Goal: Task Accomplishment & Management: Use online tool/utility

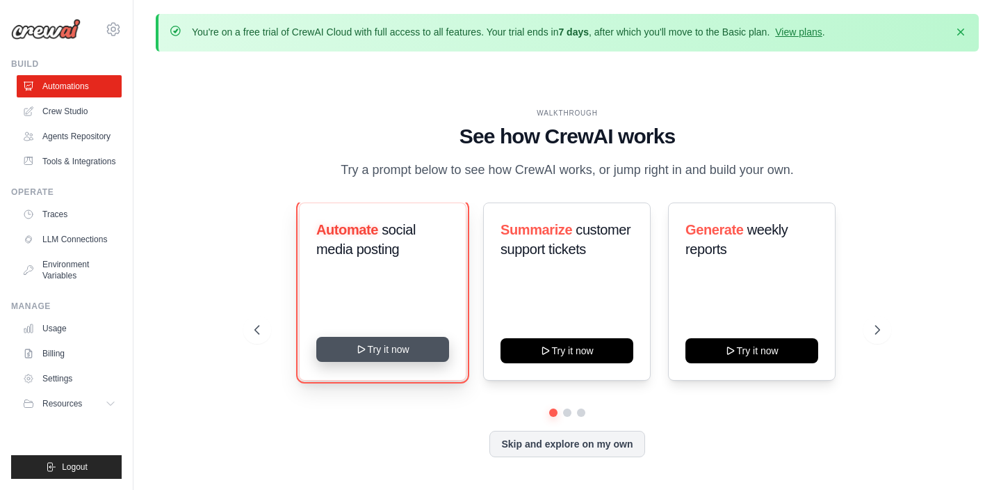
click at [378, 352] on button "Try it now" at bounding box center [382, 349] width 133 height 25
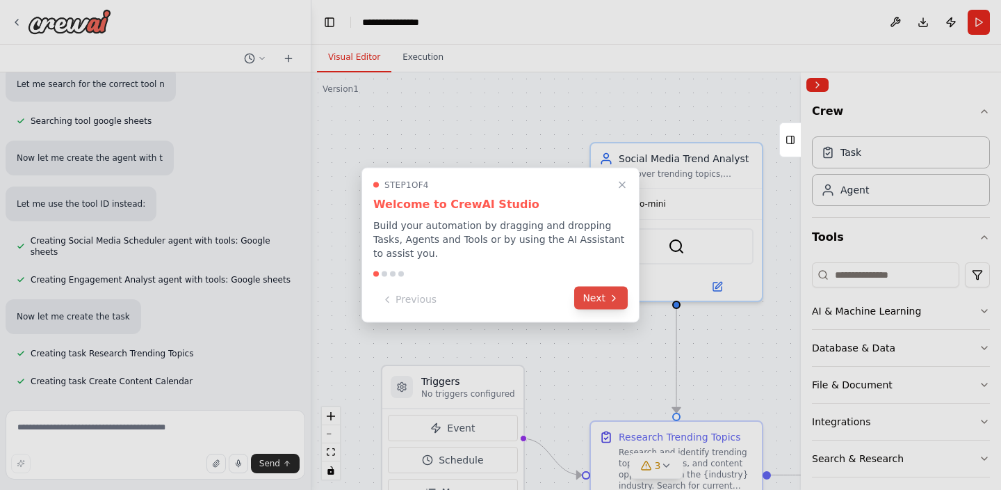
click at [600, 292] on button "Next" at bounding box center [601, 298] width 54 height 23
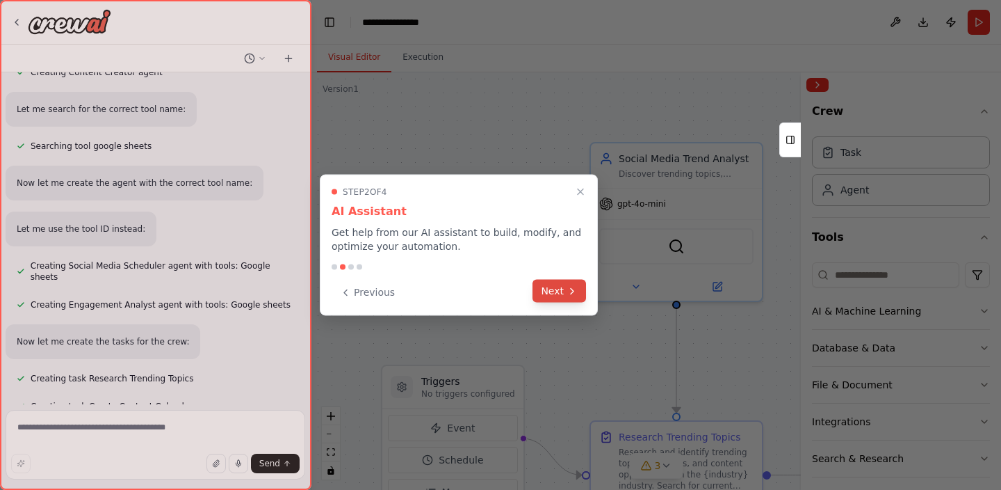
scroll to position [996, 0]
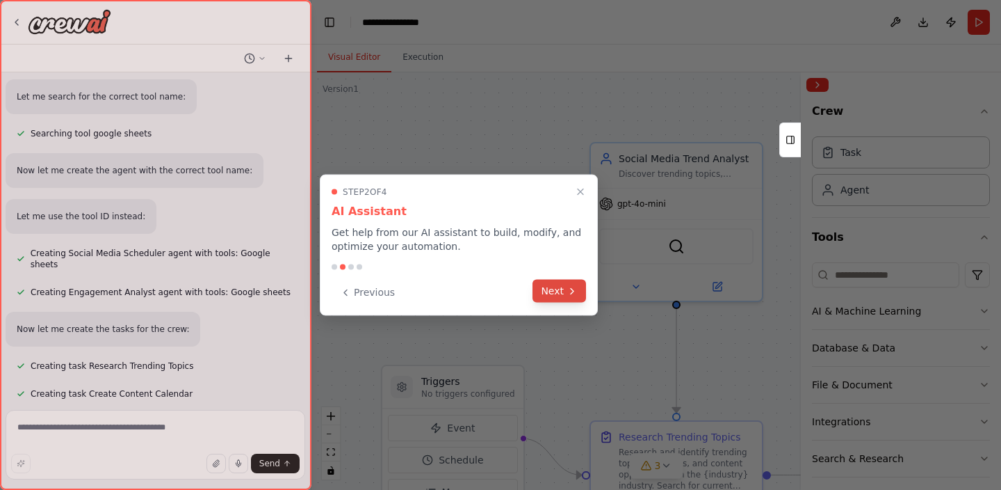
click at [554, 289] on button "Next" at bounding box center [560, 291] width 54 height 23
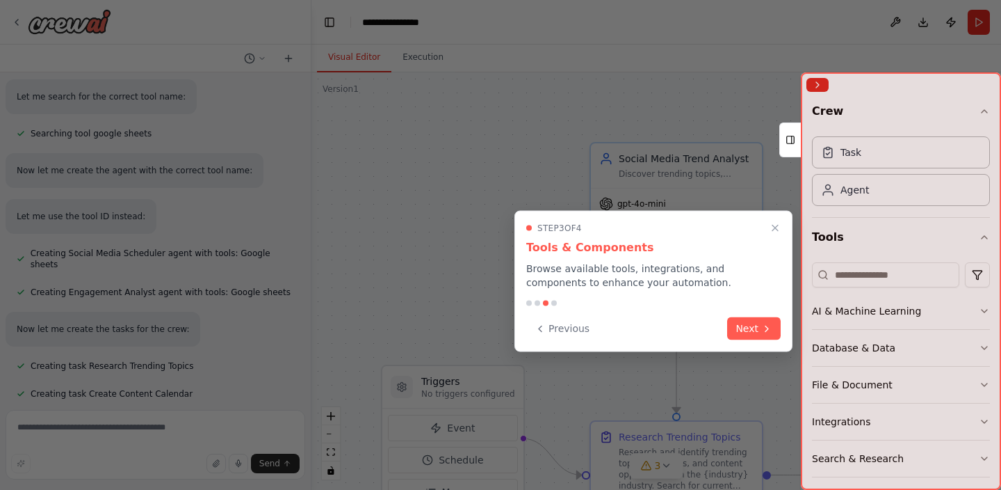
scroll to position [1053, 0]
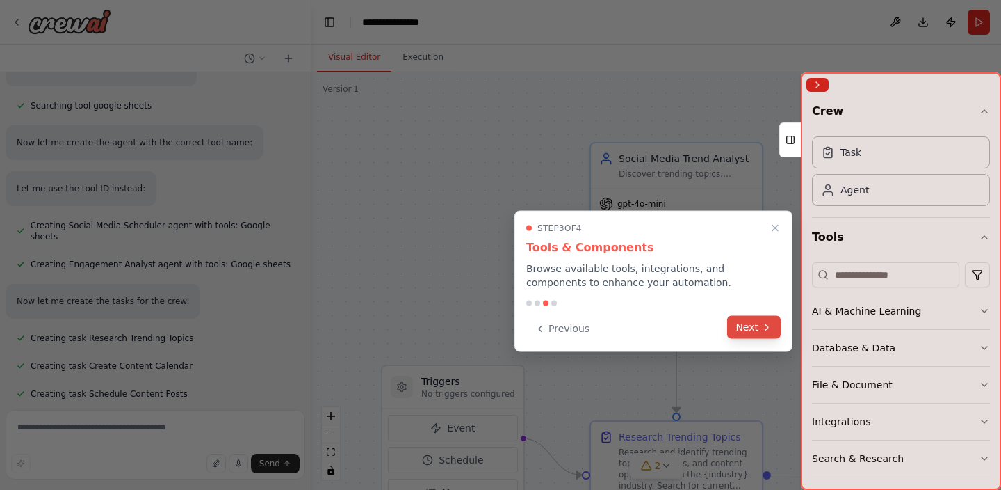
click at [741, 326] on button "Next" at bounding box center [754, 327] width 54 height 23
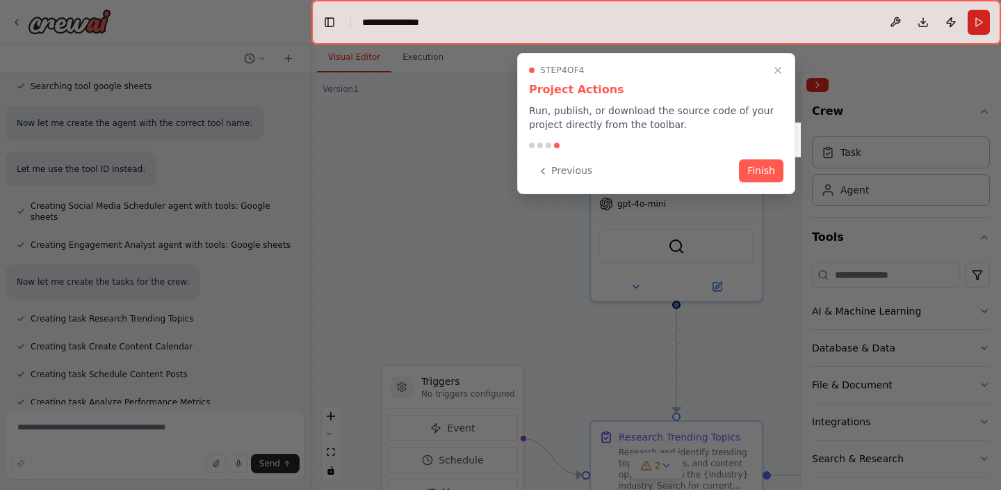
scroll to position [1127, 0]
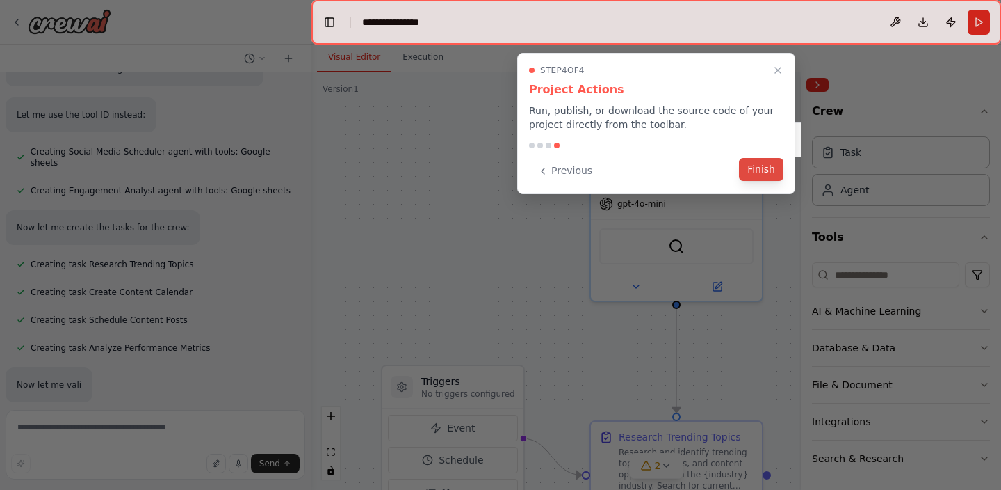
click at [764, 168] on button "Finish" at bounding box center [761, 169] width 45 height 23
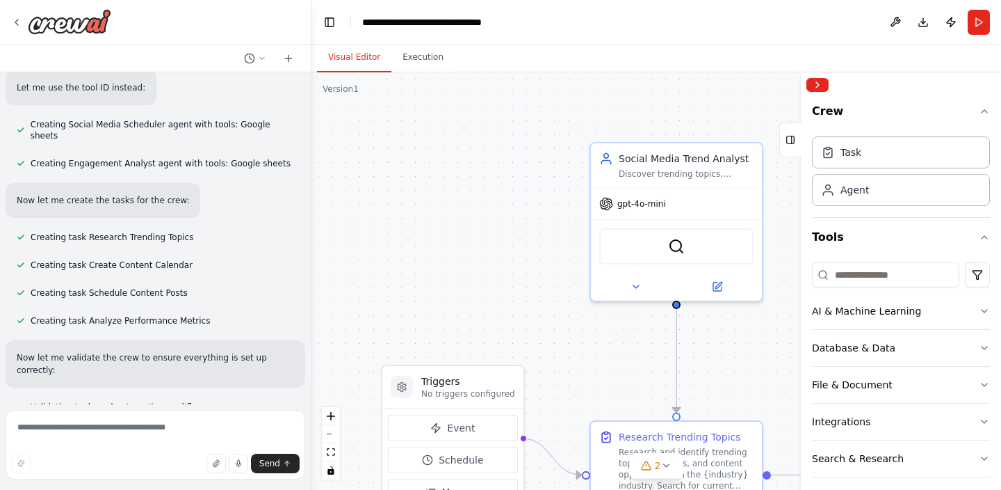
scroll to position [1160, 0]
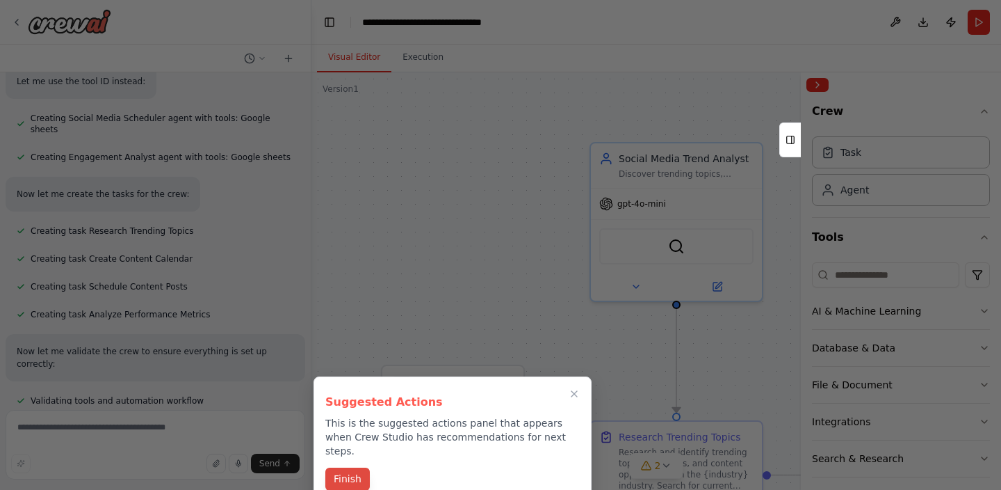
click at [353, 467] on button "Finish" at bounding box center [347, 478] width 45 height 23
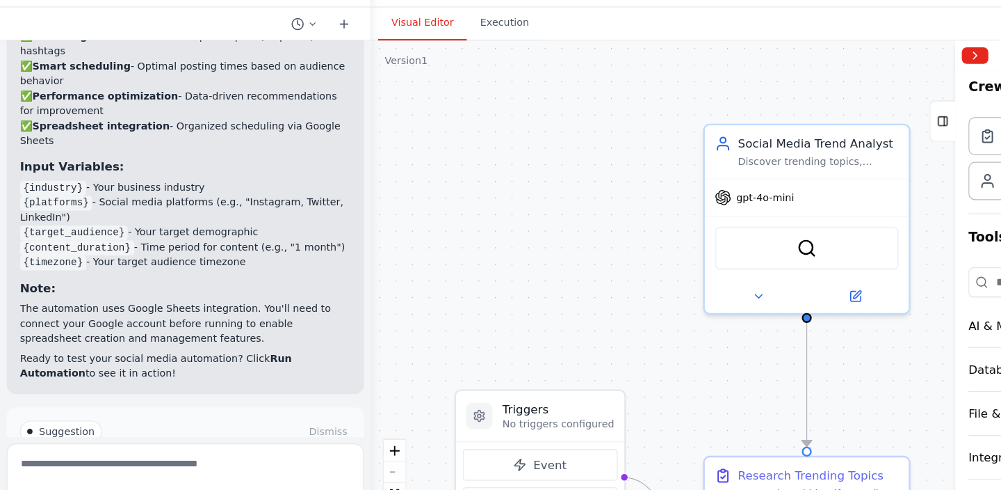
scroll to position [2067, 0]
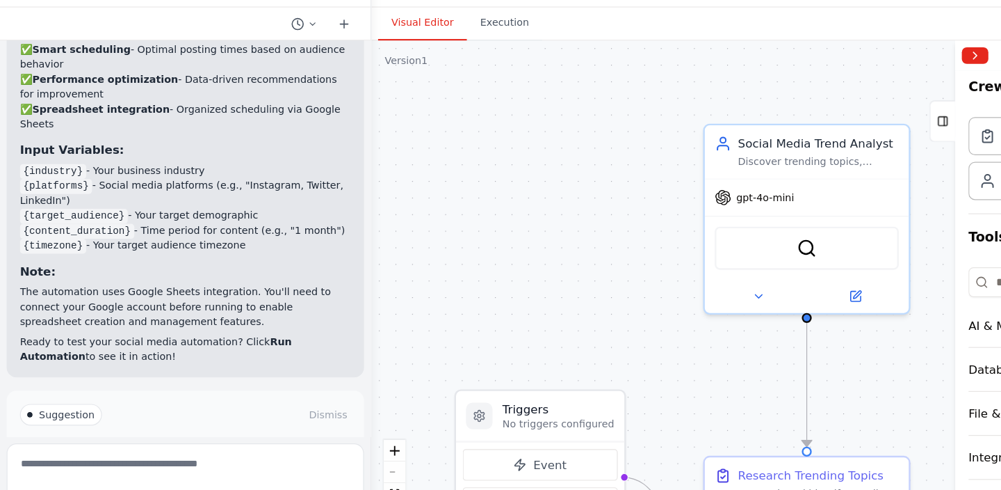
click at [158, 440] on span "Run Automation" at bounding box center [161, 445] width 67 height 11
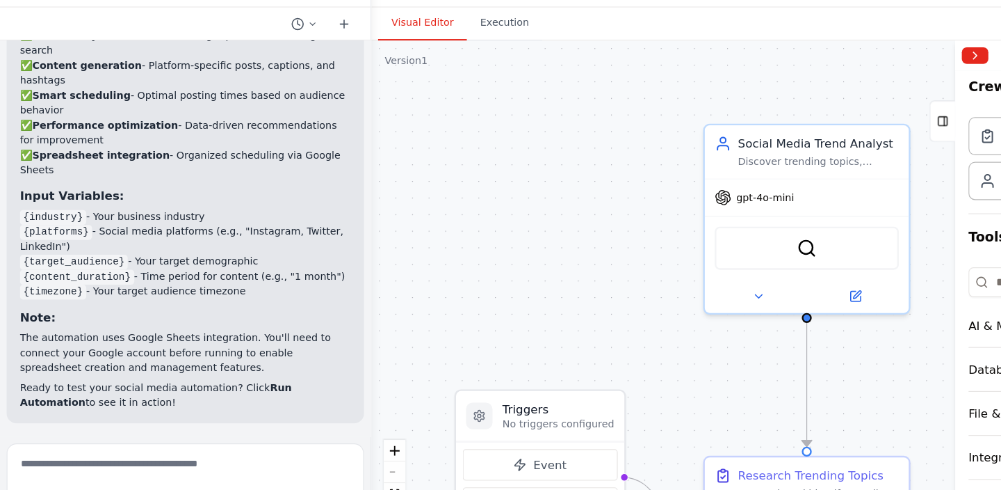
scroll to position [1954, 0]
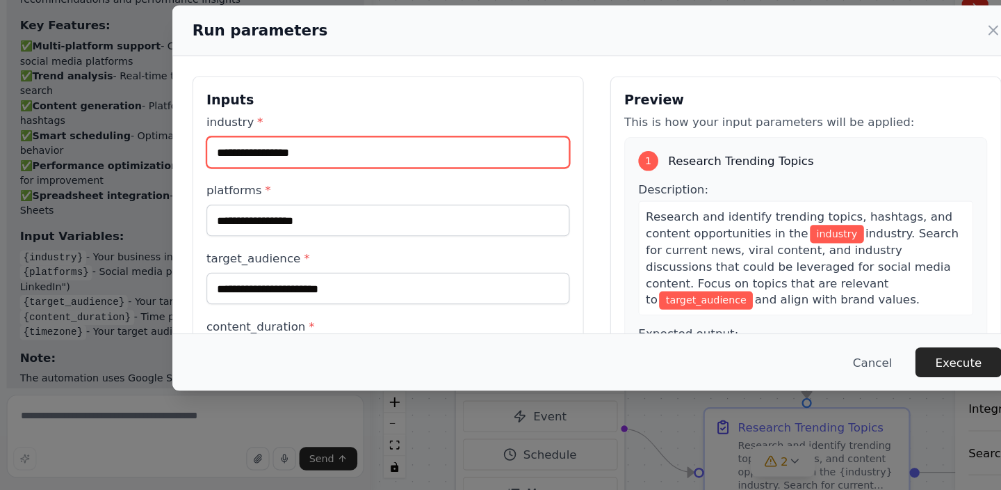
click at [309, 203] on input "industry *" at bounding box center [325, 206] width 305 height 26
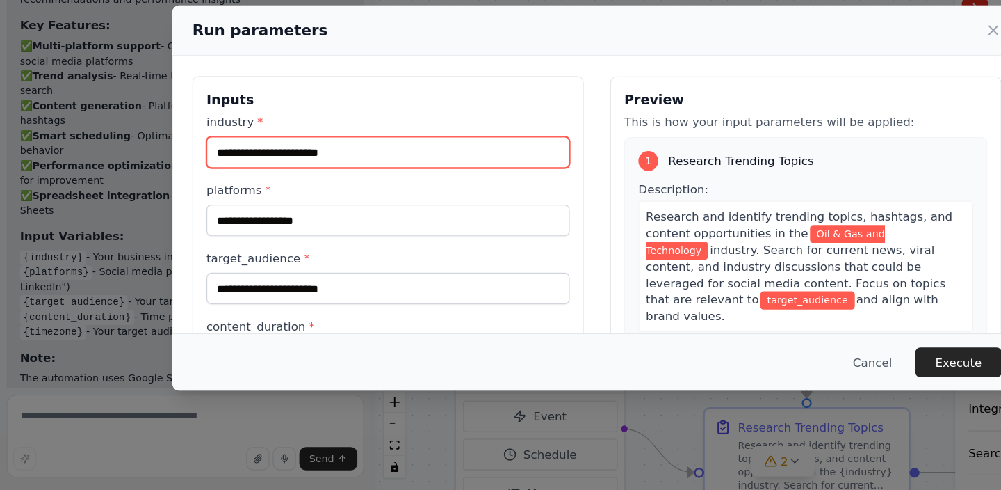
type input "**********"
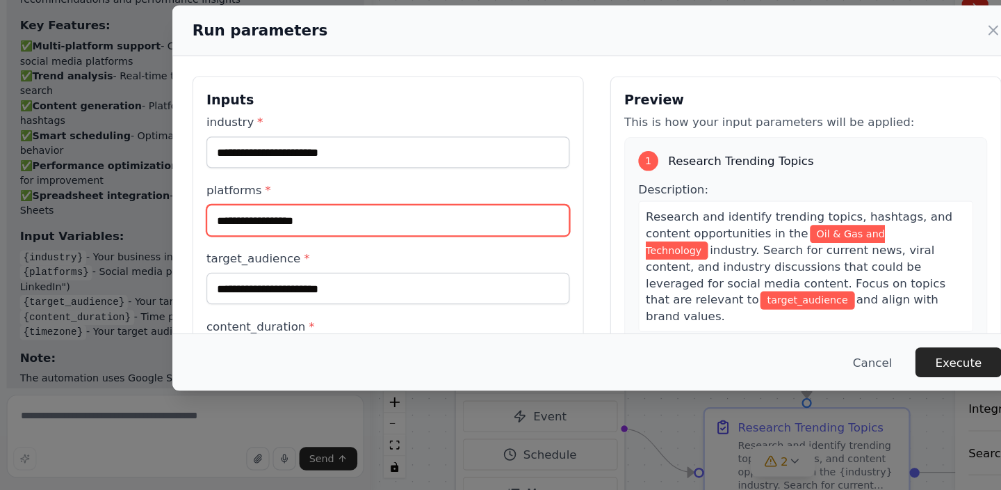
click at [293, 264] on input "platforms *" at bounding box center [325, 263] width 305 height 26
type input "********"
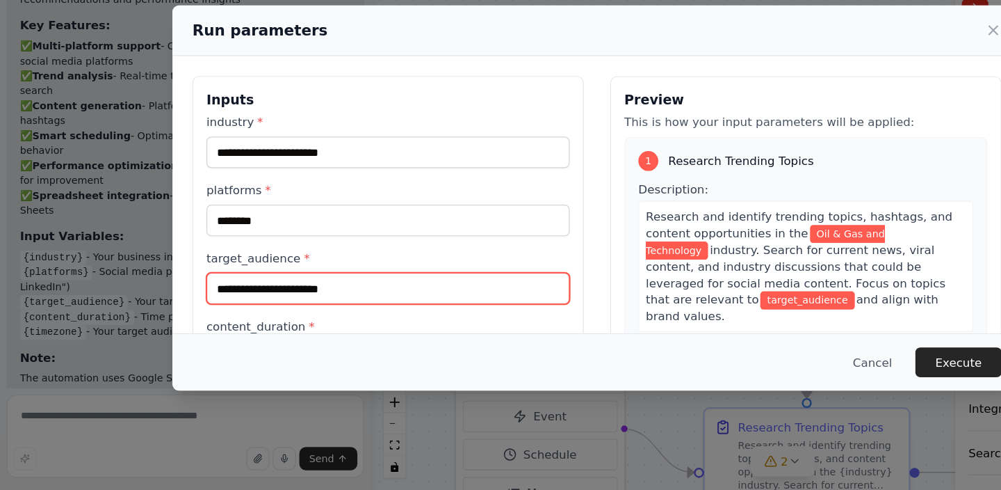
click at [290, 329] on input "target_audience *" at bounding box center [325, 320] width 305 height 26
click at [302, 316] on input "target_audience *" at bounding box center [325, 320] width 305 height 26
type input "*"
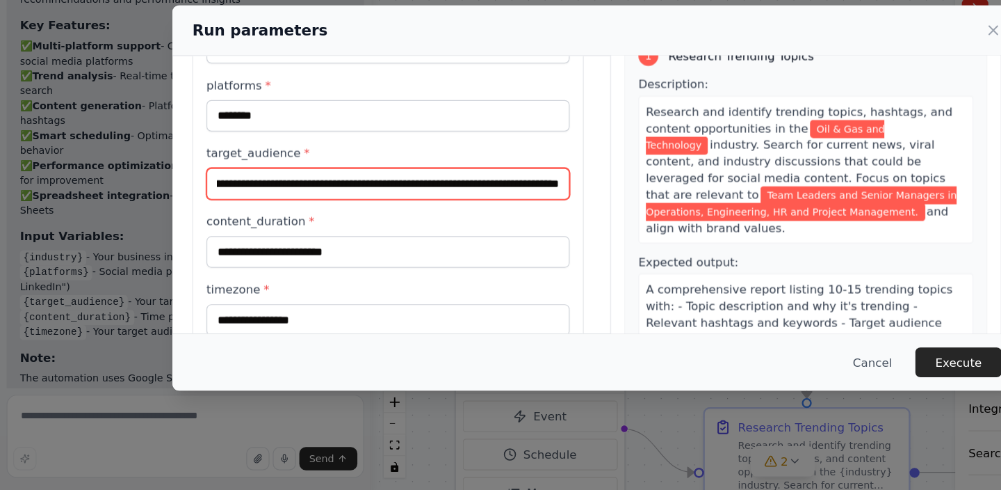
scroll to position [128, 0]
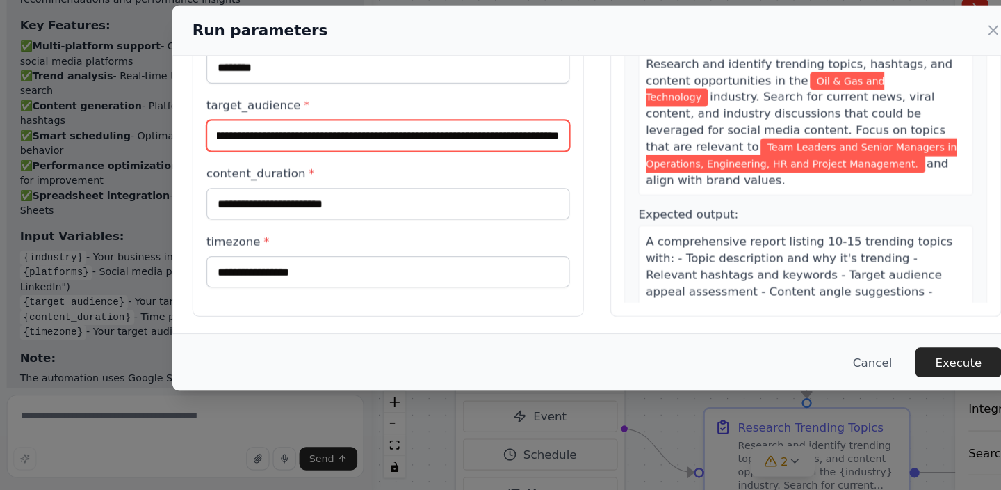
type input "**********"
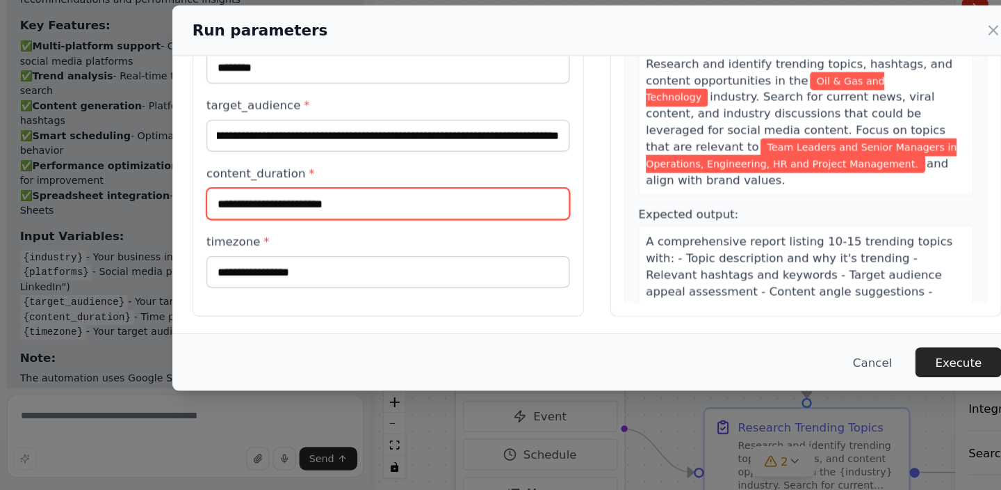
click at [282, 245] on input "content_duration *" at bounding box center [325, 249] width 305 height 26
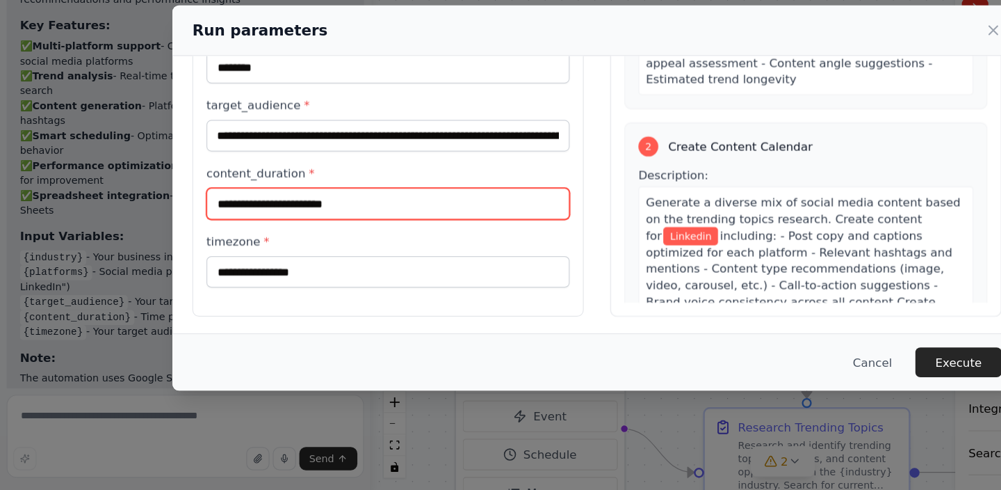
scroll to position [229, 0]
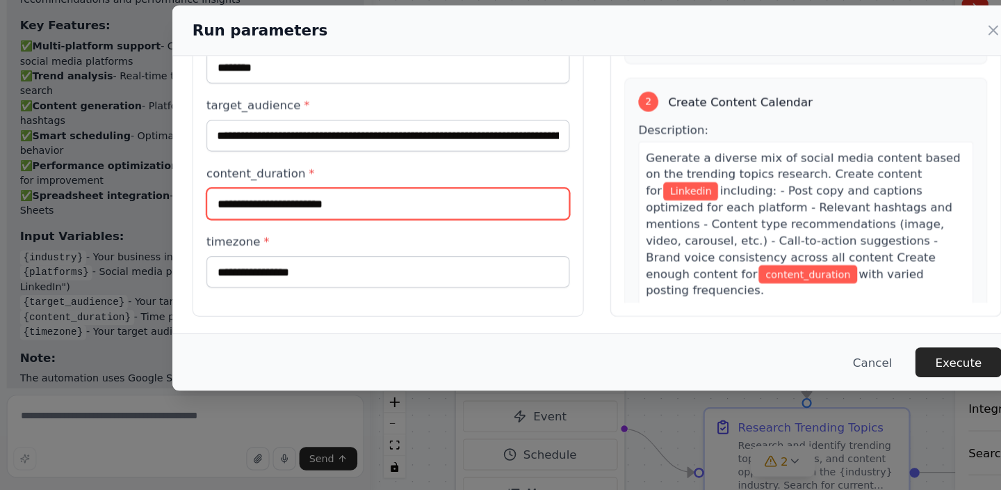
click at [319, 252] on input "content_duration *" at bounding box center [325, 249] width 305 height 26
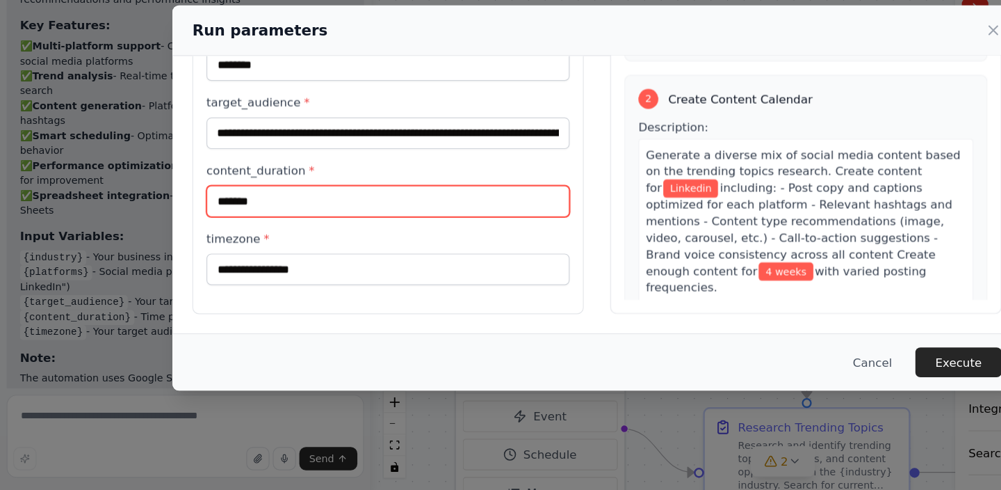
type input "*******"
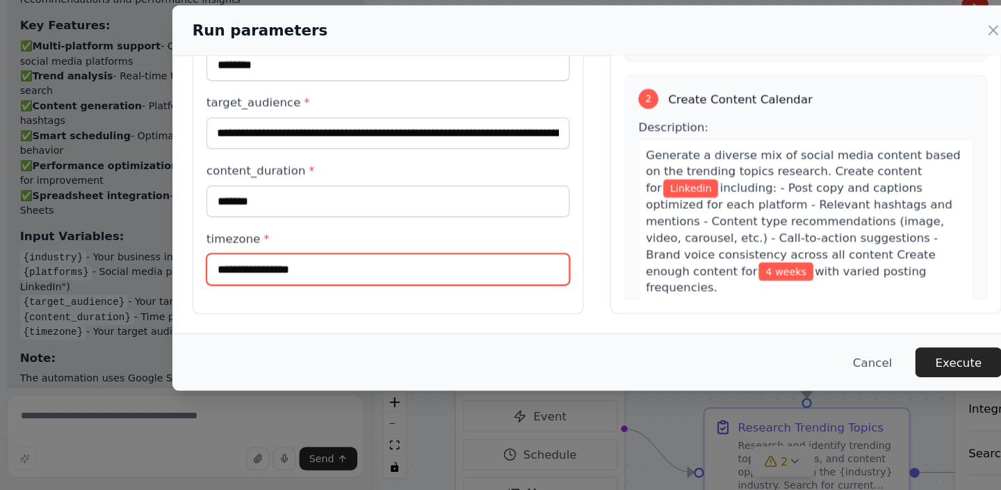
click at [281, 303] on input "timezone *" at bounding box center [325, 304] width 305 height 26
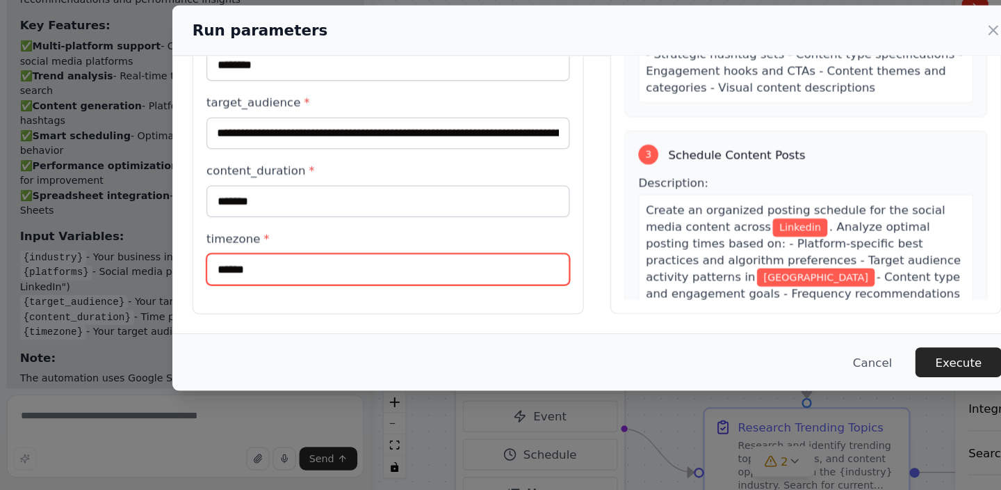
scroll to position [524, 0]
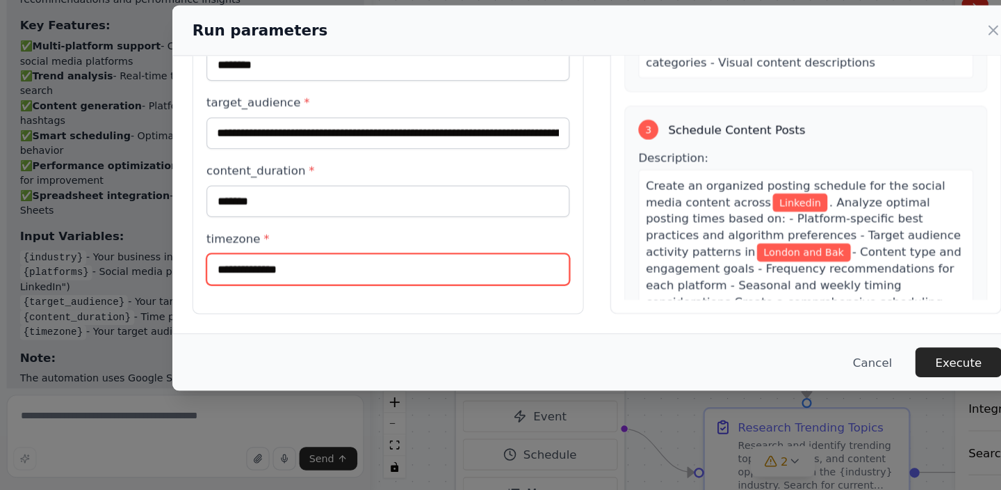
type input "**********"
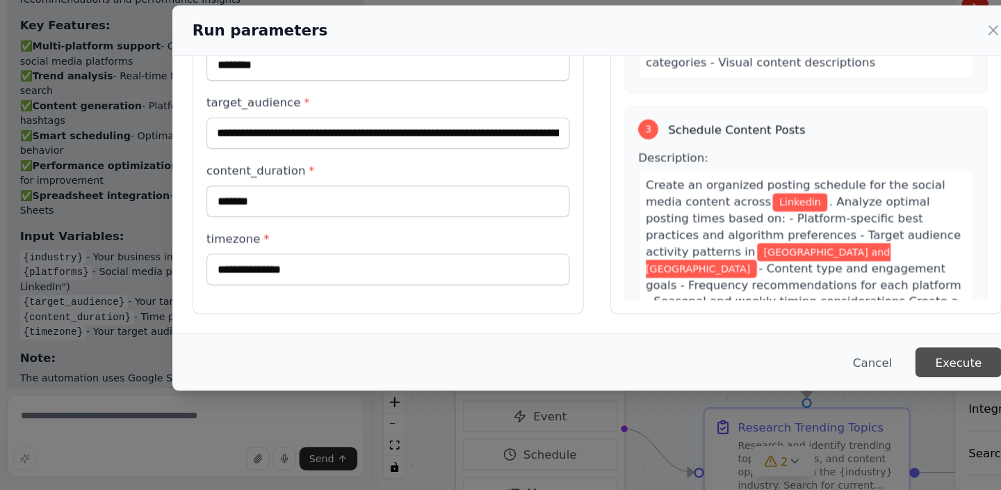
click at [816, 383] on button "Execute" at bounding box center [804, 382] width 72 height 25
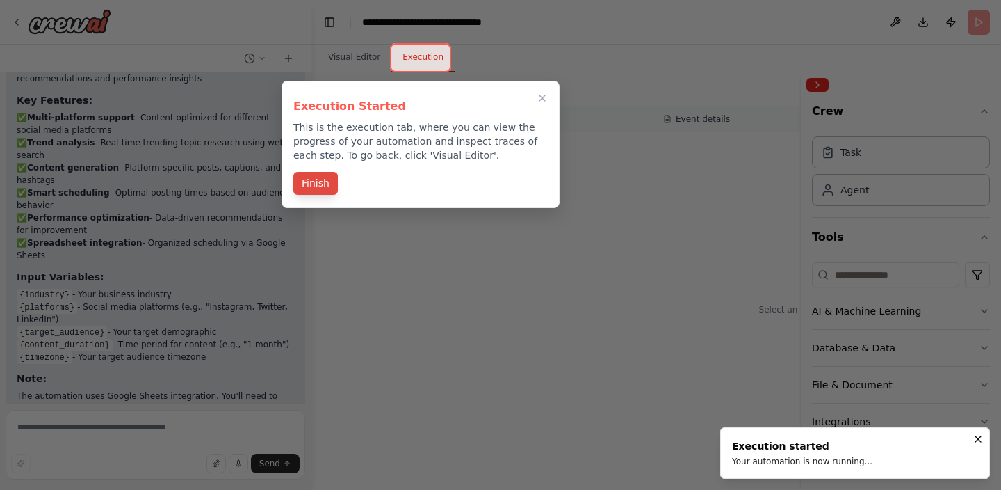
click at [316, 188] on button "Finish" at bounding box center [315, 183] width 45 height 23
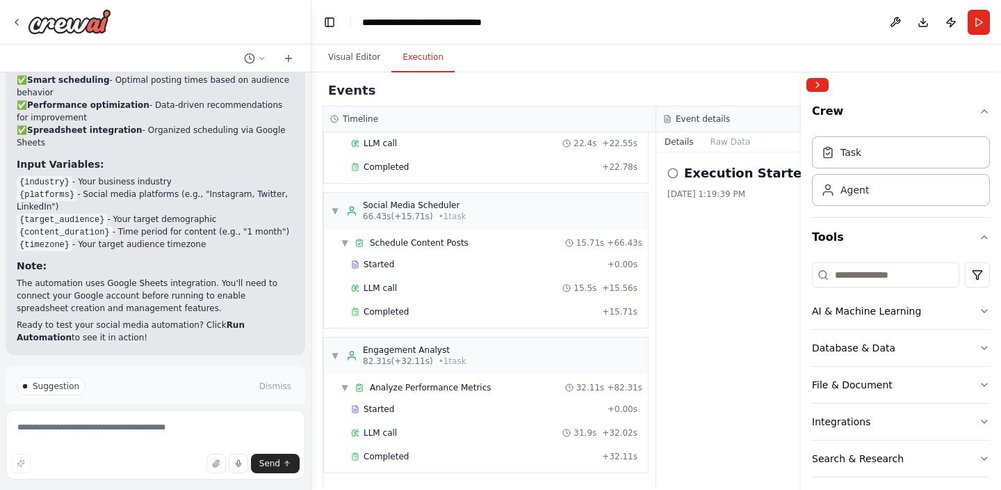
scroll to position [285, 0]
click at [145, 440] on span "Improve automation" at bounding box center [161, 445] width 85 height 11
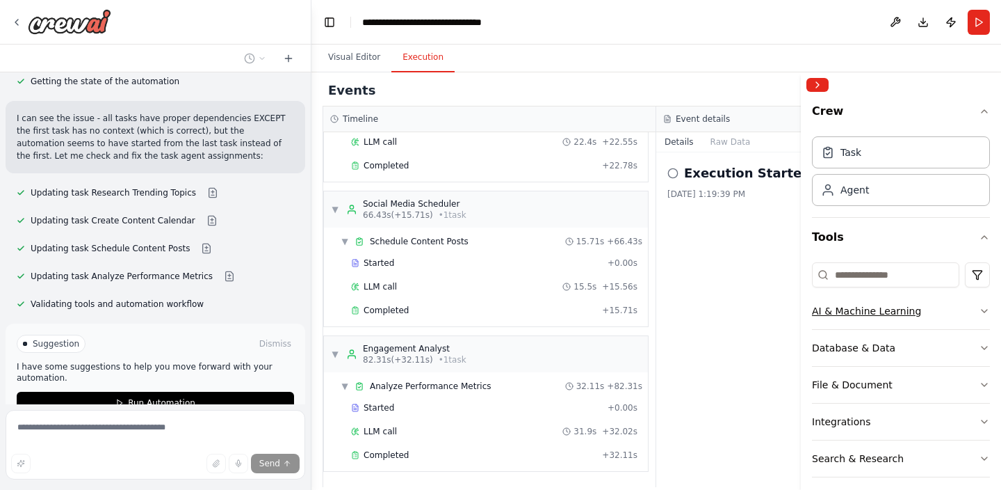
scroll to position [2437, 0]
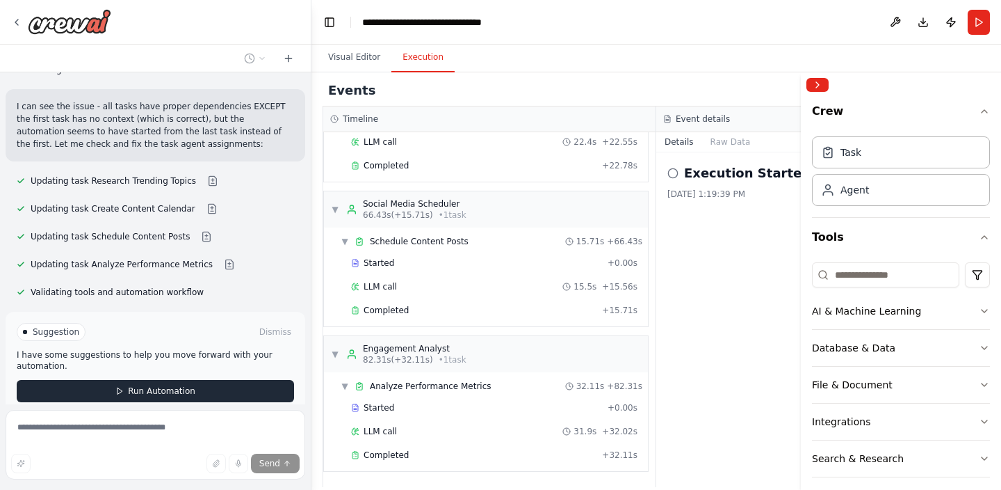
click at [149, 385] on span "Run Automation" at bounding box center [161, 390] width 67 height 11
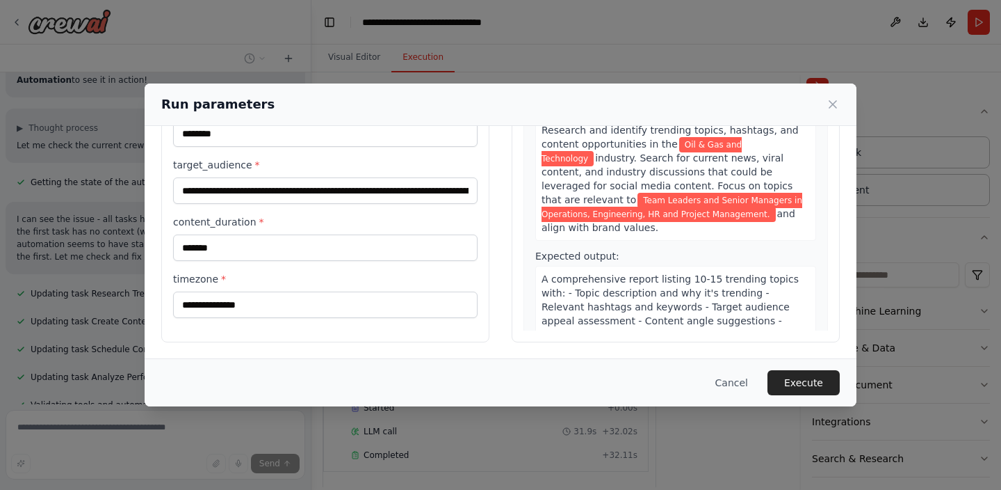
scroll to position [0, 0]
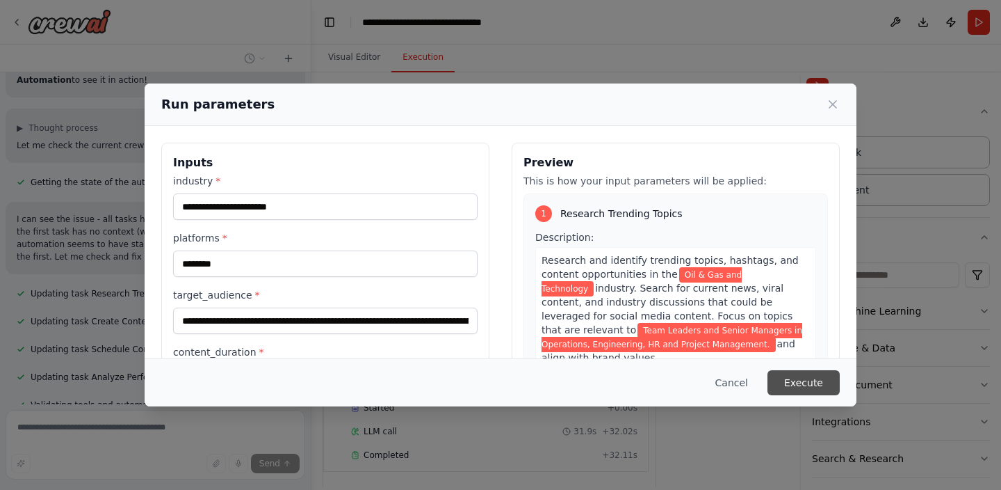
click at [811, 383] on button "Execute" at bounding box center [804, 382] width 72 height 25
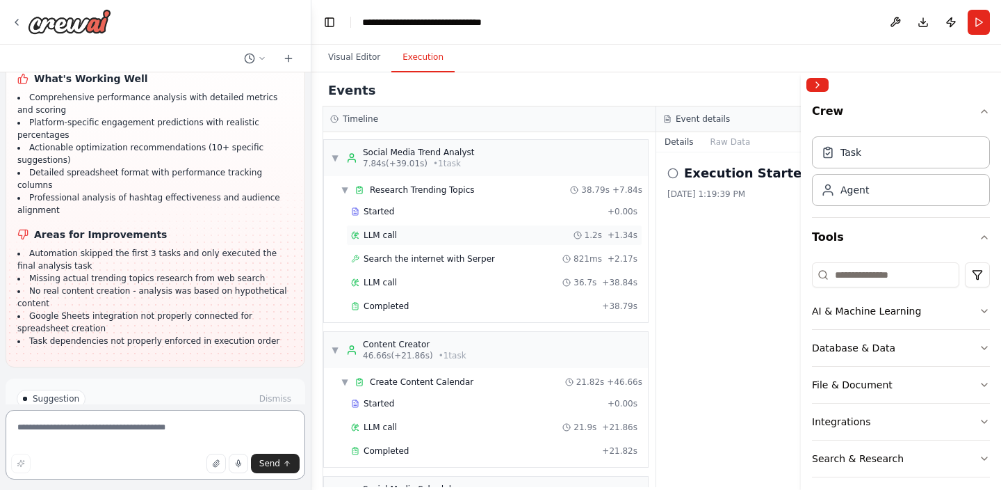
scroll to position [193, 0]
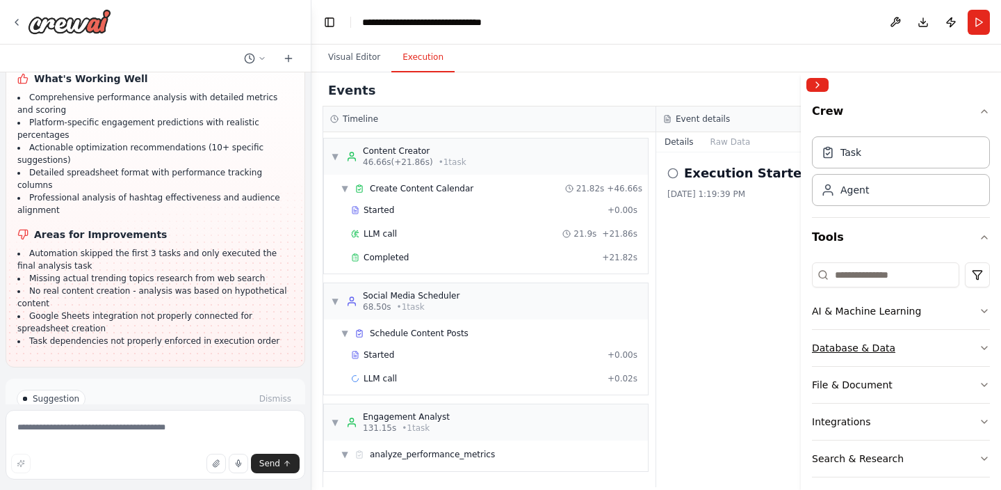
click at [875, 349] on div "Database & Data" at bounding box center [853, 348] width 83 height 14
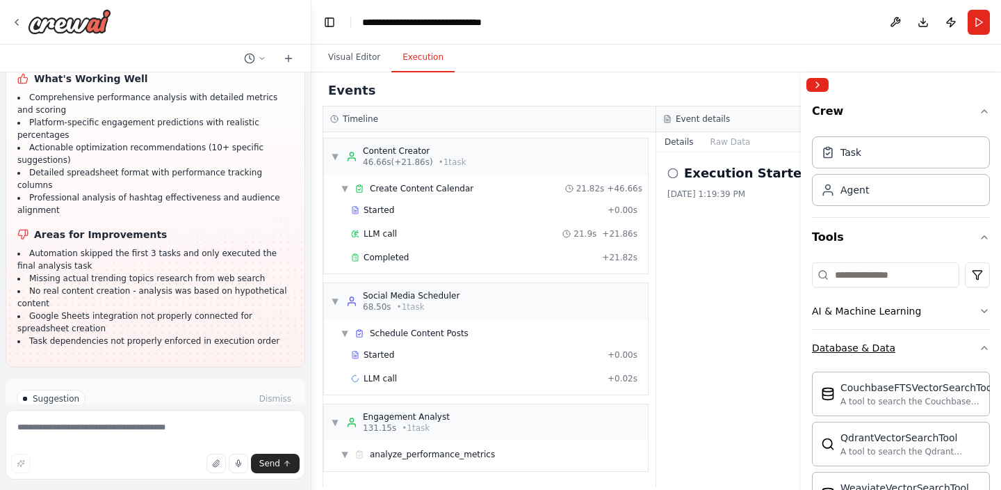
click at [875, 349] on div "Database & Data" at bounding box center [853, 348] width 83 height 14
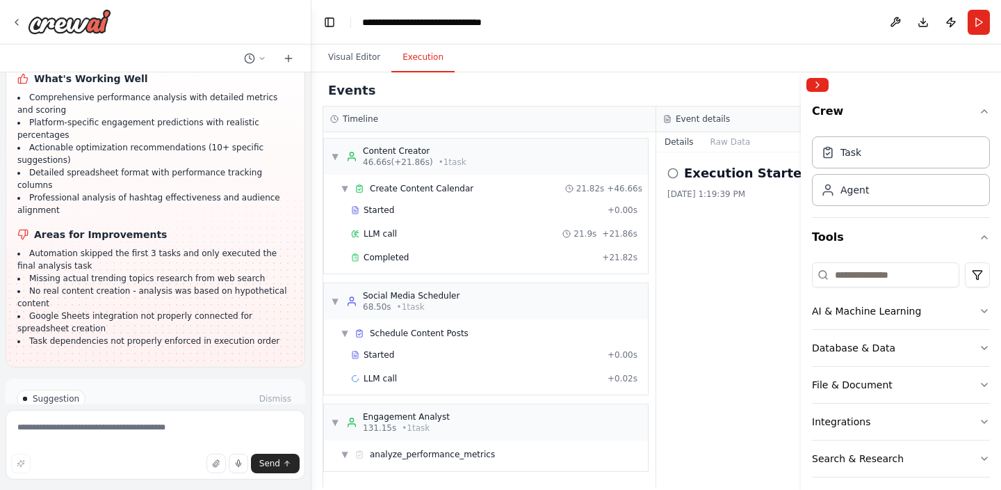
click at [171, 452] on span "Improve automation" at bounding box center [161, 457] width 85 height 11
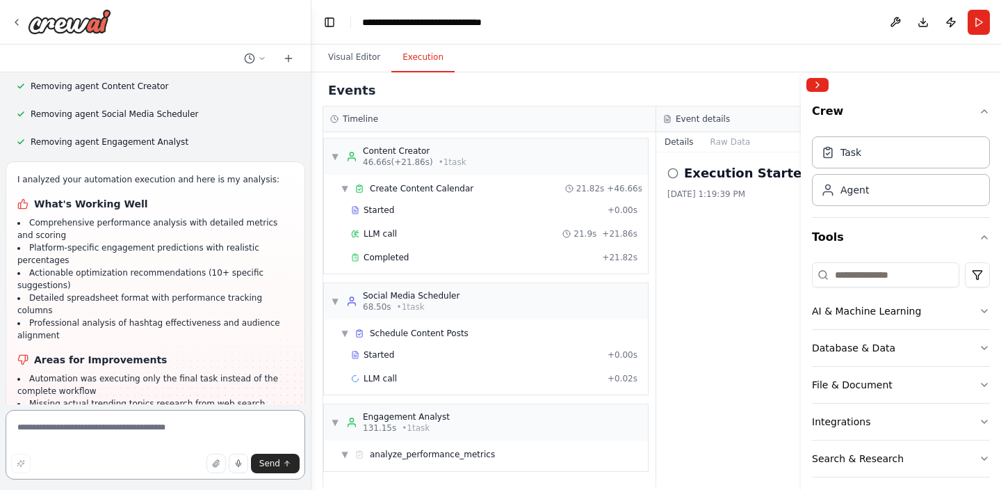
scroll to position [3455, 0]
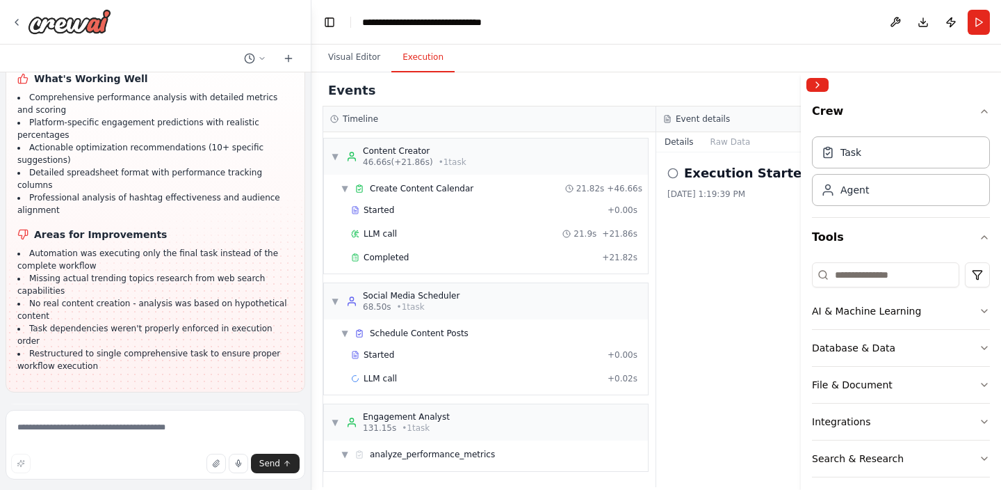
click at [175, 477] on span "Run Automation" at bounding box center [161, 482] width 67 height 11
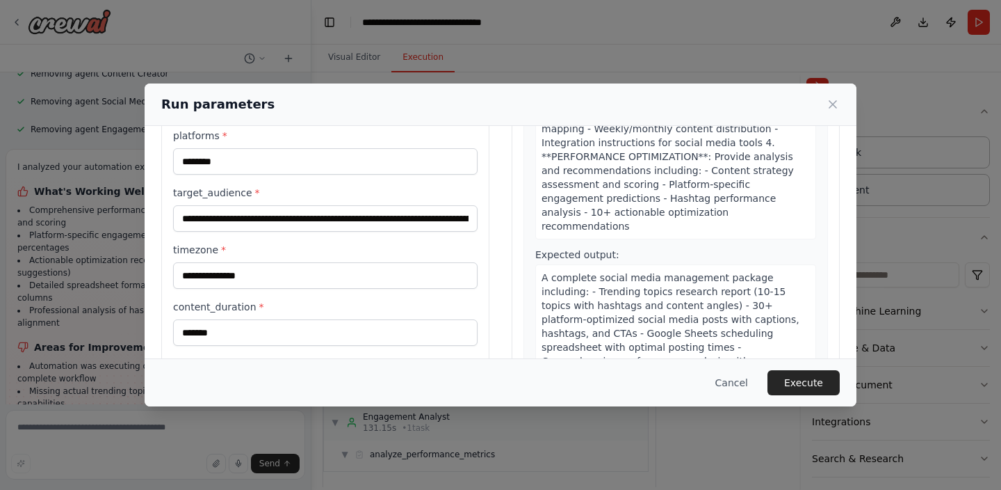
scroll to position [130, 0]
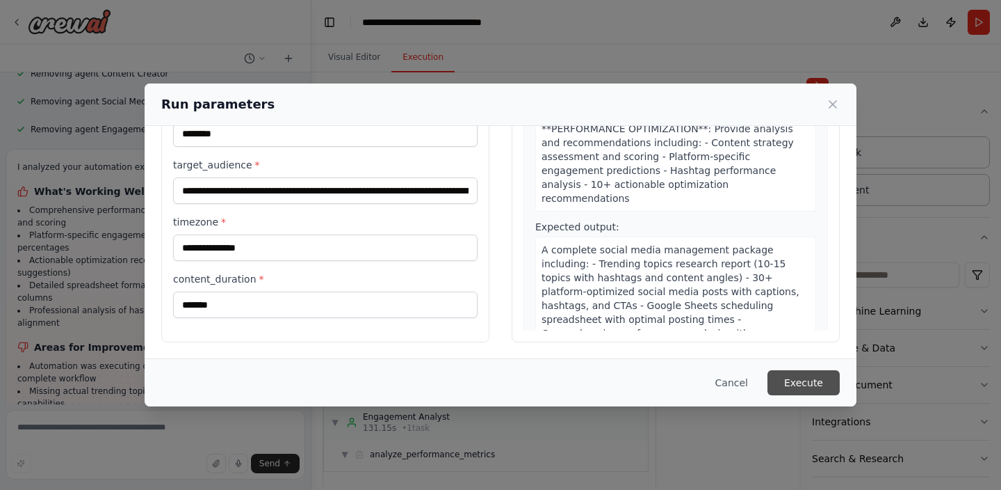
click at [791, 381] on button "Execute" at bounding box center [804, 382] width 72 height 25
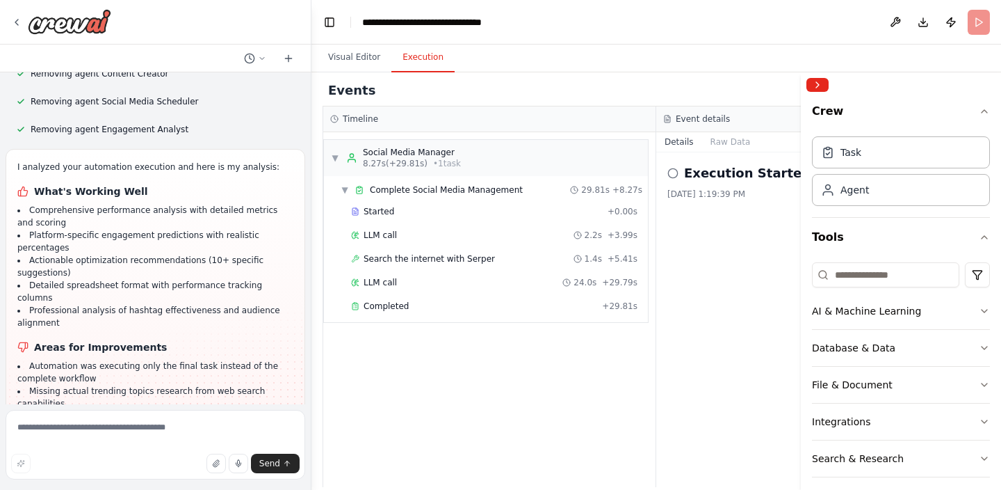
scroll to position [3455, 0]
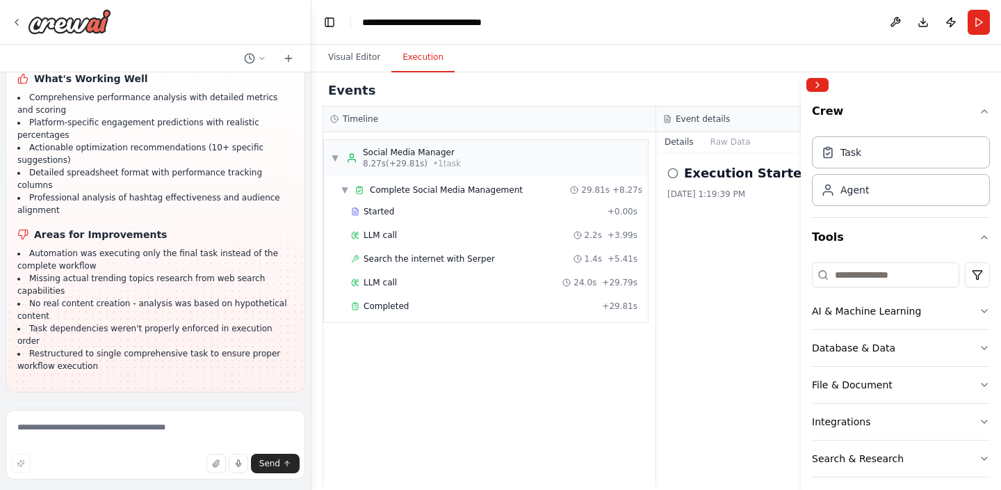
click at [156, 477] on span "Improve automation" at bounding box center [161, 482] width 85 height 11
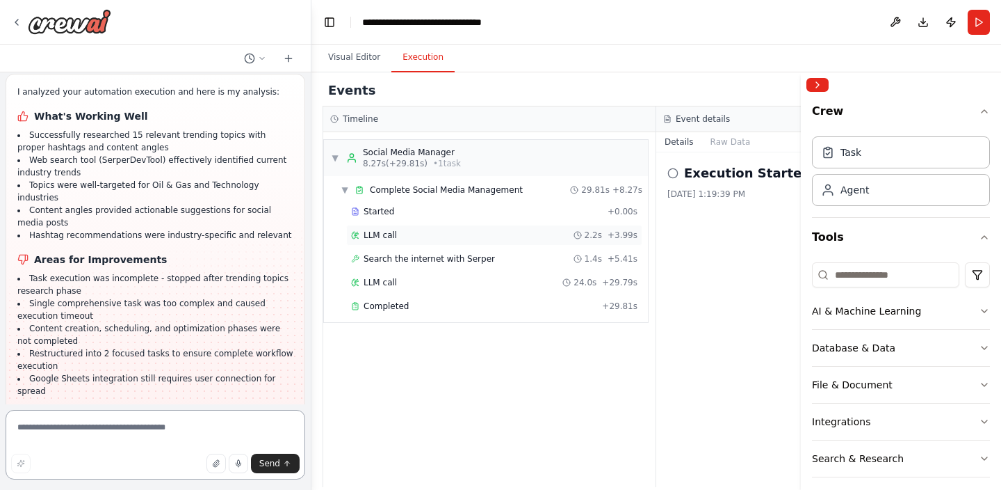
scroll to position [4041, 0]
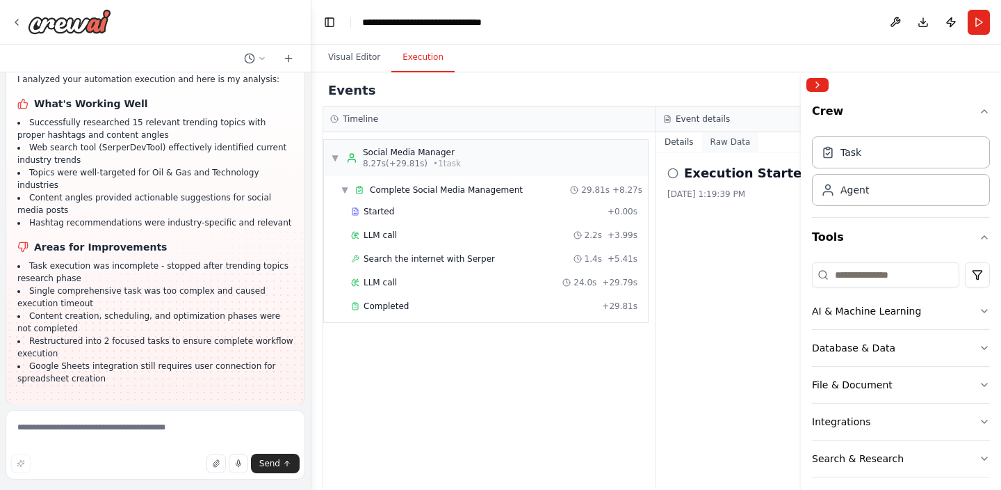
click at [729, 136] on button "Raw Data" at bounding box center [730, 141] width 57 height 19
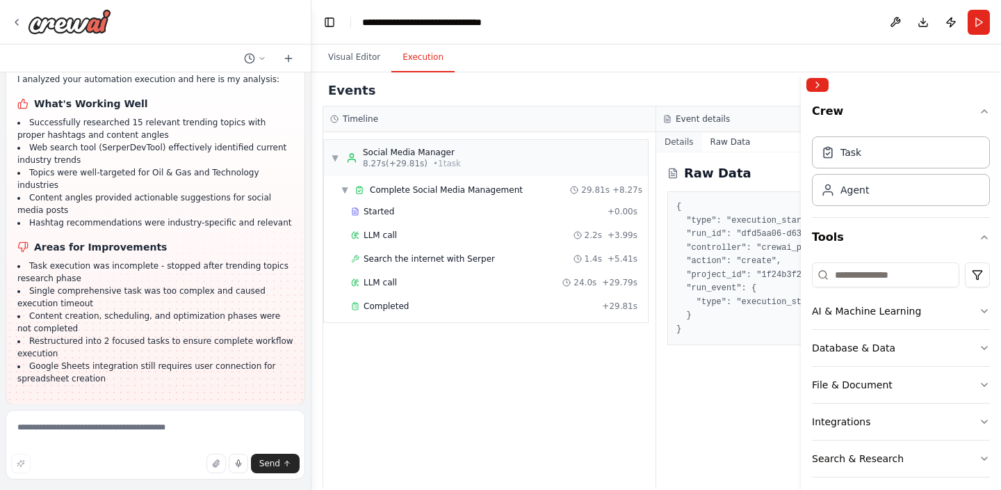
click at [675, 134] on button "Details" at bounding box center [680, 141] width 46 height 19
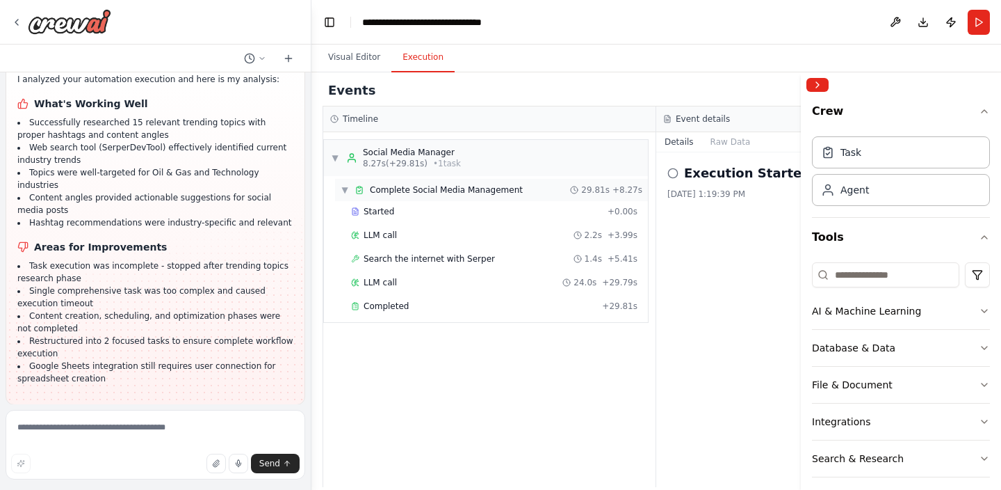
click at [346, 188] on span "▼" at bounding box center [345, 189] width 8 height 11
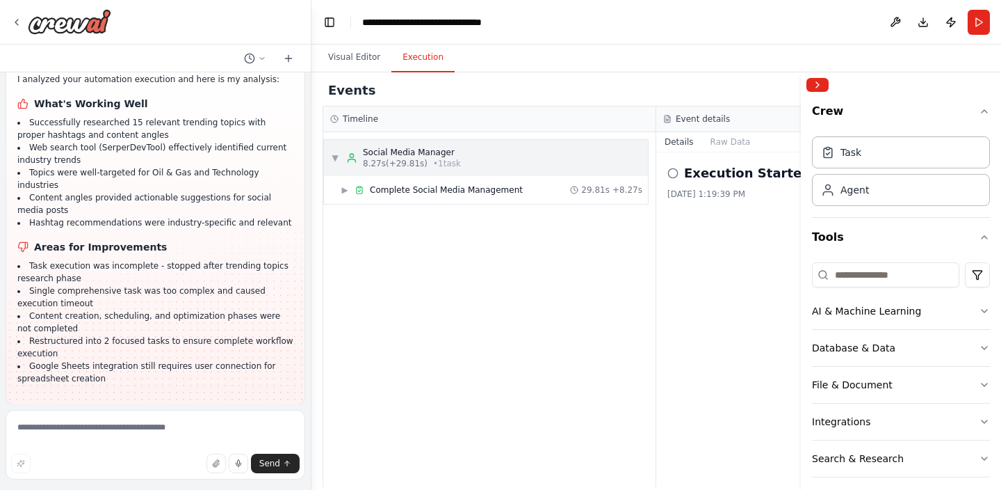
click at [334, 154] on span "▼" at bounding box center [335, 157] width 8 height 11
click at [334, 154] on span "▶" at bounding box center [335, 157] width 8 height 11
click at [152, 484] on button "Run Automation" at bounding box center [155, 495] width 277 height 22
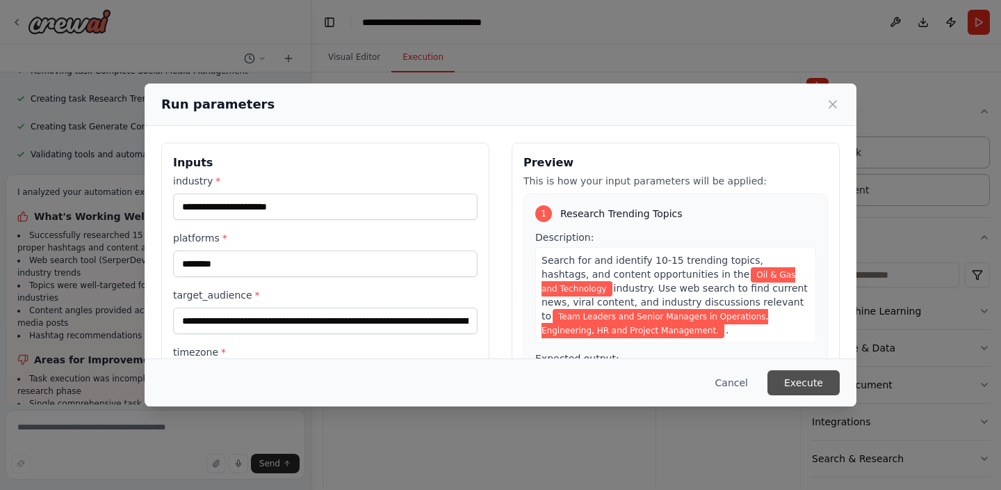
click at [820, 387] on button "Execute" at bounding box center [804, 382] width 72 height 25
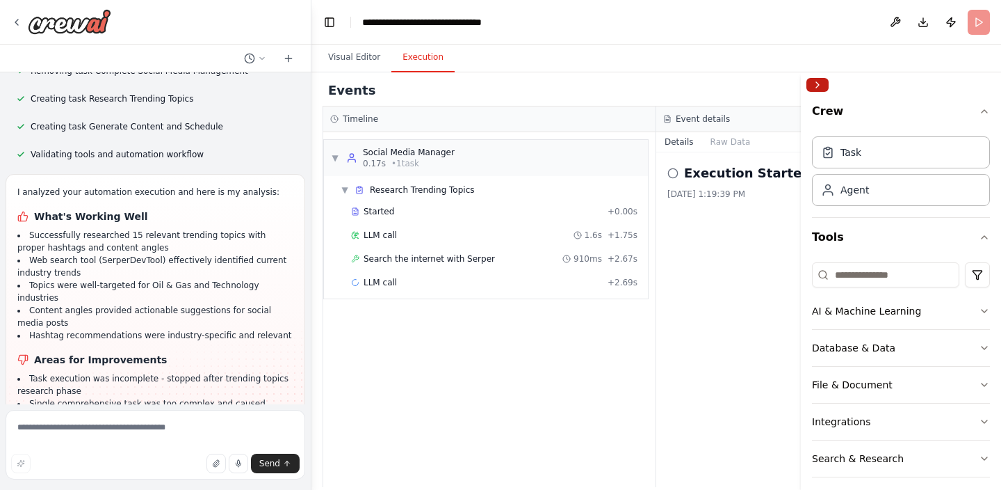
click at [816, 79] on button "Collapse right sidebar" at bounding box center [818, 85] width 22 height 14
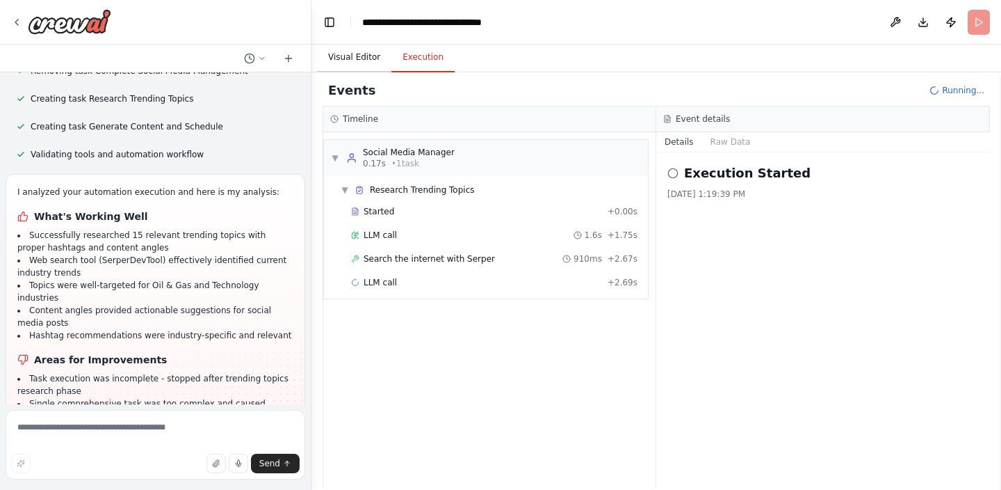
click at [360, 52] on button "Visual Editor" at bounding box center [354, 57] width 74 height 29
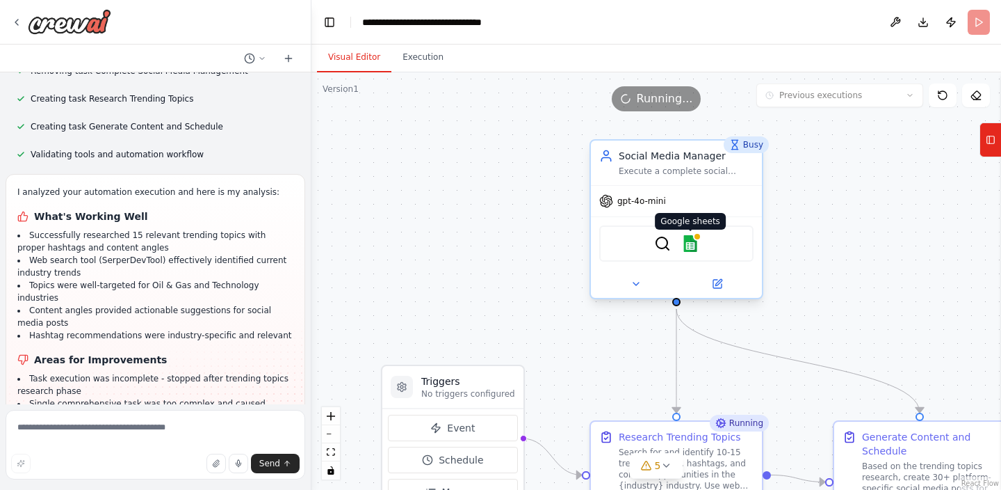
click at [693, 246] on img at bounding box center [690, 243] width 17 height 17
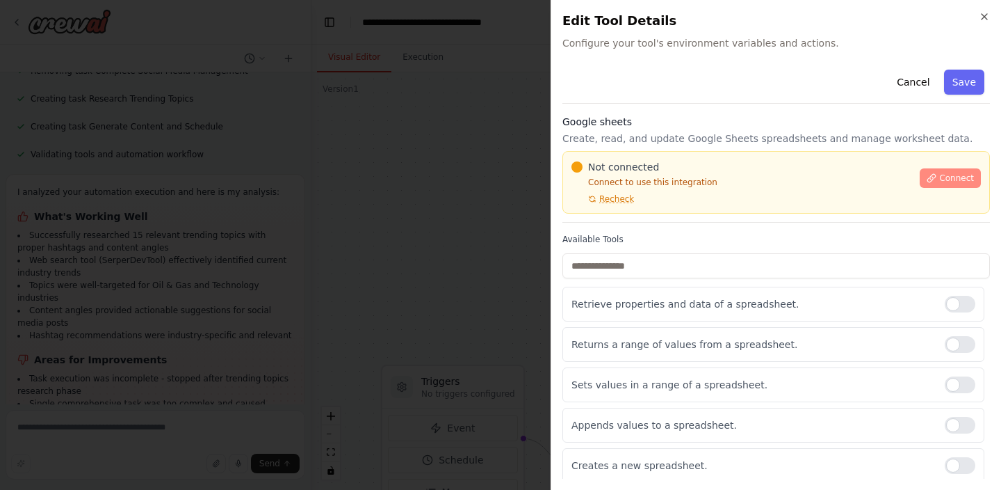
click at [945, 176] on span "Connect" at bounding box center [957, 177] width 35 height 11
click at [617, 198] on span "Recheck" at bounding box center [617, 198] width 35 height 11
click at [957, 181] on span "Connect" at bounding box center [957, 177] width 35 height 11
click at [951, 173] on span "Connect" at bounding box center [957, 177] width 35 height 11
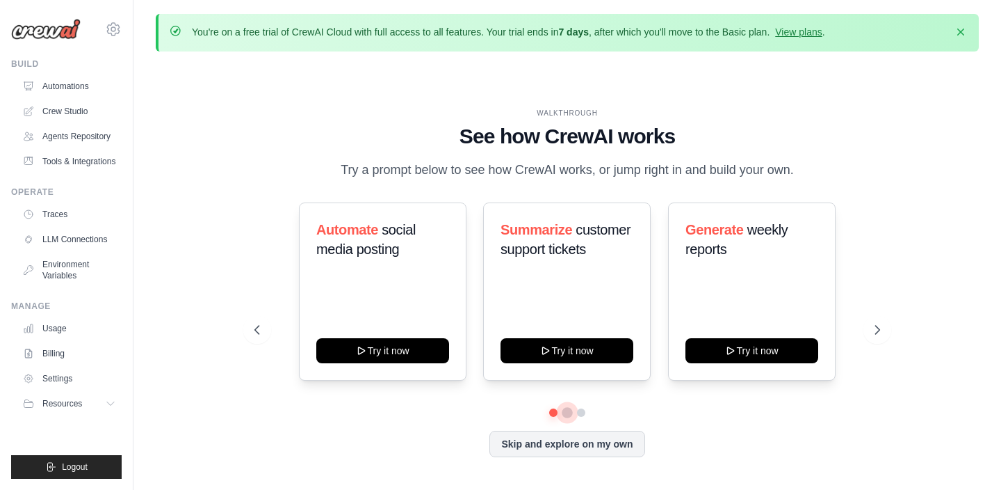
click at [565, 418] on button at bounding box center [567, 412] width 11 height 11
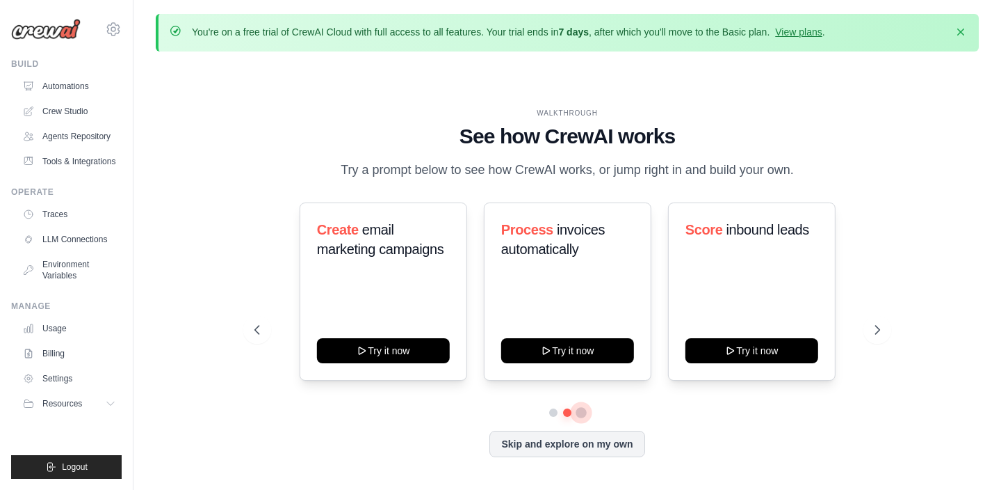
click at [579, 418] on button at bounding box center [581, 412] width 11 height 11
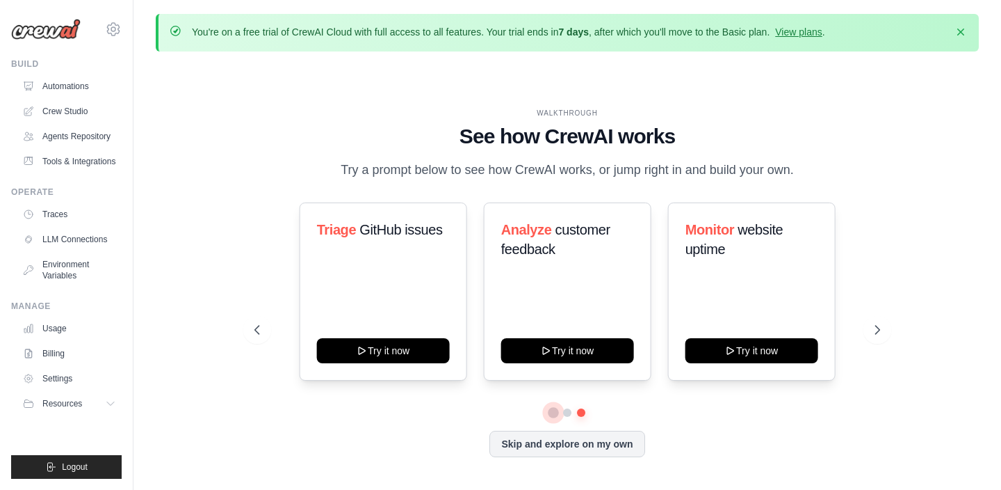
click at [551, 418] on button at bounding box center [554, 413] width 10 height 10
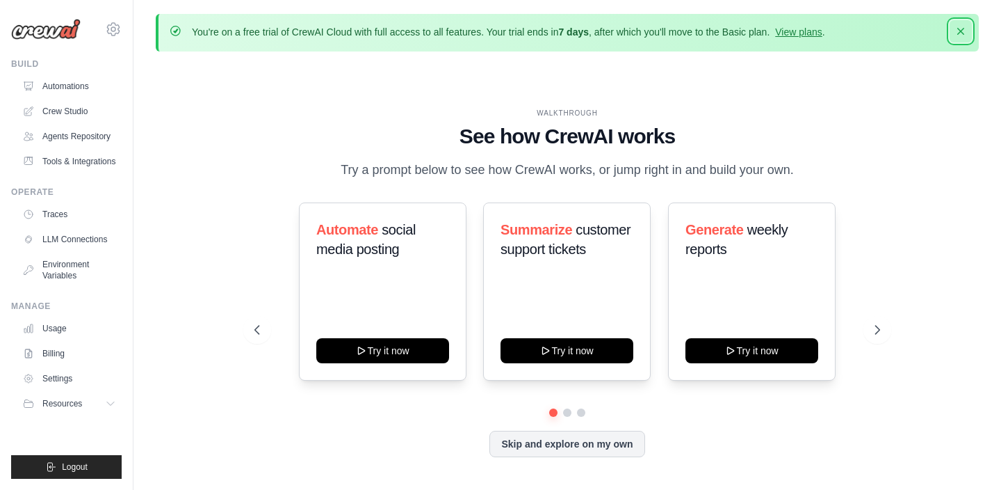
click at [960, 28] on icon "button" at bounding box center [961, 31] width 14 height 14
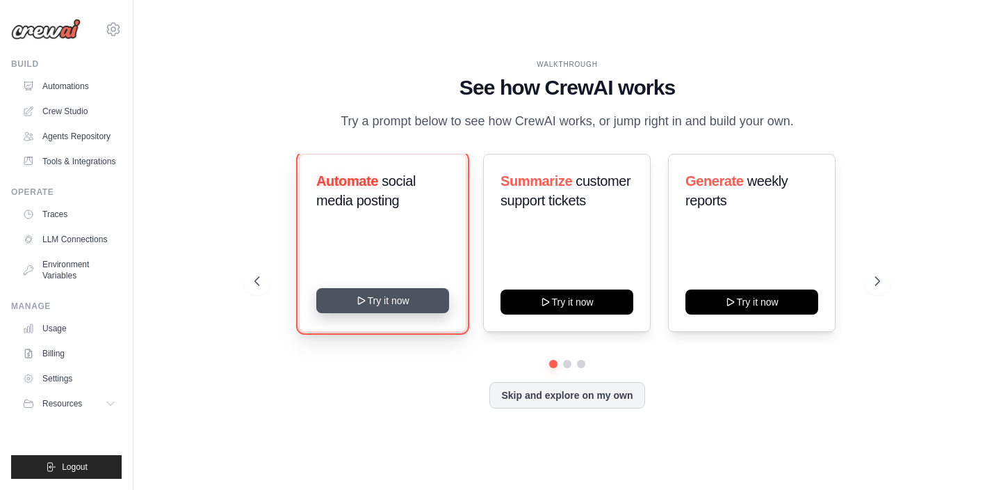
click at [401, 309] on button "Try it now" at bounding box center [382, 300] width 133 height 25
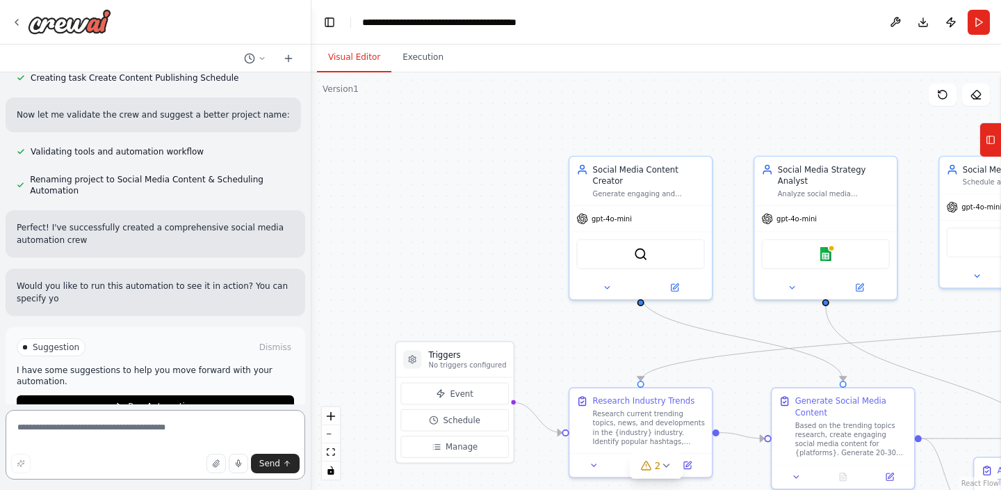
scroll to position [1132, 0]
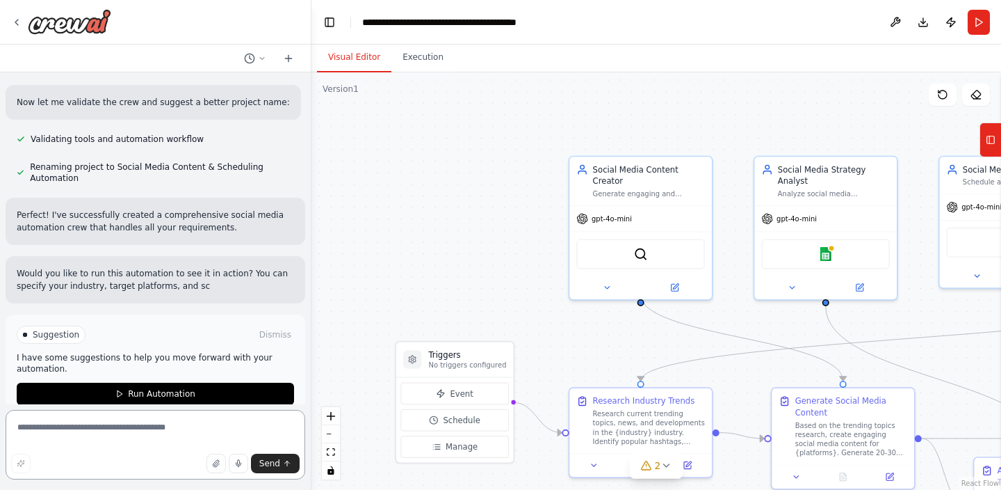
click at [143, 435] on textarea at bounding box center [156, 445] width 300 height 70
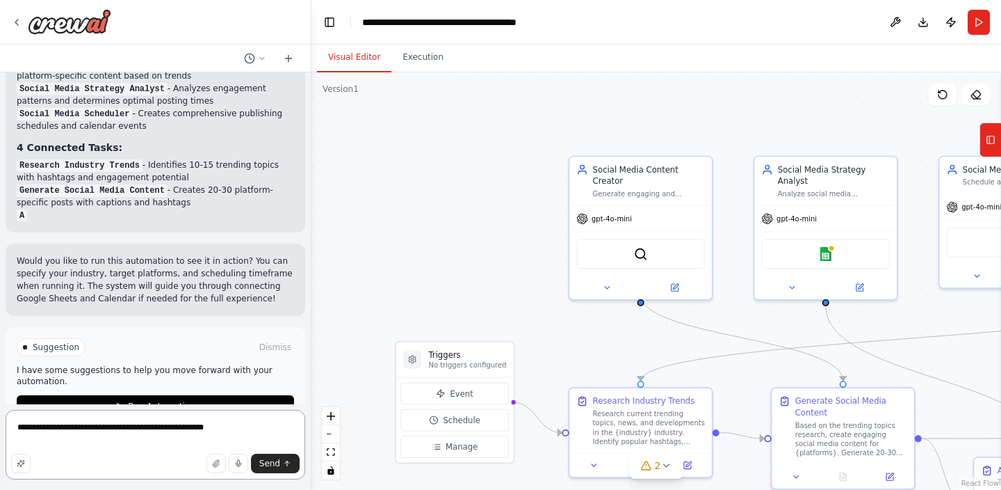
scroll to position [1415, 0]
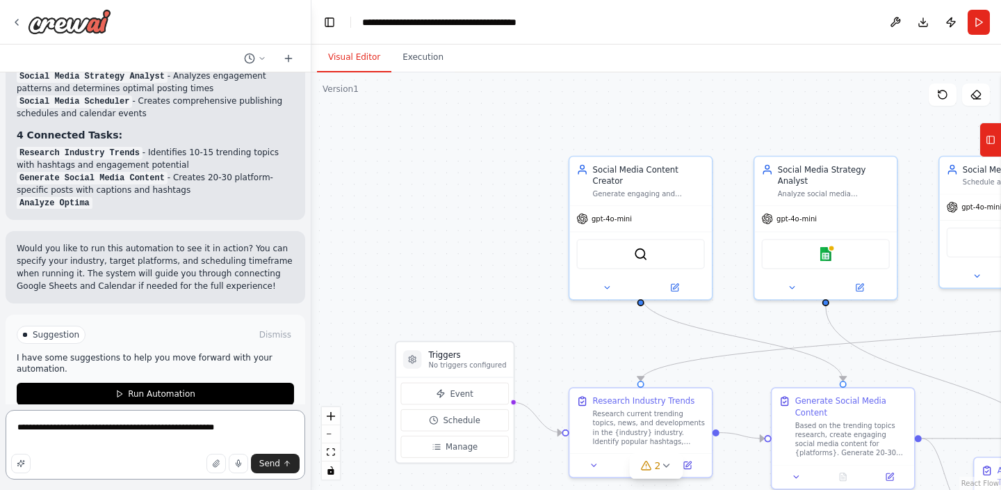
type textarea "**********"
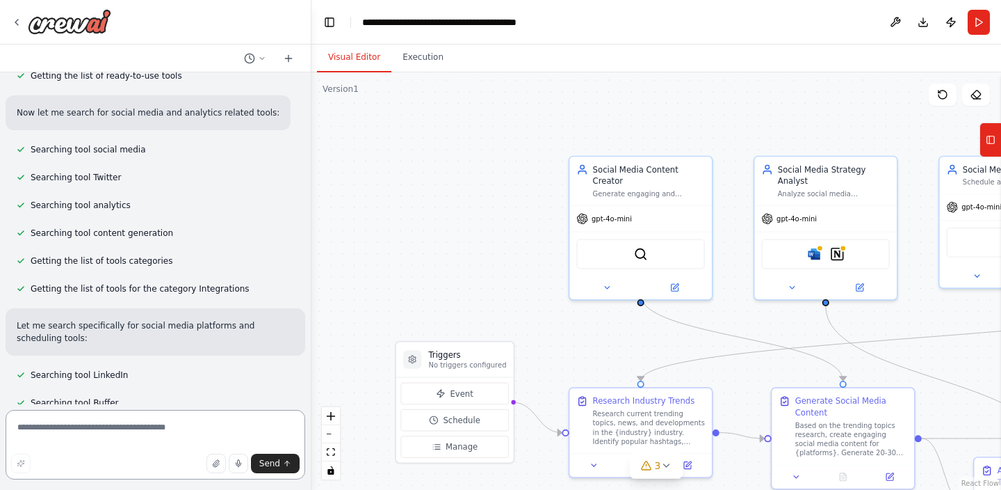
scroll to position [0, 0]
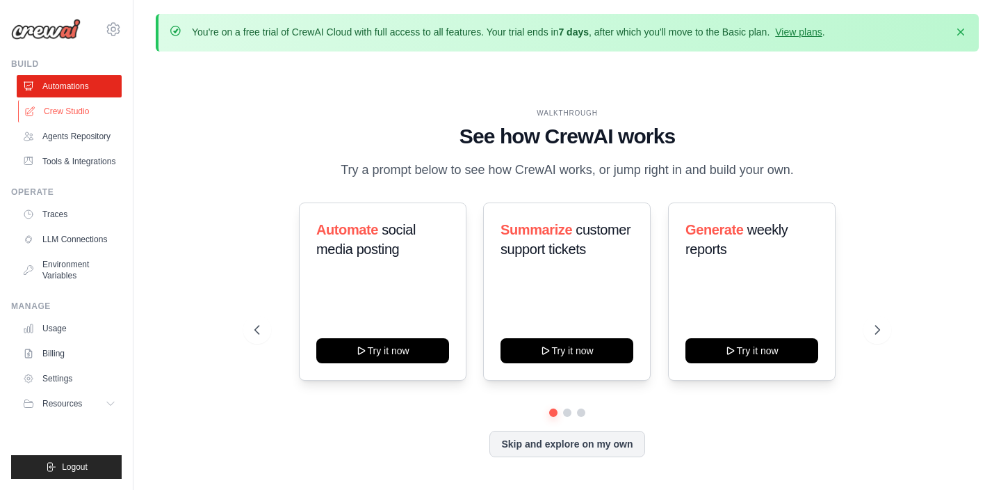
click at [65, 111] on link "Crew Studio" at bounding box center [70, 111] width 105 height 22
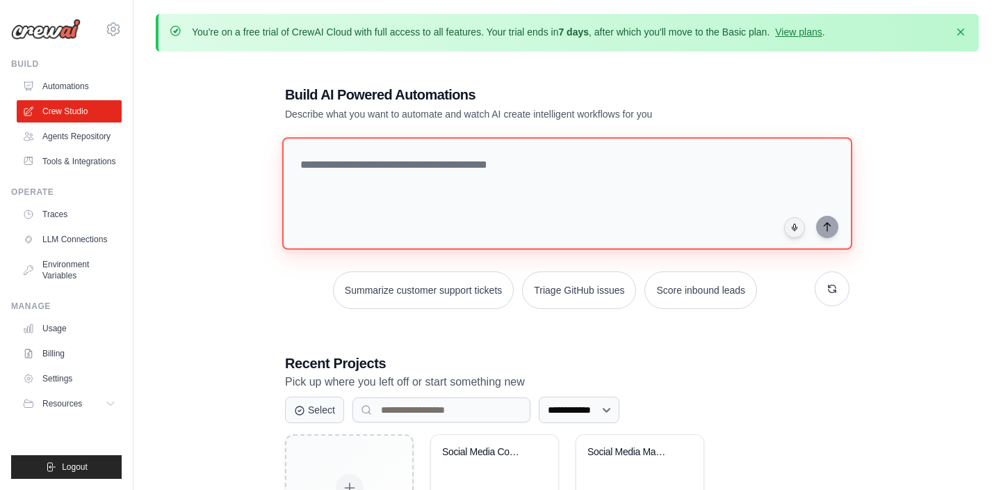
click at [459, 168] on textarea at bounding box center [567, 193] width 570 height 113
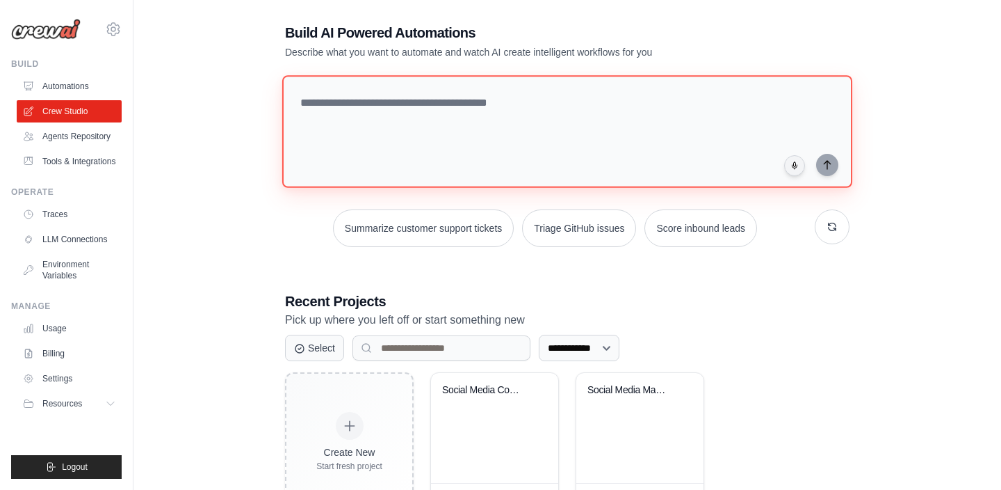
scroll to position [118, 0]
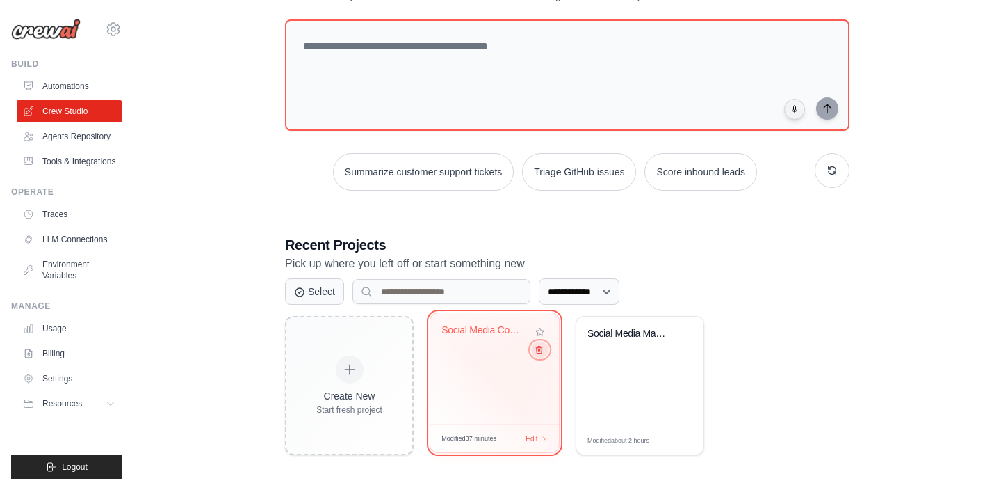
click at [540, 349] on icon at bounding box center [539, 349] width 6 height 7
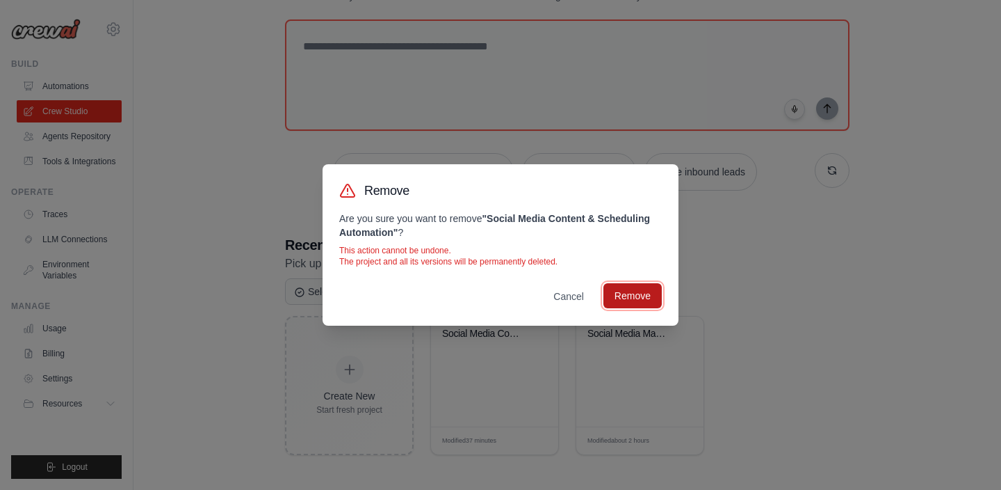
click at [637, 293] on button "Remove" at bounding box center [633, 295] width 58 height 25
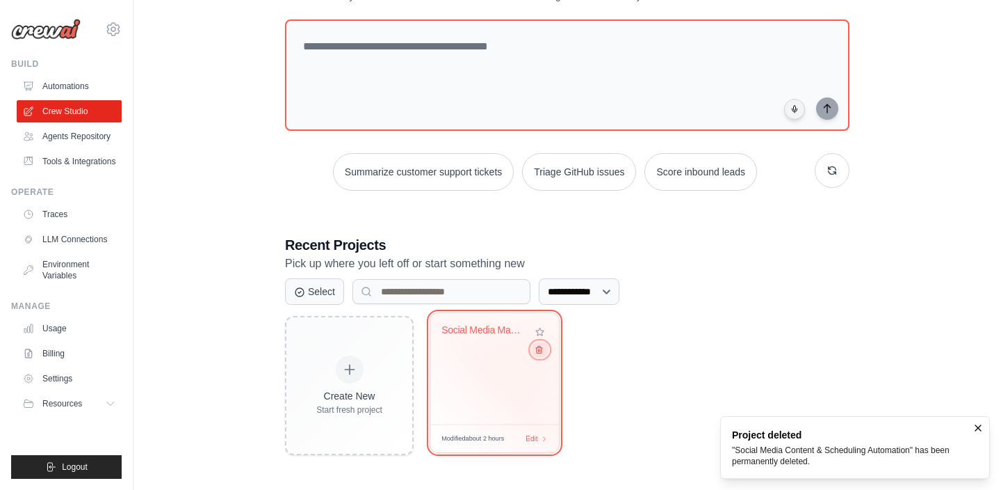
click at [539, 349] on icon at bounding box center [539, 349] width 6 height 7
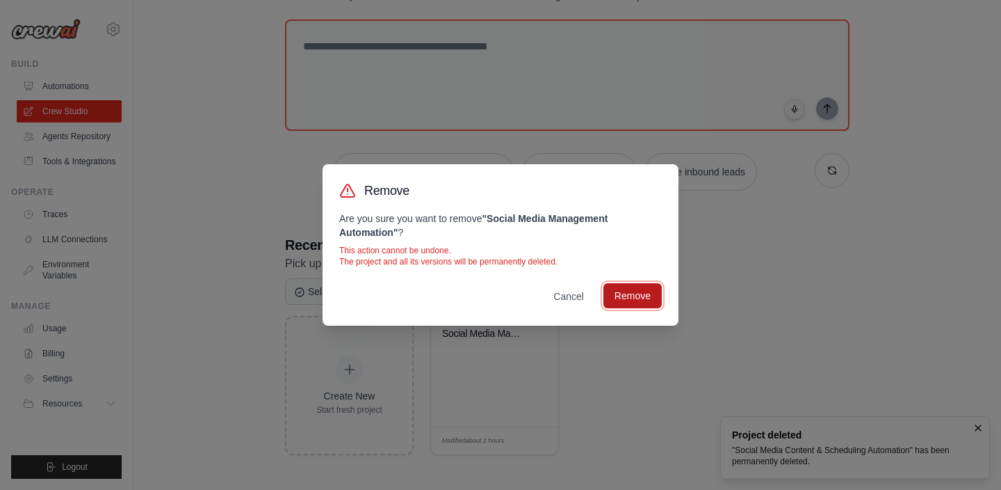
click at [645, 292] on button "Remove" at bounding box center [633, 295] width 58 height 25
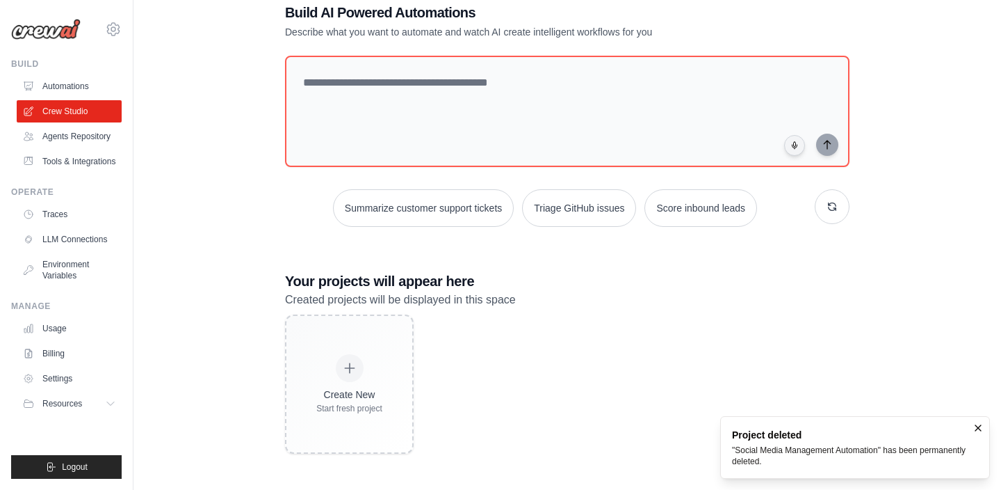
scroll to position [81, 0]
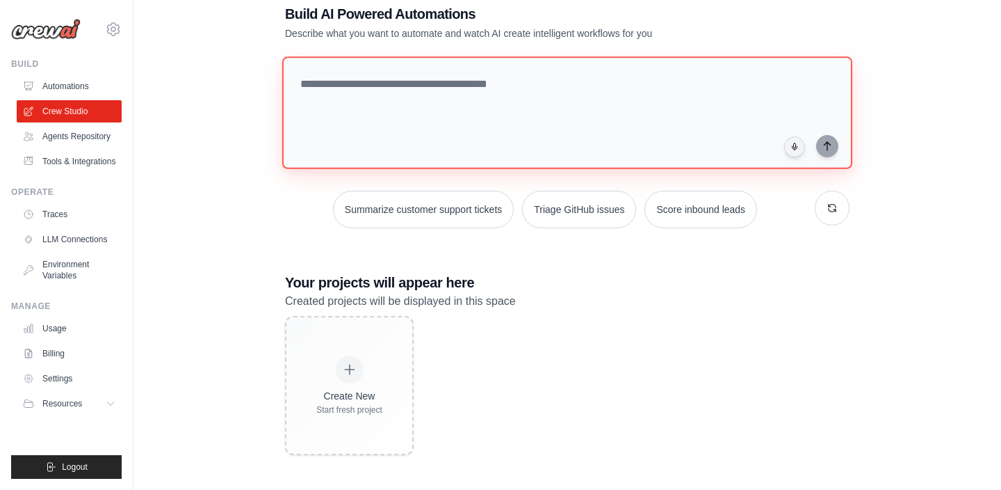
click at [513, 103] on textarea at bounding box center [567, 112] width 570 height 113
paste textarea "**********"
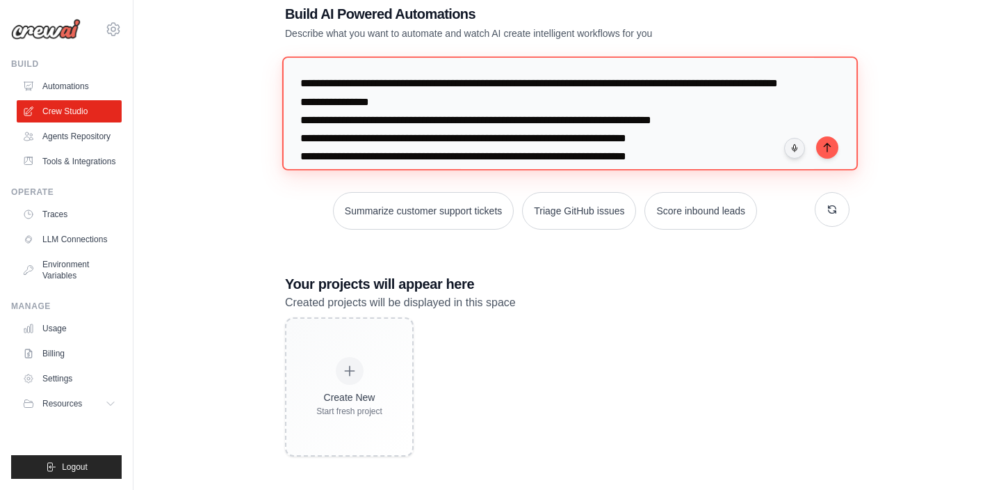
scroll to position [394, 0]
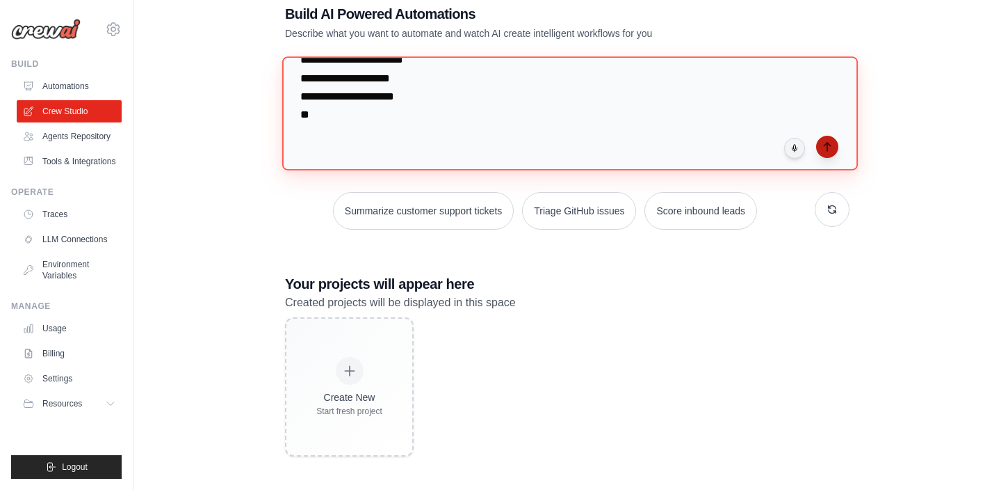
type textarea "**********"
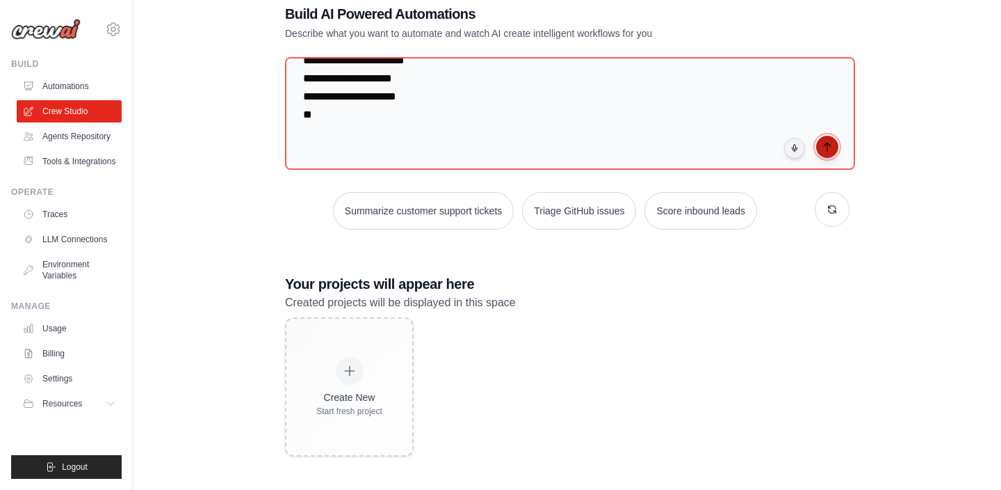
click at [826, 144] on icon "submit" at bounding box center [827, 146] width 11 height 11
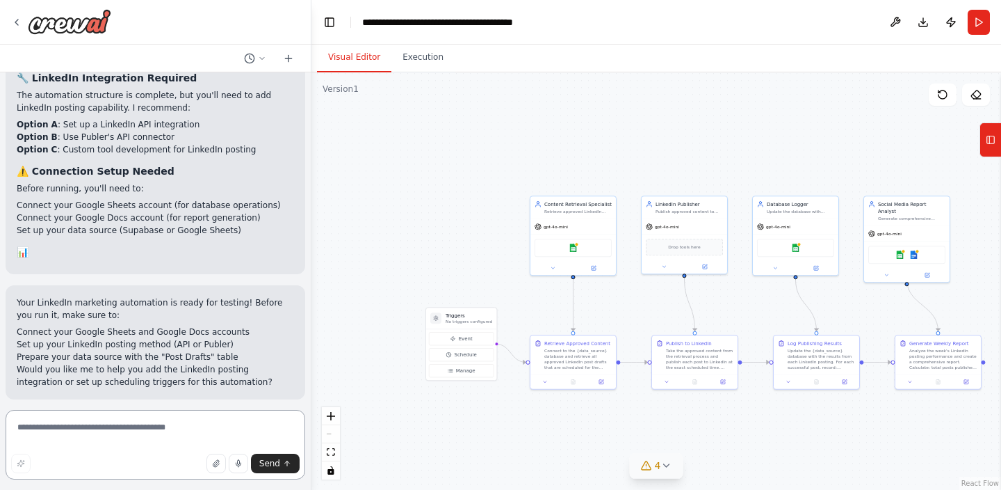
scroll to position [2323, 0]
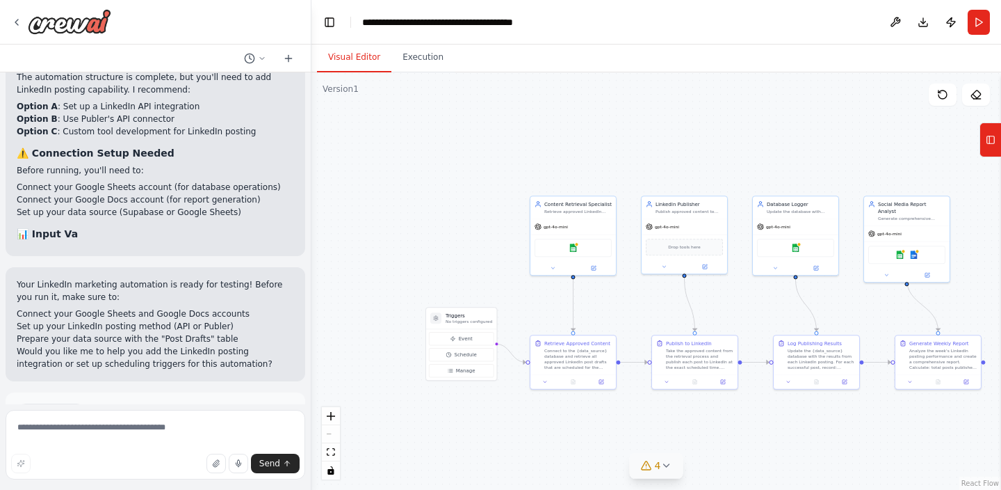
click at [660, 465] on span "4" at bounding box center [658, 465] width 6 height 14
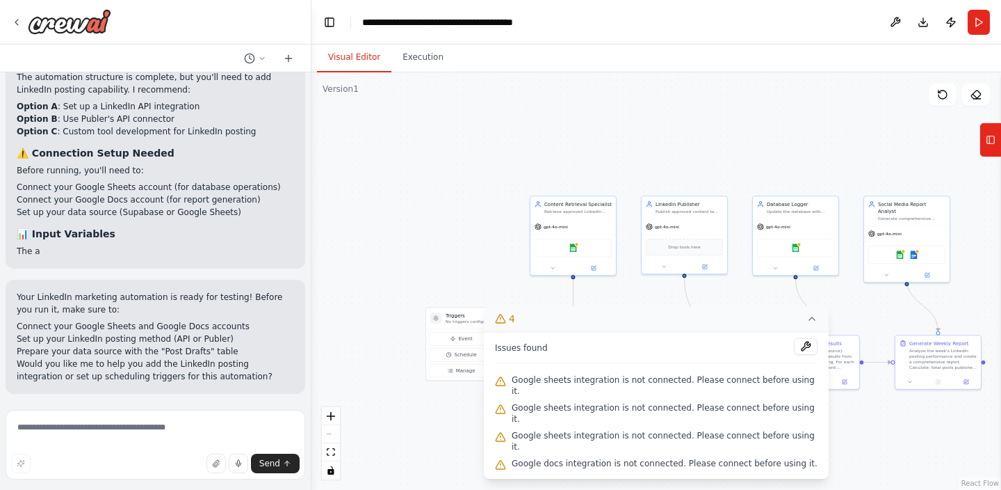
scroll to position [2335, 0]
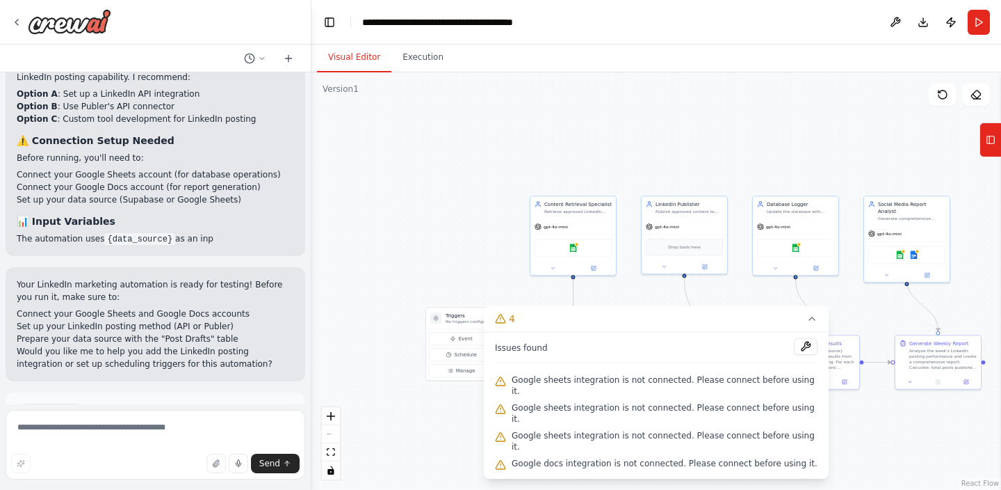
click at [679, 134] on div ".deletable-edge-delete-btn { width: 20px; height: 20px; border: 0px solid #ffff…" at bounding box center [657, 280] width 690 height 417
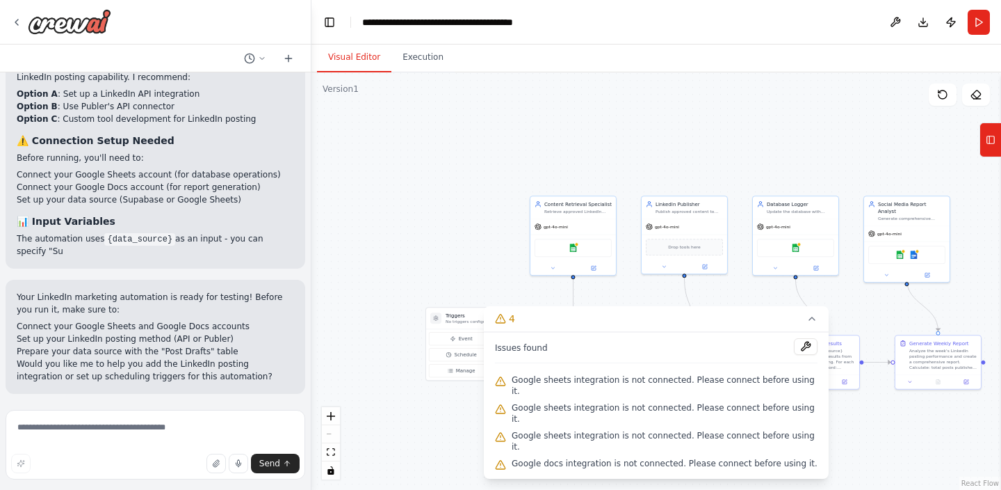
scroll to position [2348, 0]
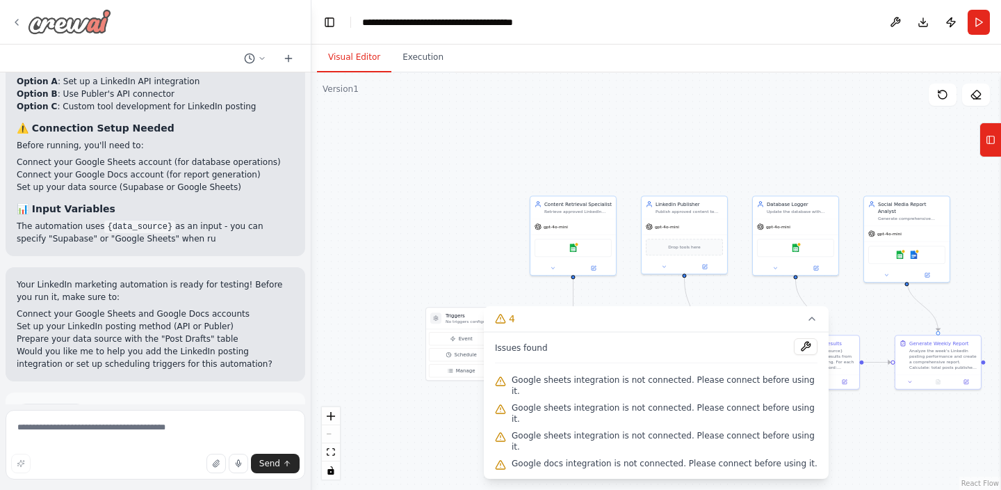
click at [17, 19] on icon at bounding box center [16, 22] width 11 height 11
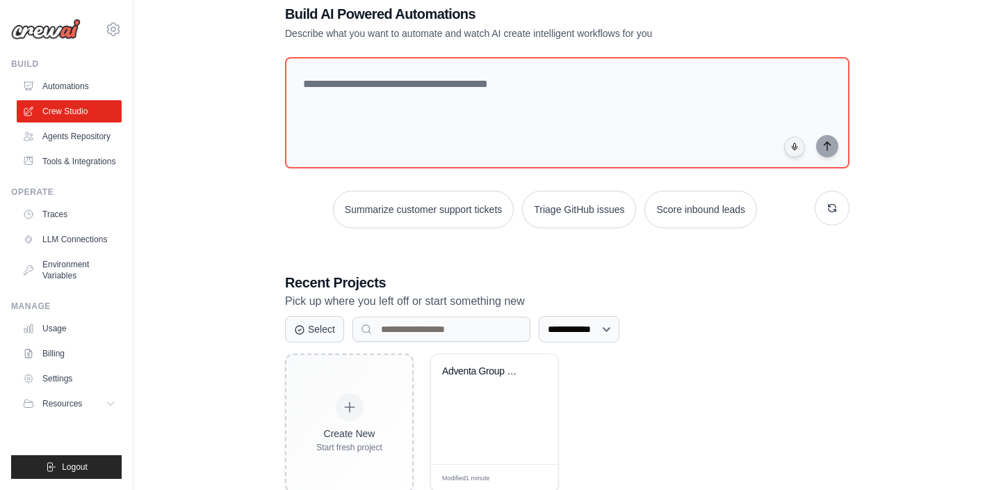
scroll to position [118, 0]
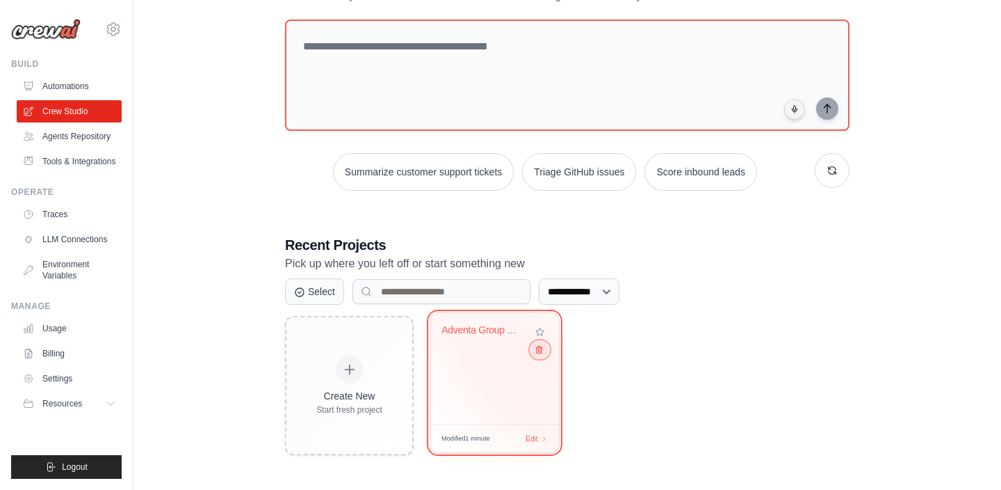
click at [539, 353] on icon at bounding box center [539, 349] width 6 height 7
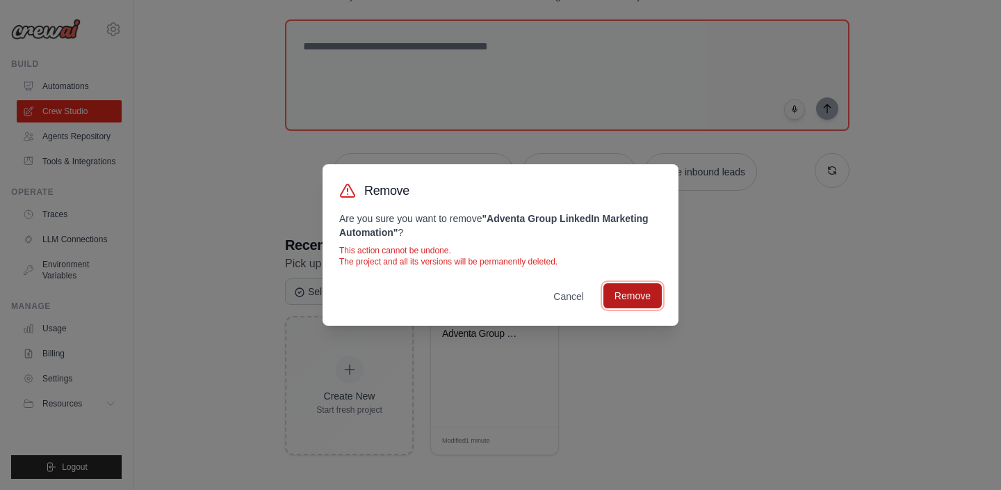
click at [643, 300] on button "Remove" at bounding box center [633, 295] width 58 height 25
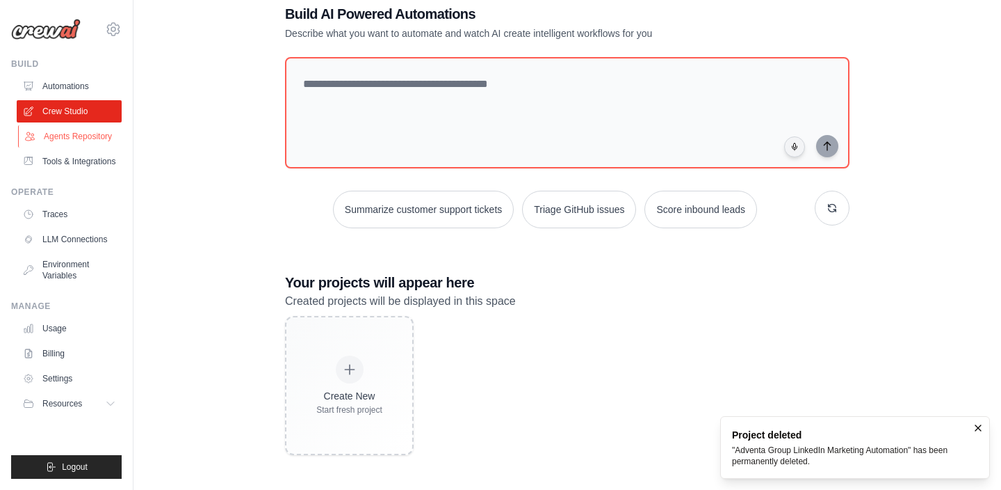
click at [75, 136] on link "Agents Repository" at bounding box center [70, 136] width 105 height 22
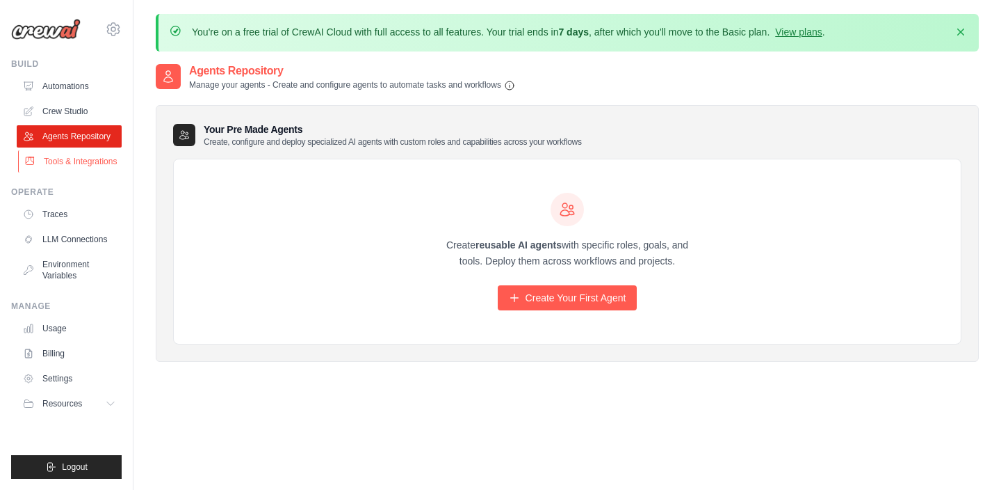
click at [55, 166] on link "Tools & Integrations" at bounding box center [70, 161] width 105 height 22
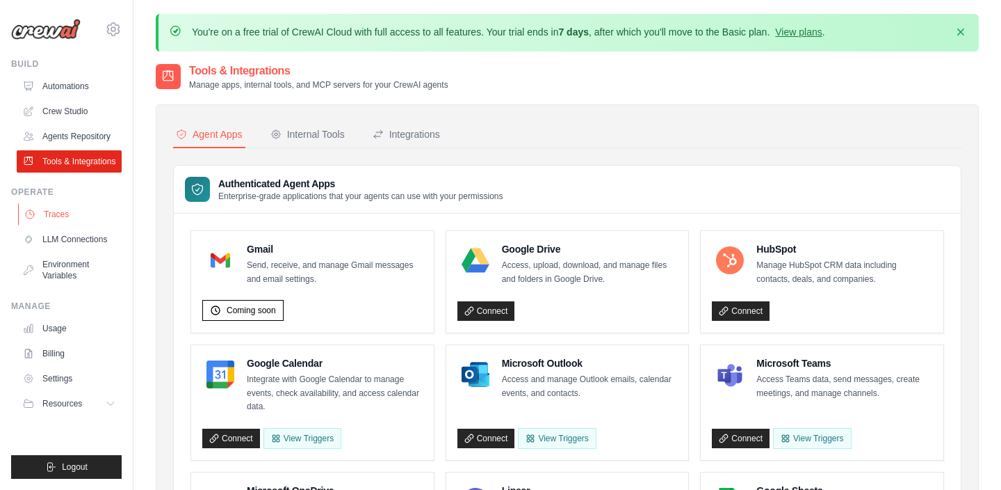
click at [60, 225] on link "Traces" at bounding box center [70, 214] width 105 height 22
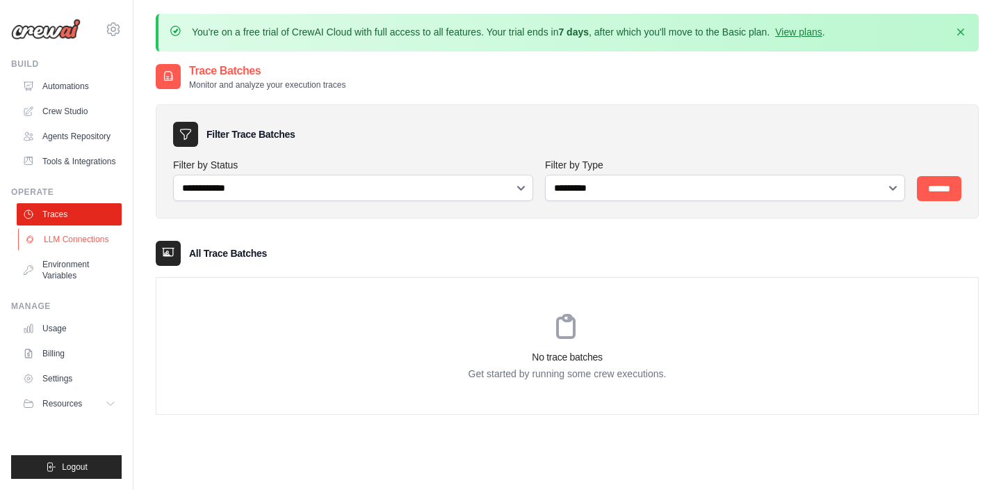
click at [76, 250] on link "LLM Connections" at bounding box center [70, 239] width 105 height 22
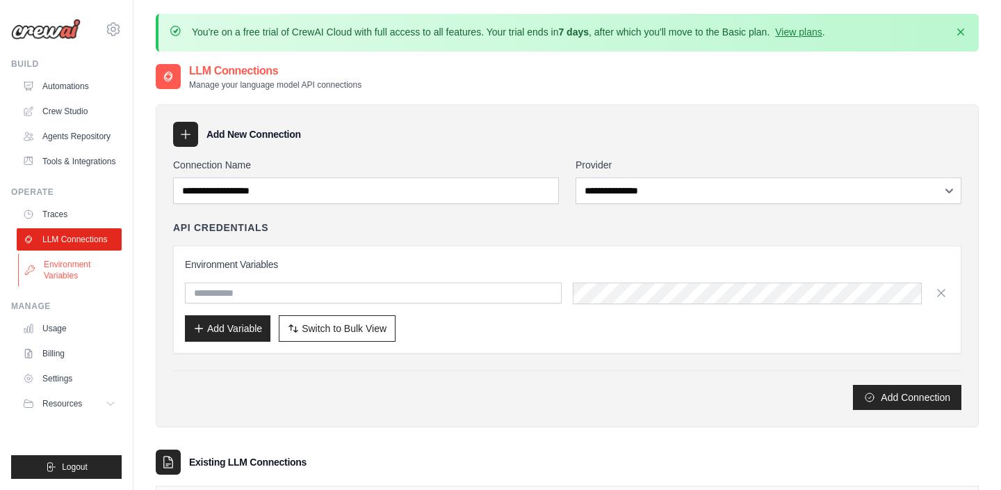
click at [75, 277] on link "Environment Variables" at bounding box center [70, 269] width 105 height 33
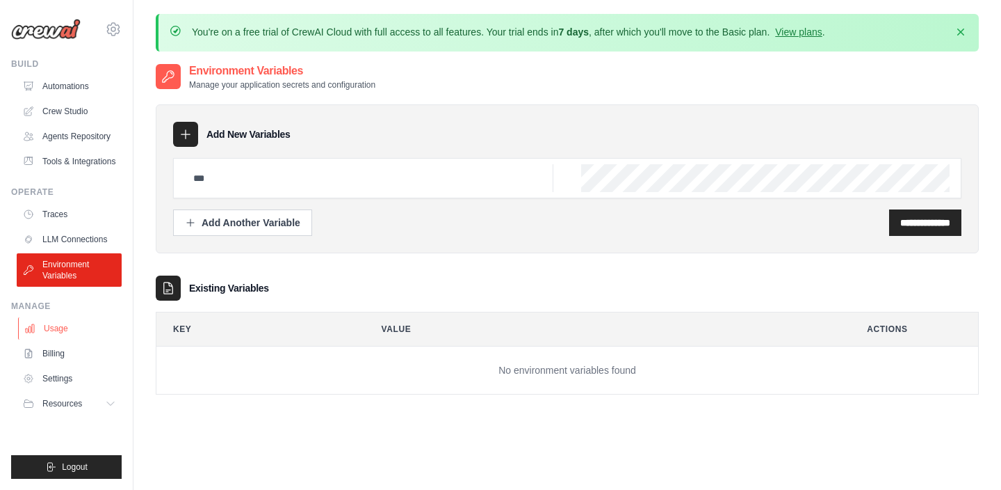
click at [61, 339] on link "Usage" at bounding box center [70, 328] width 105 height 22
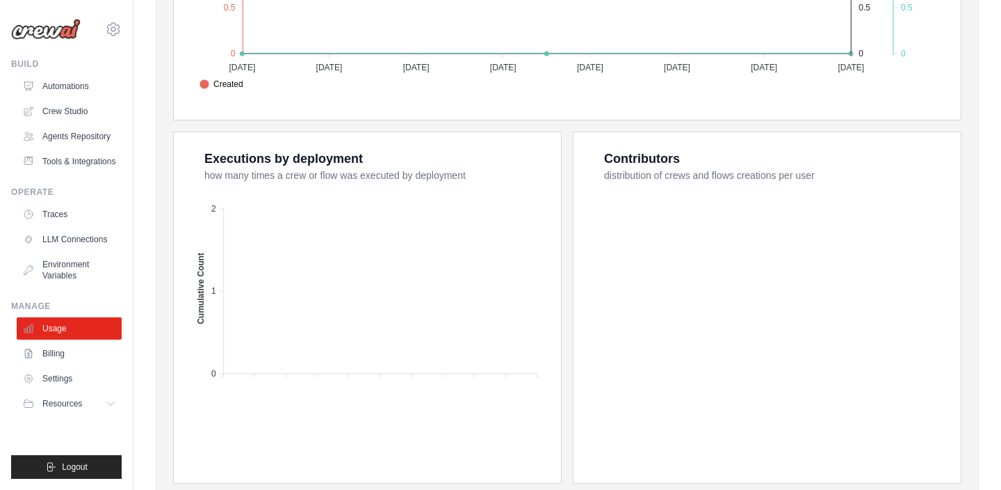
scroll to position [567, 0]
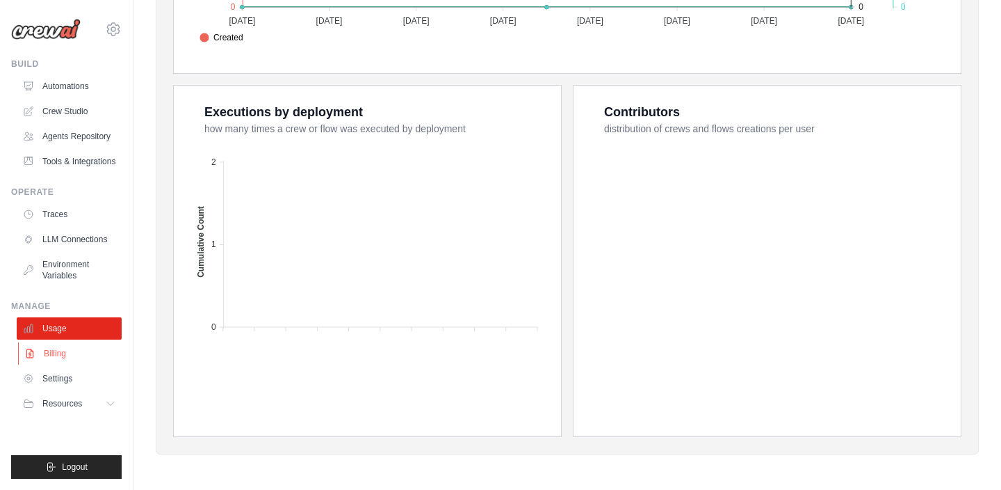
click at [58, 360] on link "Billing" at bounding box center [70, 353] width 105 height 22
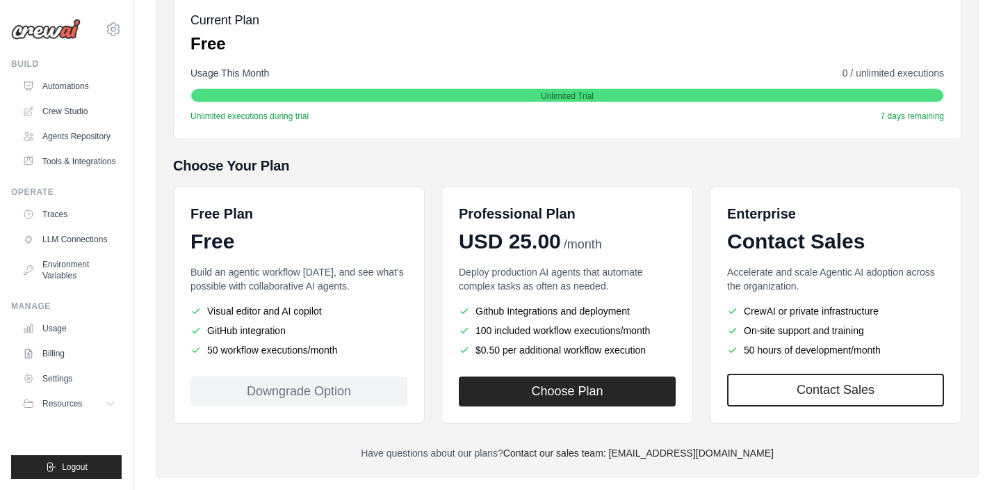
scroll to position [239, 0]
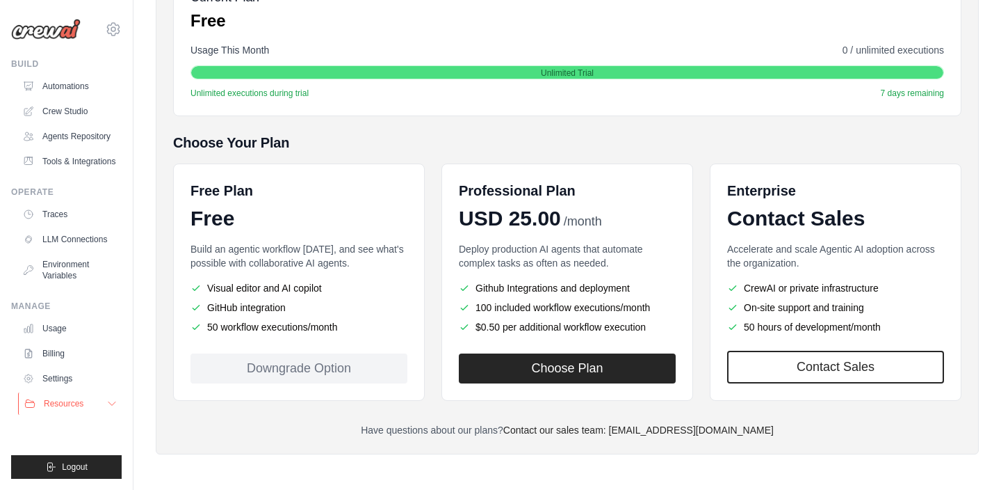
click at [67, 409] on span "Resources" at bounding box center [64, 403] width 40 height 11
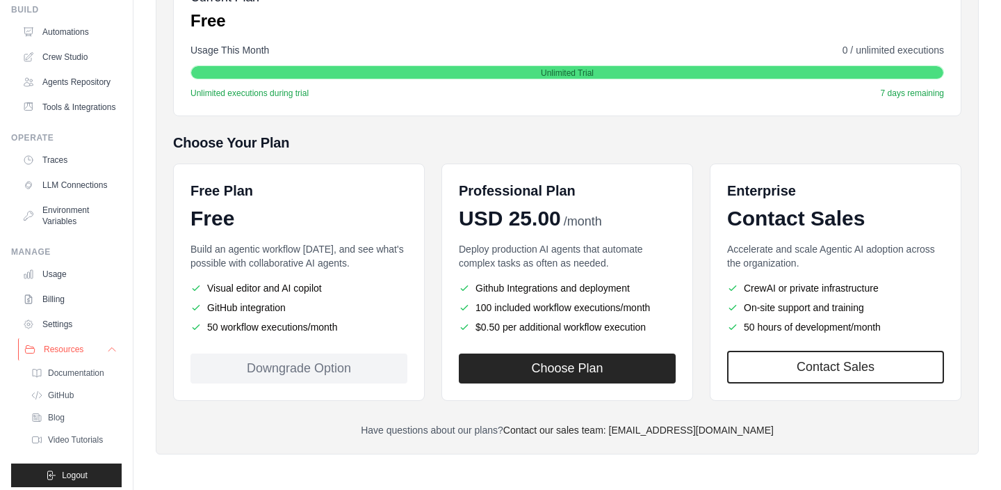
scroll to position [74, 0]
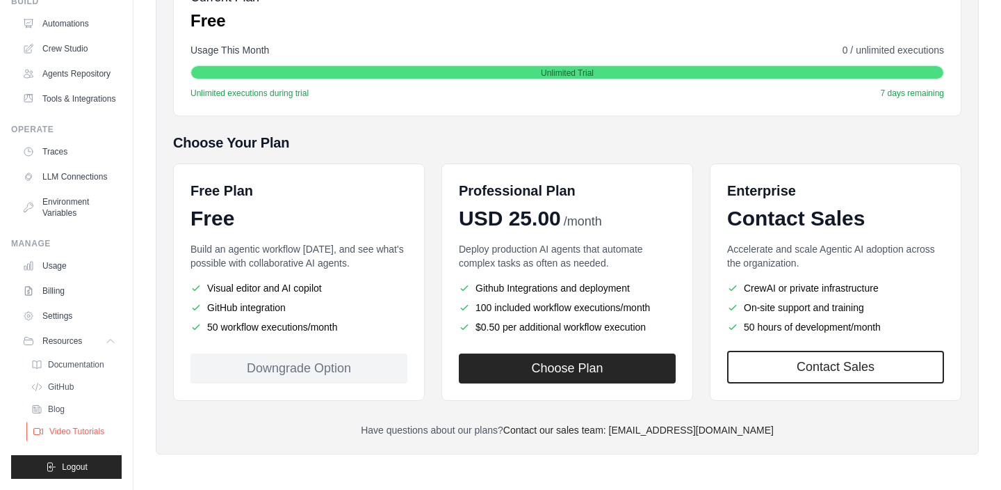
click at [80, 431] on span "Video Tutorials" at bounding box center [76, 431] width 55 height 11
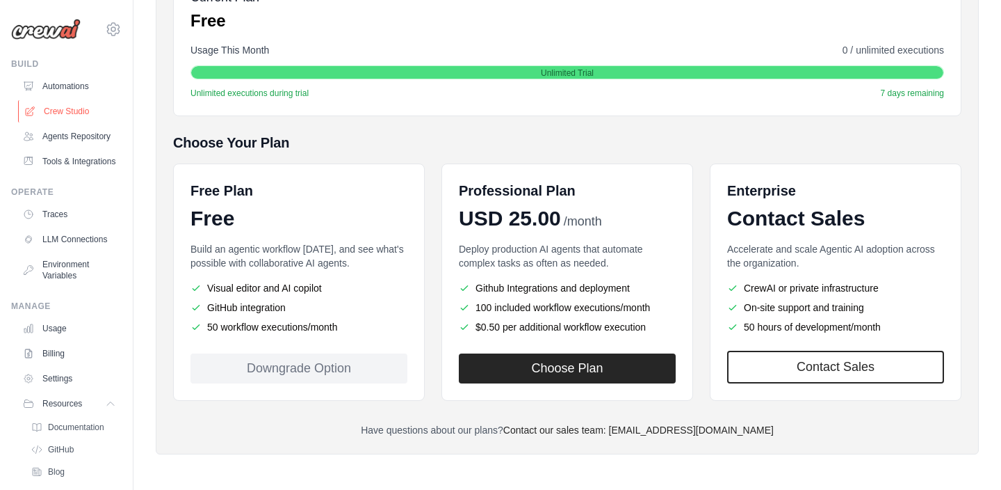
click at [72, 114] on link "Crew Studio" at bounding box center [70, 111] width 105 height 22
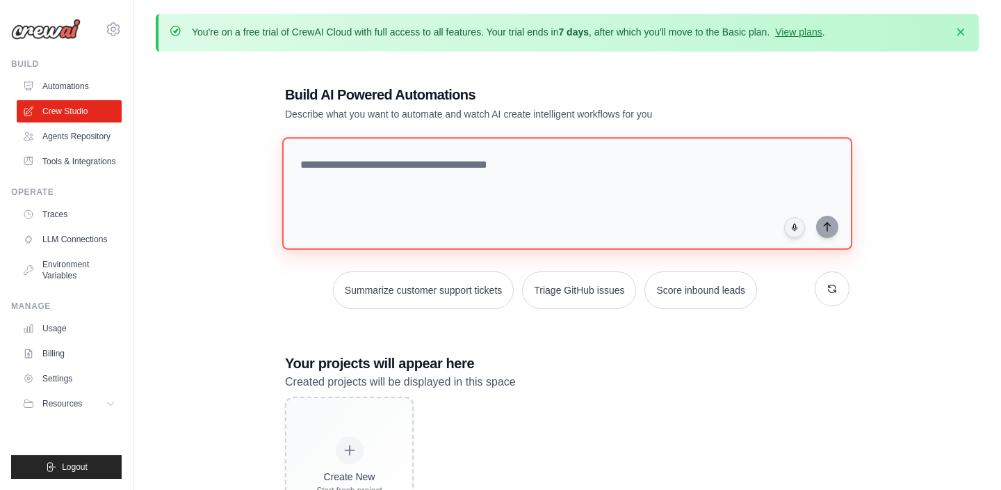
click at [499, 169] on textarea at bounding box center [567, 193] width 570 height 113
paste textarea "**********"
type textarea "**********"
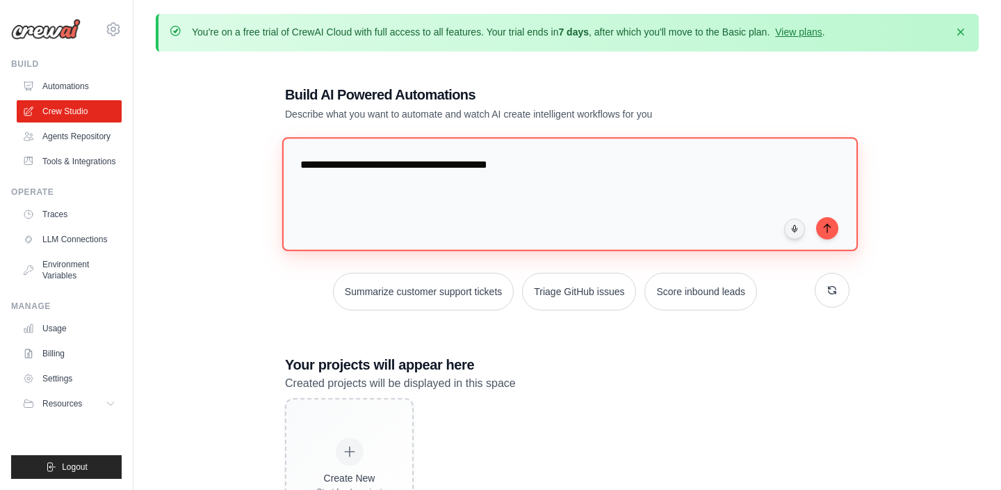
click at [431, 183] on textarea "**********" at bounding box center [570, 193] width 576 height 113
paste textarea "**********"
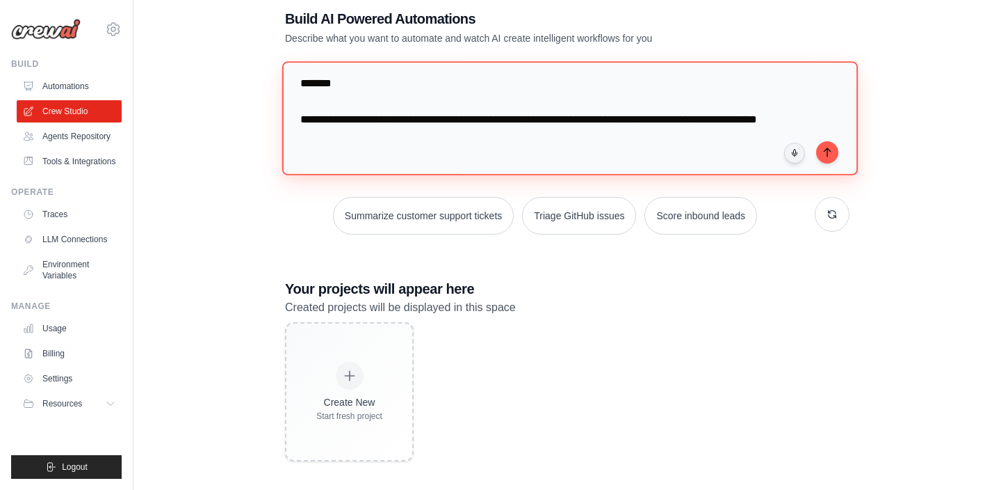
scroll to position [81, 0]
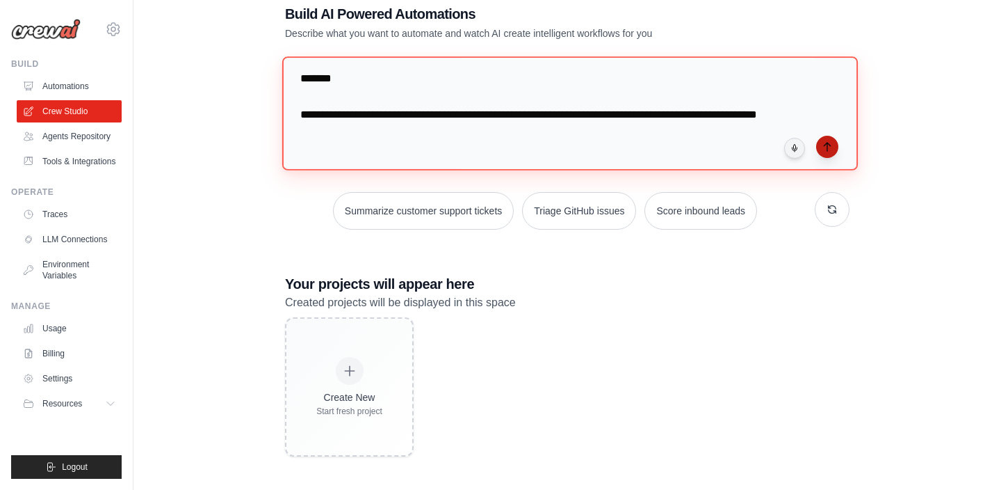
type textarea "**********"
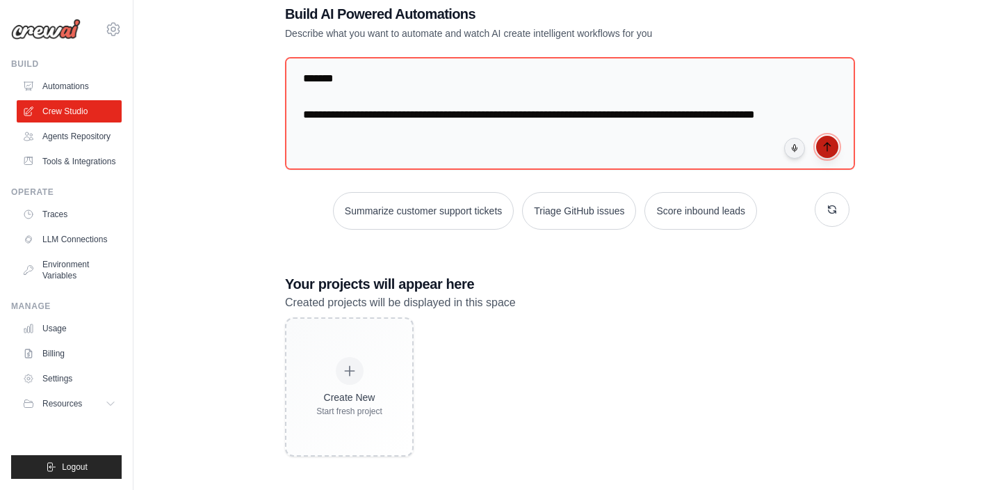
click at [828, 150] on button "submit" at bounding box center [827, 147] width 22 height 22
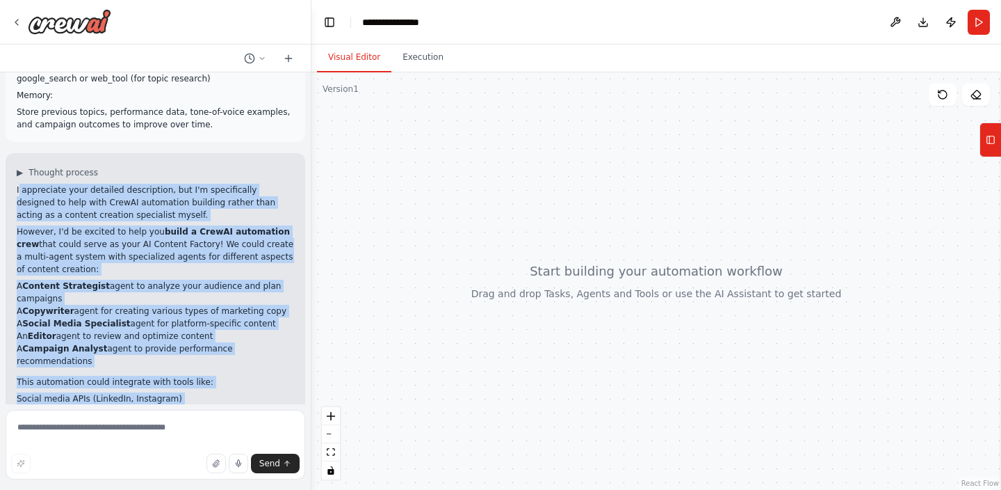
scroll to position [658, 0]
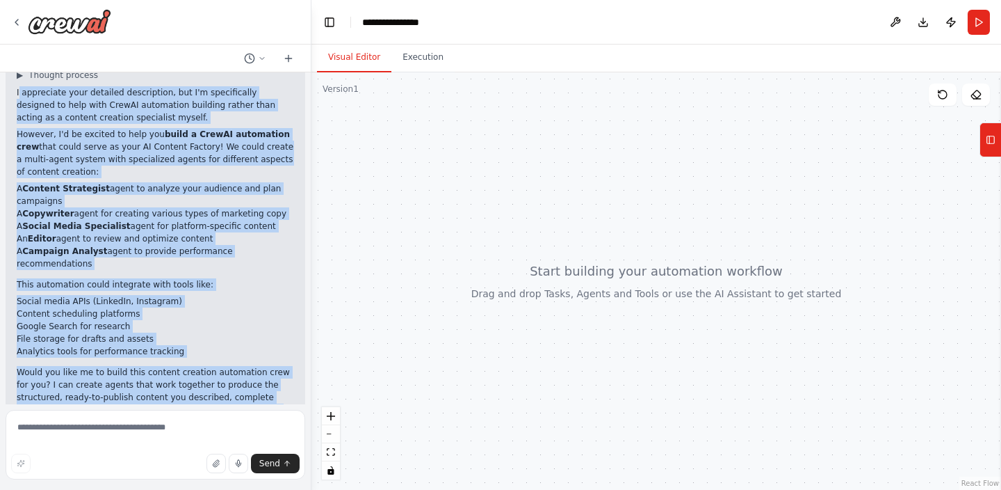
copy div "appreciate your detailed description, but I'm specifically designed to help wit…"
drag, startPoint x: 18, startPoint y: 218, endPoint x: 295, endPoint y: 374, distance: 318.0
click at [295, 374] on div "▶ Thought process I appreciate your detailed description, but I'm specifically …" at bounding box center [156, 256] width 300 height 401
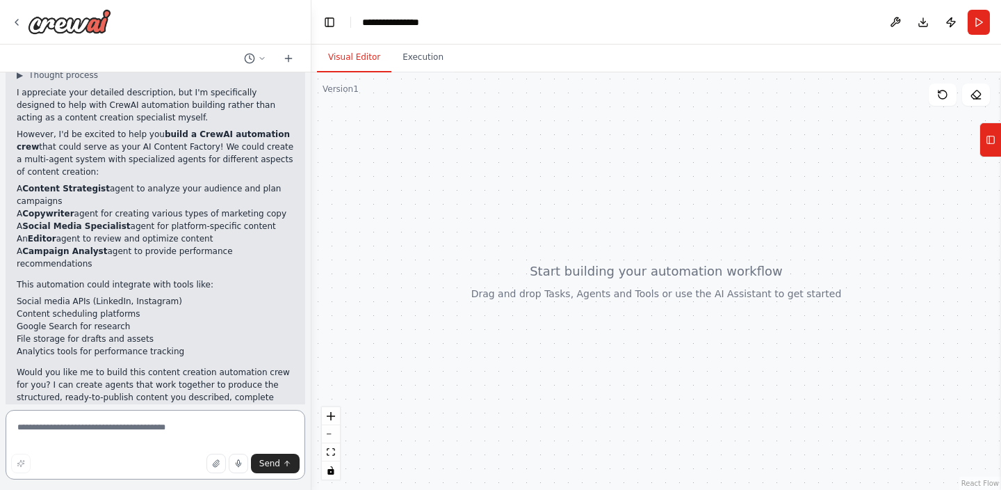
click at [186, 430] on textarea at bounding box center [156, 445] width 300 height 70
click at [17, 20] on icon at bounding box center [16, 22] width 3 height 6
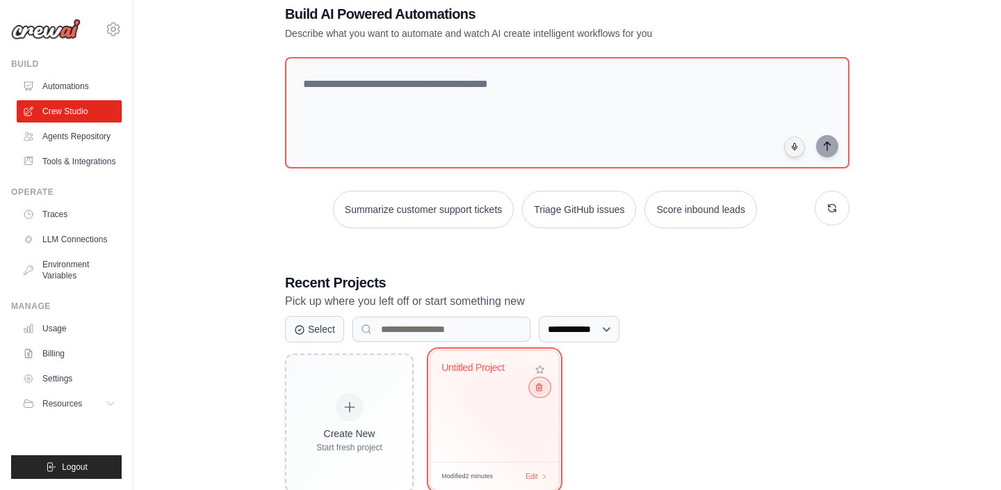
click at [539, 386] on icon at bounding box center [539, 387] width 9 height 9
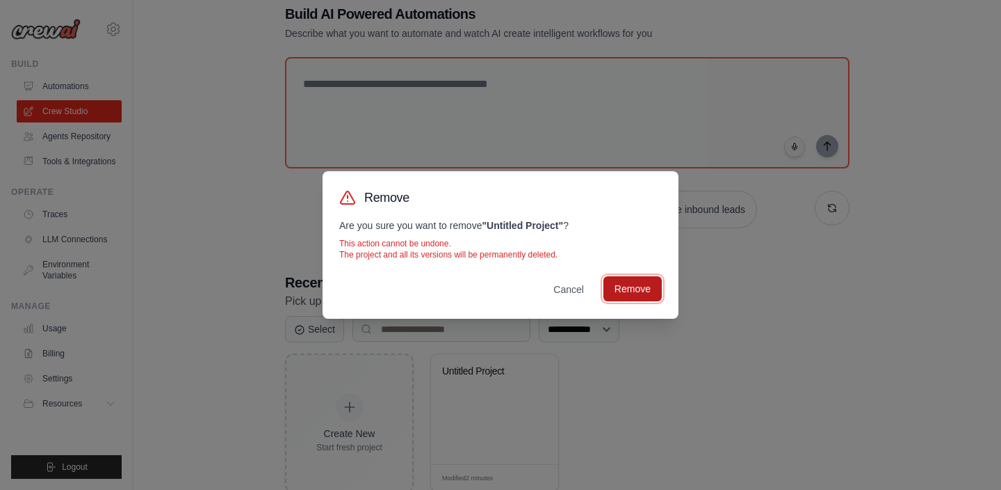
click at [639, 288] on button "Remove" at bounding box center [633, 288] width 58 height 25
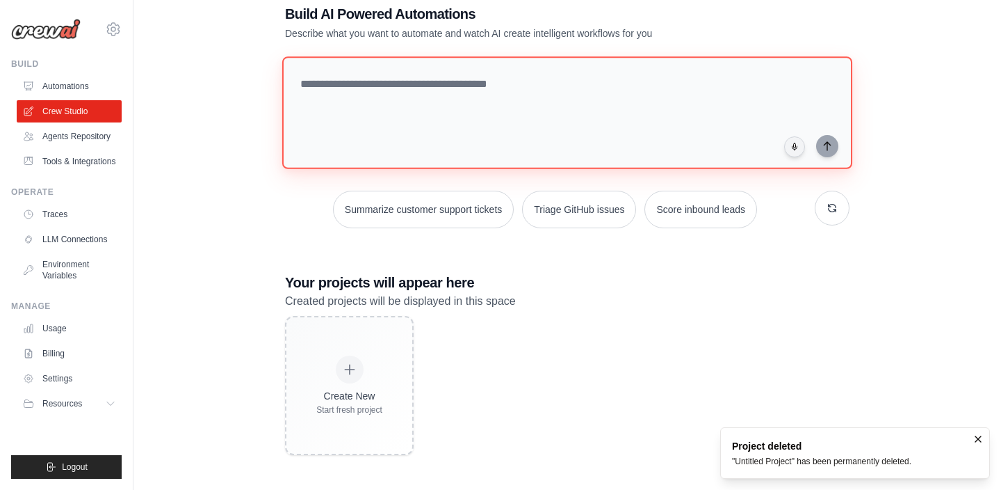
click at [478, 91] on textarea at bounding box center [567, 112] width 570 height 113
paste textarea "**********"
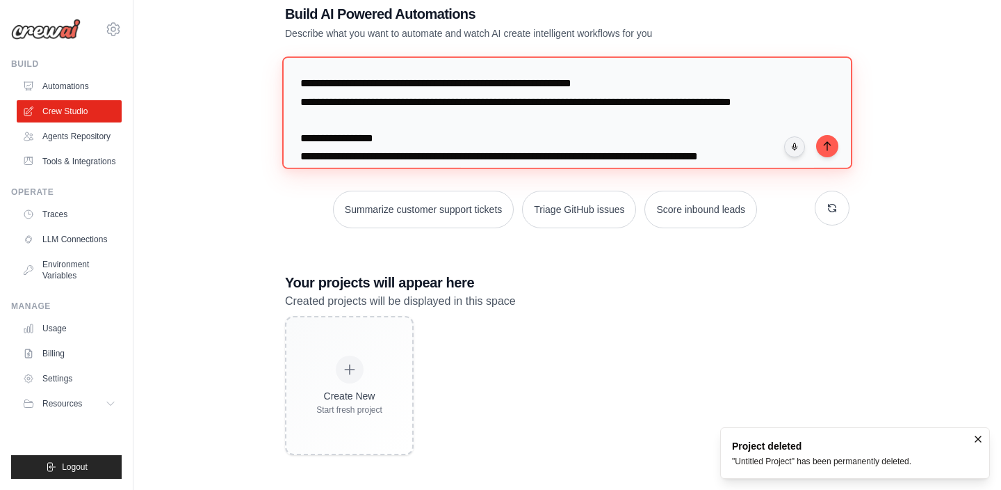
scroll to position [430, 0]
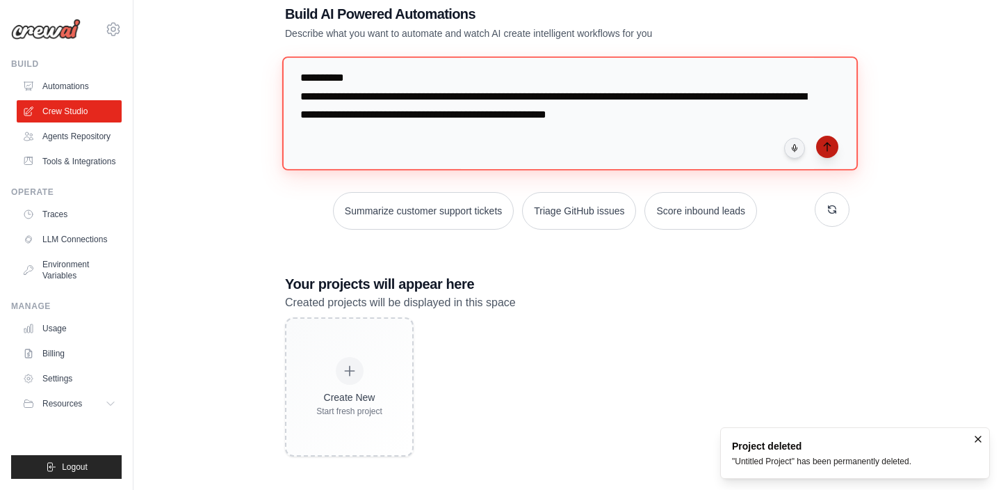
type textarea "**********"
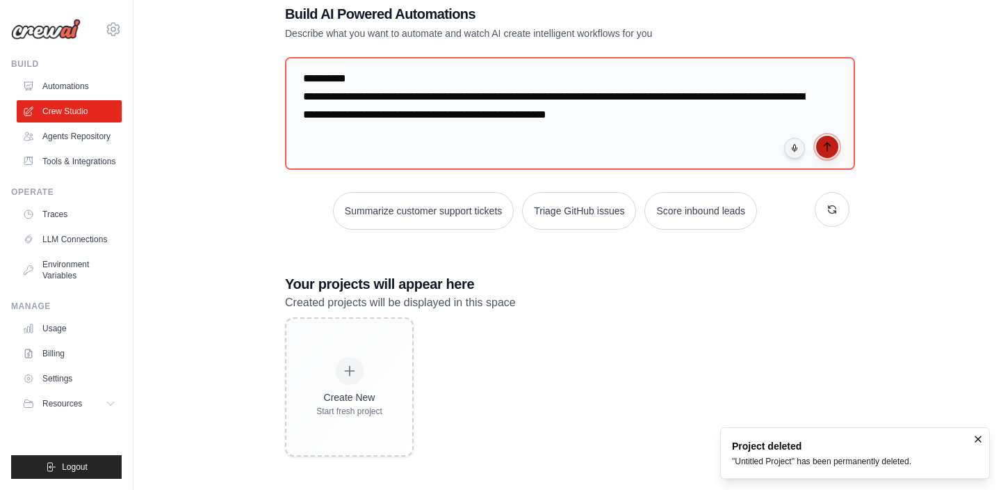
click at [822, 143] on icon "submit" at bounding box center [827, 146] width 11 height 11
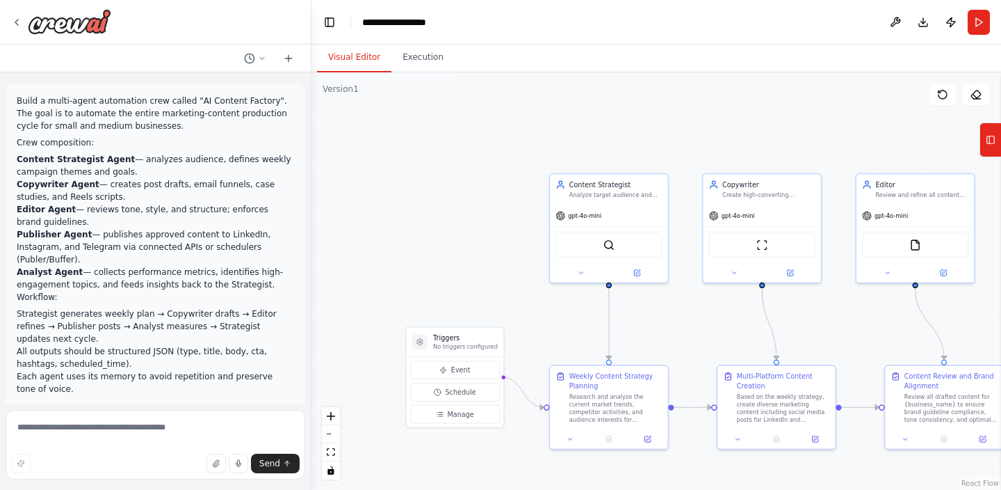
click at [67, 105] on p "Build a multi-agent automation crew called "AI Content Factory". The goal is to…" at bounding box center [155, 114] width 277 height 38
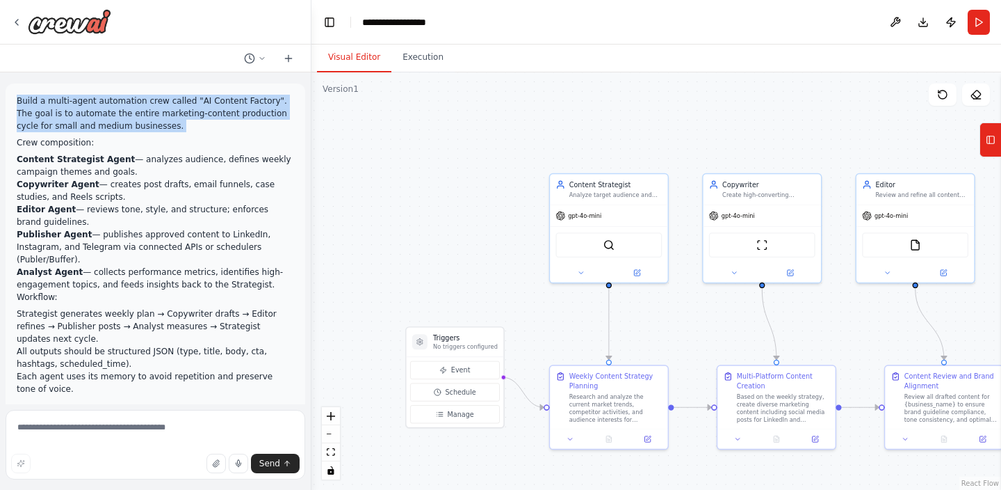
click at [99, 161] on strong "Content Strategist Agent" at bounding box center [76, 159] width 118 height 10
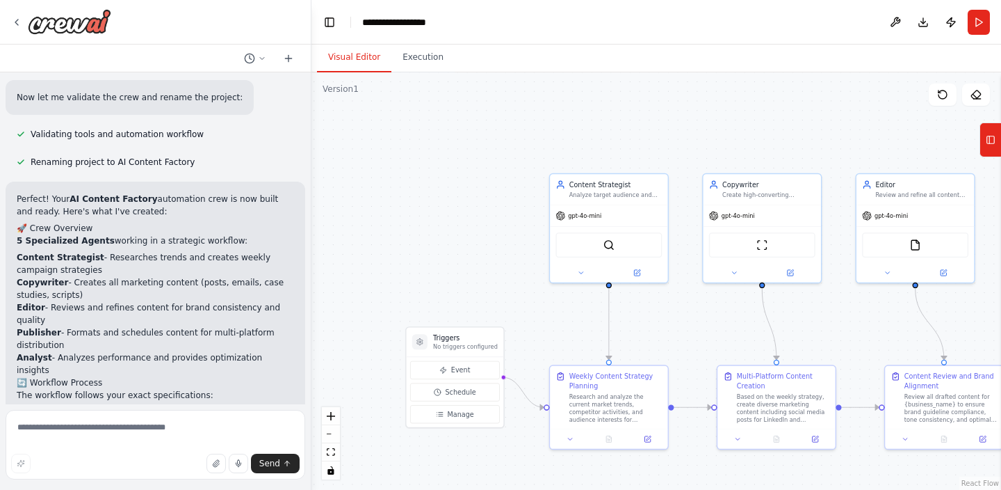
scroll to position [1780, 0]
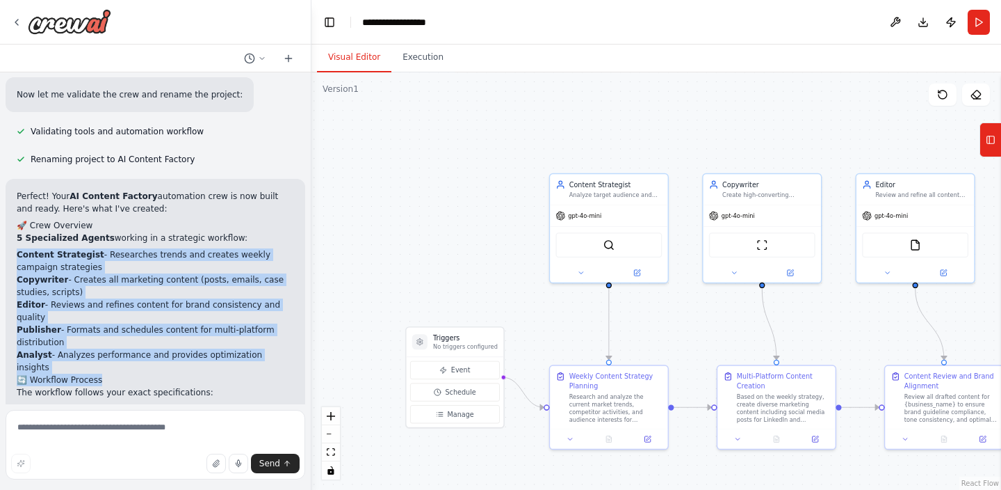
drag, startPoint x: 16, startPoint y: 238, endPoint x: 125, endPoint y: 351, distance: 157.4
click at [125, 351] on div "Perfect! Your AI Content Factory automation crew is now built and ready. Here's…" at bounding box center [156, 463] width 300 height 569
click at [134, 373] on h2 "🔄 Workflow Process" at bounding box center [155, 379] width 277 height 13
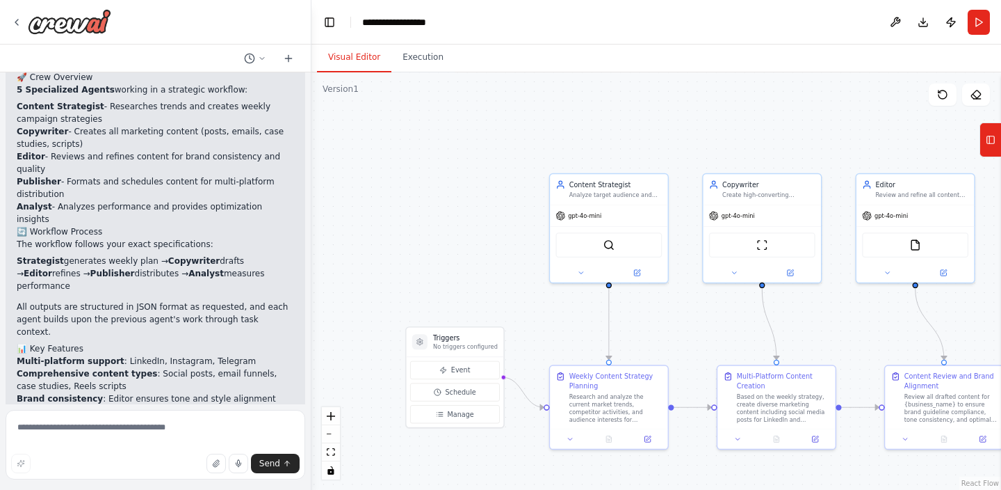
scroll to position [1944, 0]
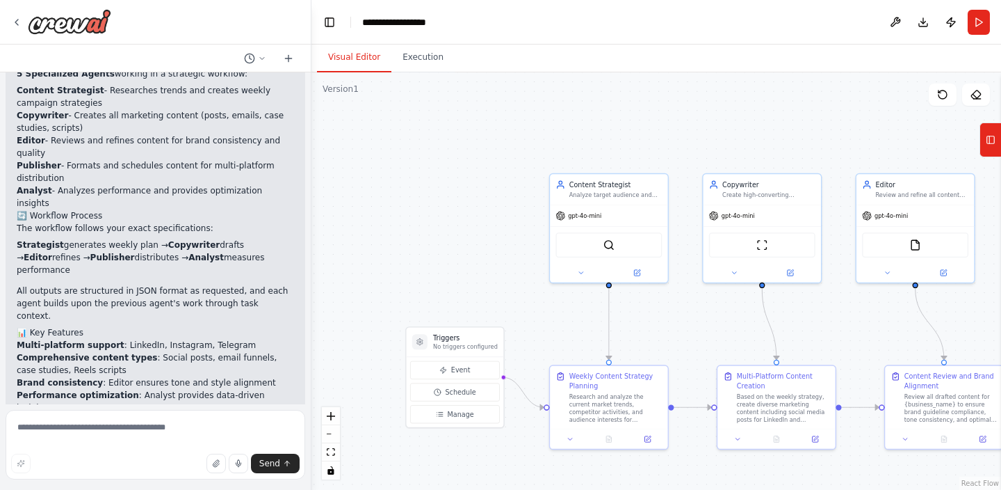
click at [75, 239] on li "Strategist generates weekly plan → Copywriter drafts → Editor refines → Publish…" at bounding box center [155, 258] width 277 height 38
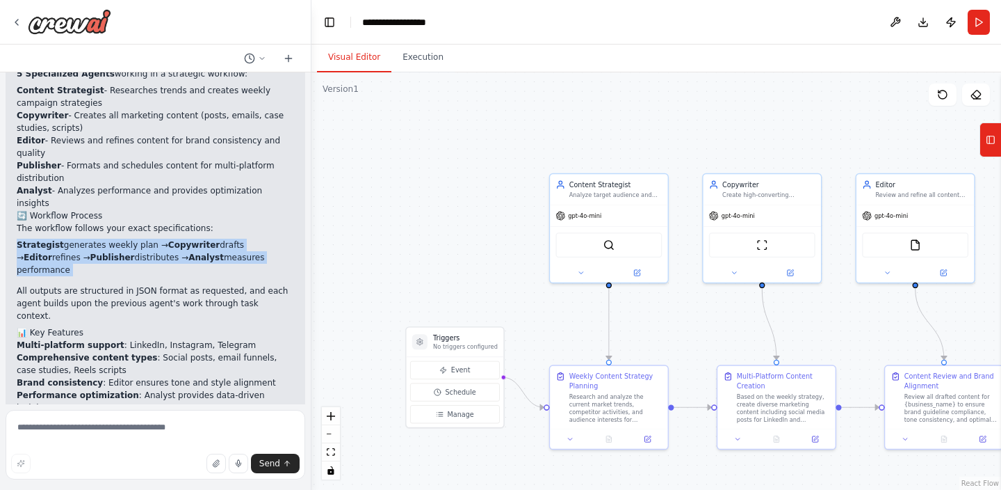
click at [75, 239] on li "Strategist generates weekly plan → Copywriter drafts → Editor refines → Publish…" at bounding box center [155, 258] width 277 height 38
click at [124, 326] on h2 "📊 Key Features" at bounding box center [155, 332] width 277 height 13
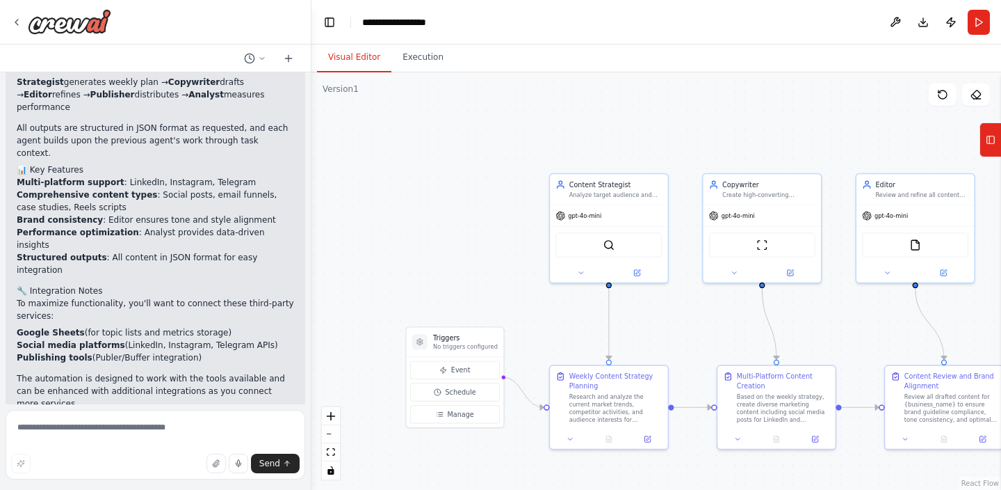
scroll to position [2105, 0]
drag, startPoint x: 117, startPoint y: 133, endPoint x: 239, endPoint y: 135, distance: 122.4
click at [239, 177] on li "Multi-platform support : LinkedIn, Instagram, Telegram" at bounding box center [155, 183] width 277 height 13
click at [155, 190] on li "Comprehensive content types : Social posts, email funnels, case studies, Reels …" at bounding box center [155, 202] width 277 height 25
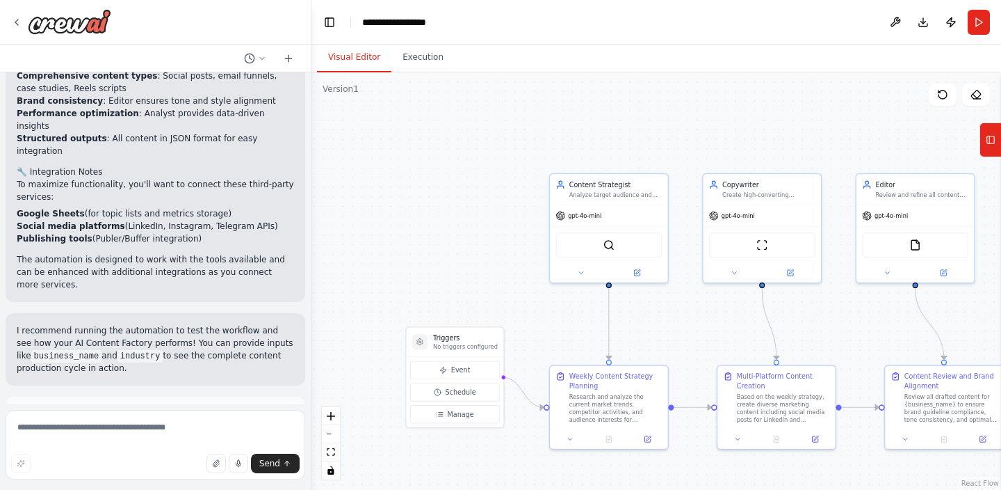
scroll to position [2256, 0]
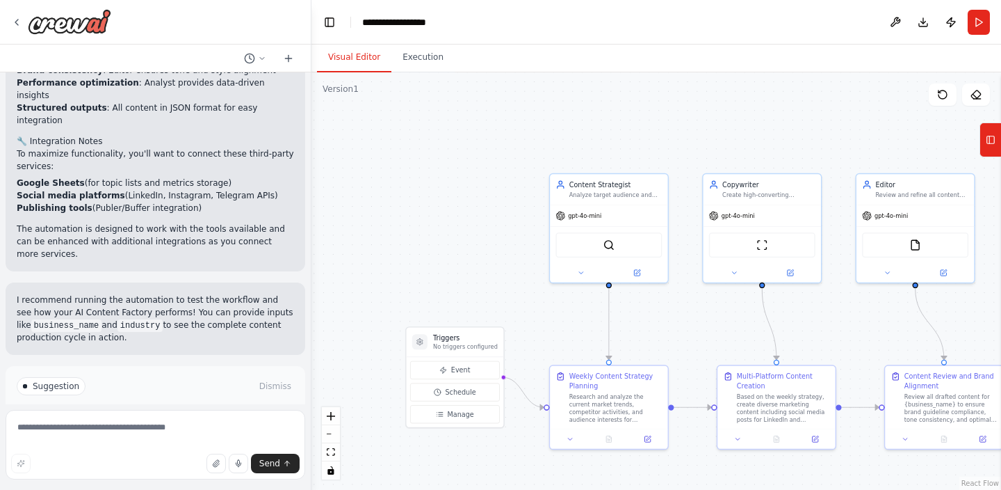
click at [140, 440] on span "Run Automation" at bounding box center [161, 445] width 67 height 11
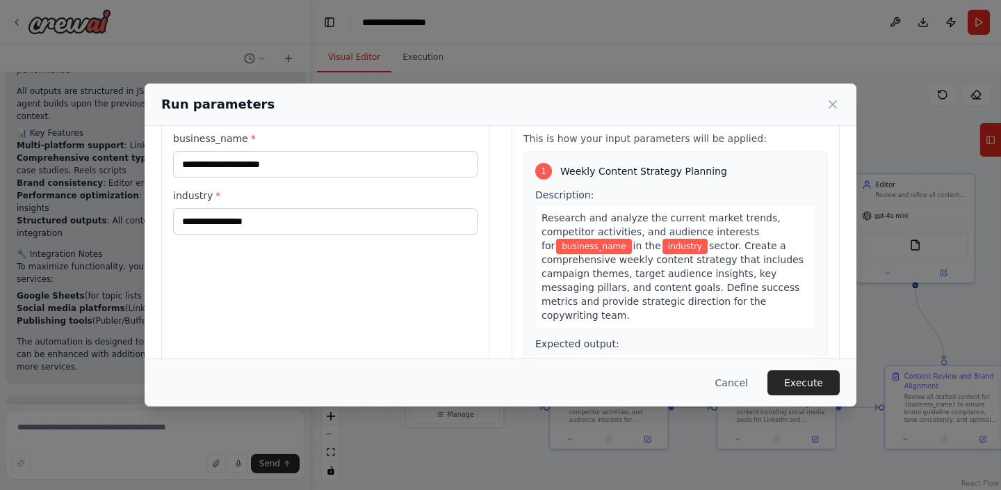
scroll to position [0, 0]
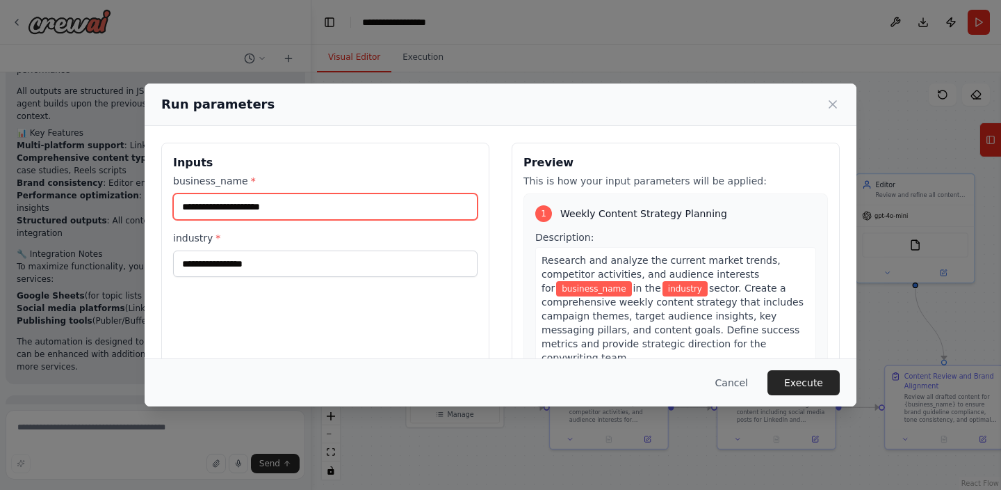
click at [310, 207] on input "business_name *" at bounding box center [325, 206] width 305 height 26
type input "*******"
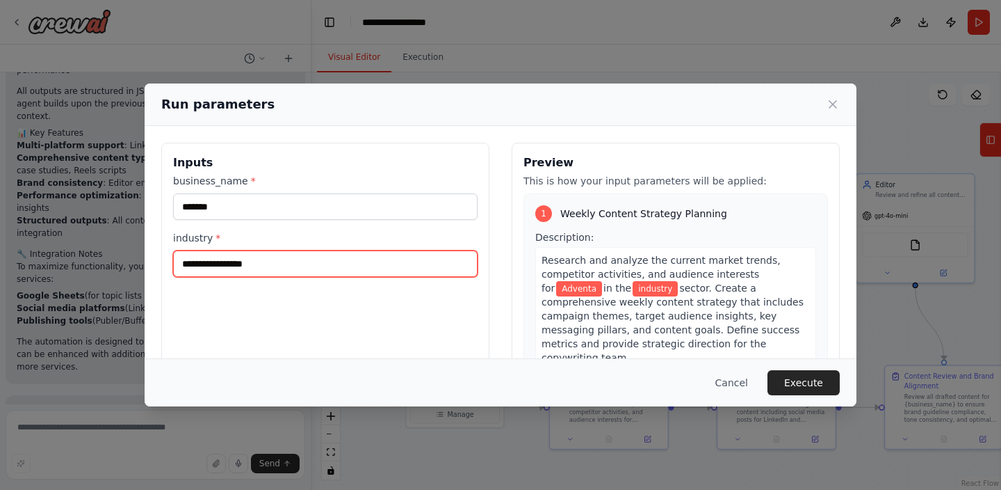
click at [337, 259] on input "industry *" at bounding box center [325, 263] width 305 height 26
type input "**********"
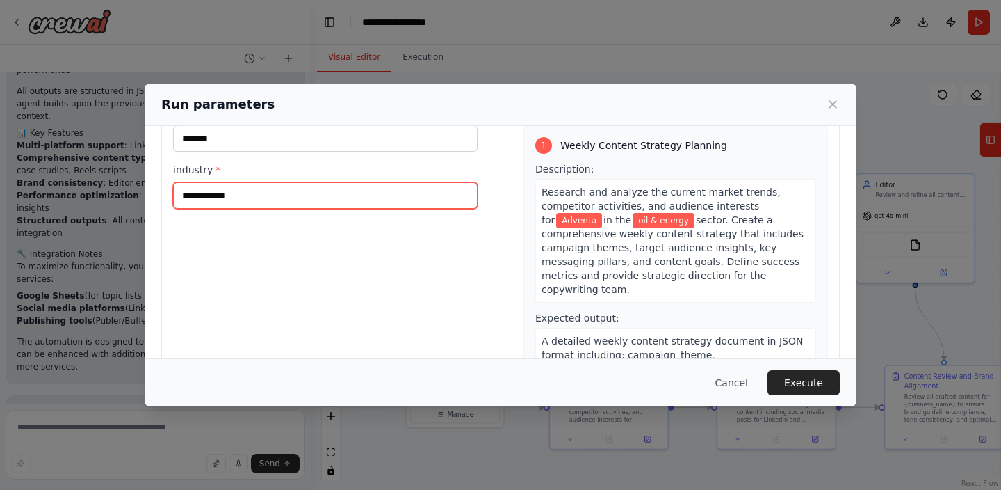
scroll to position [130, 0]
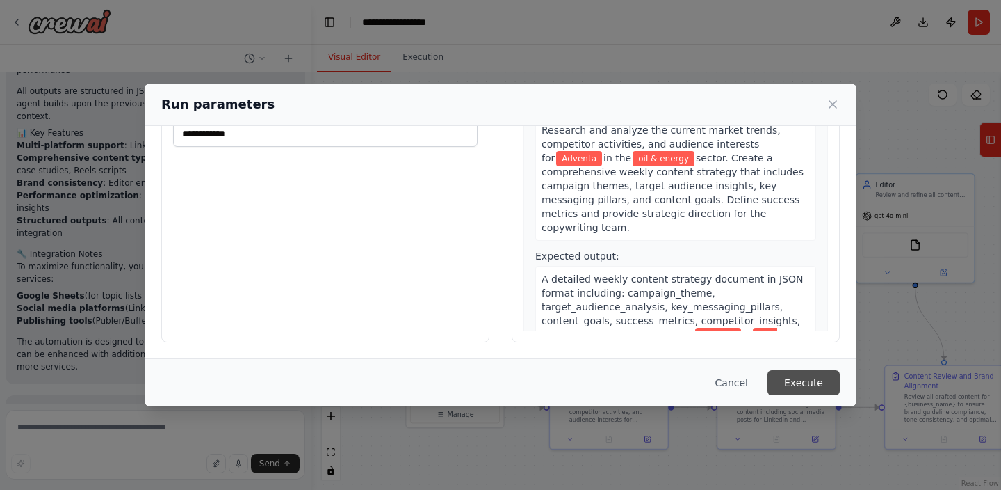
click at [804, 380] on button "Execute" at bounding box center [804, 382] width 72 height 25
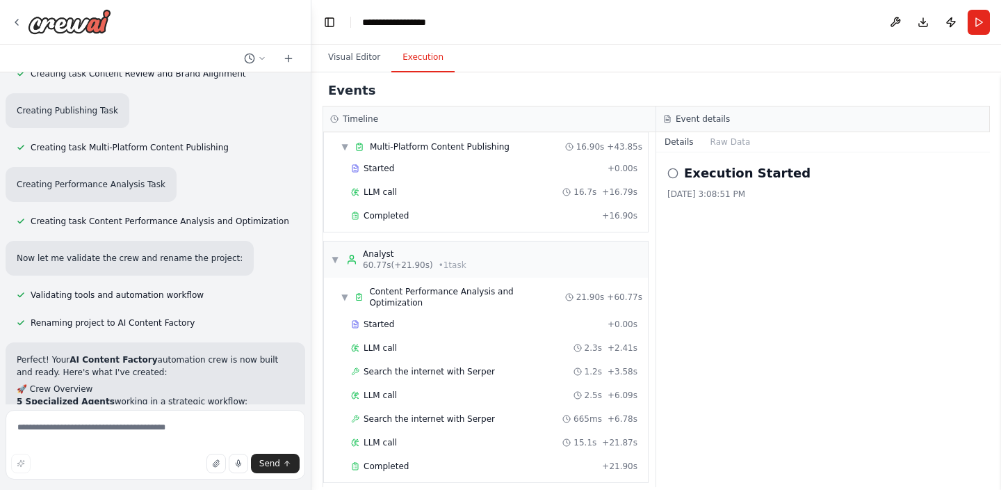
scroll to position [2256, 0]
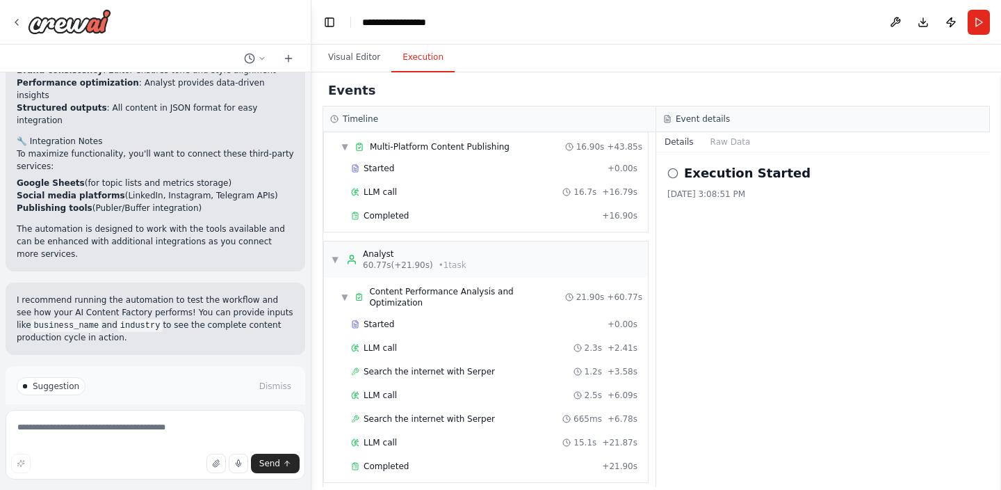
click at [163, 440] on span "Improve automation" at bounding box center [161, 445] width 85 height 11
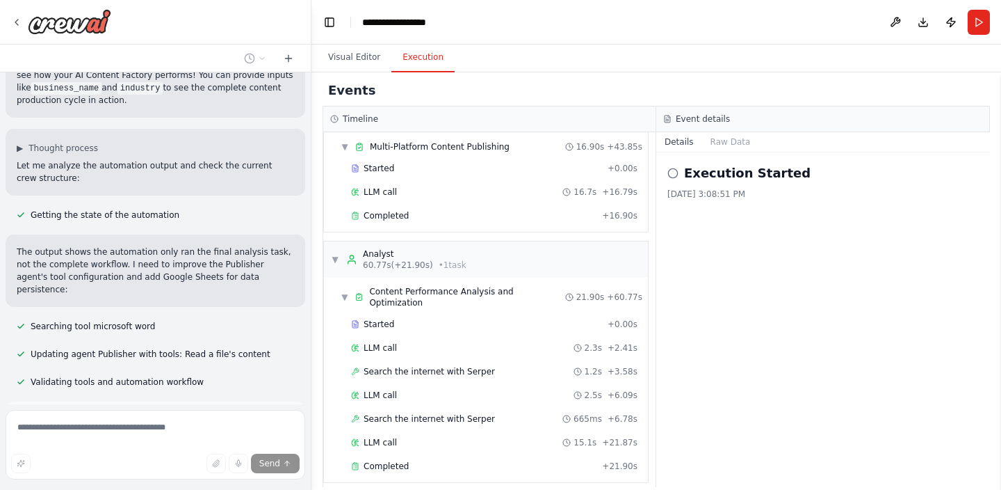
scroll to position [2571, 0]
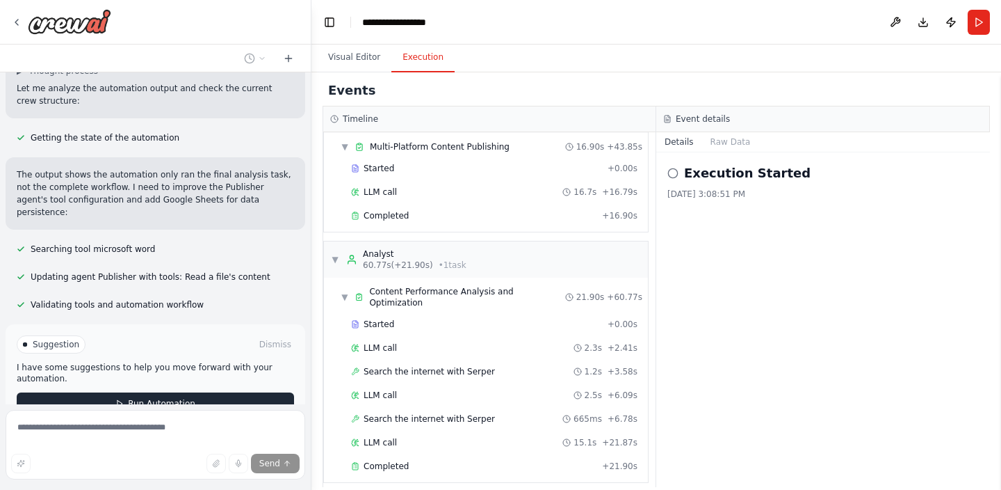
click at [175, 398] on span "Run Automation" at bounding box center [161, 403] width 67 height 11
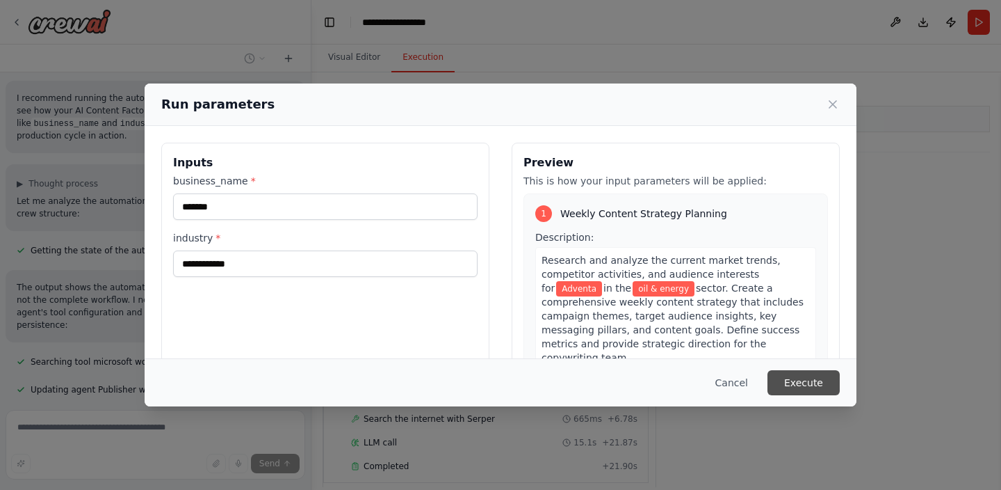
click at [809, 374] on button "Execute" at bounding box center [804, 382] width 72 height 25
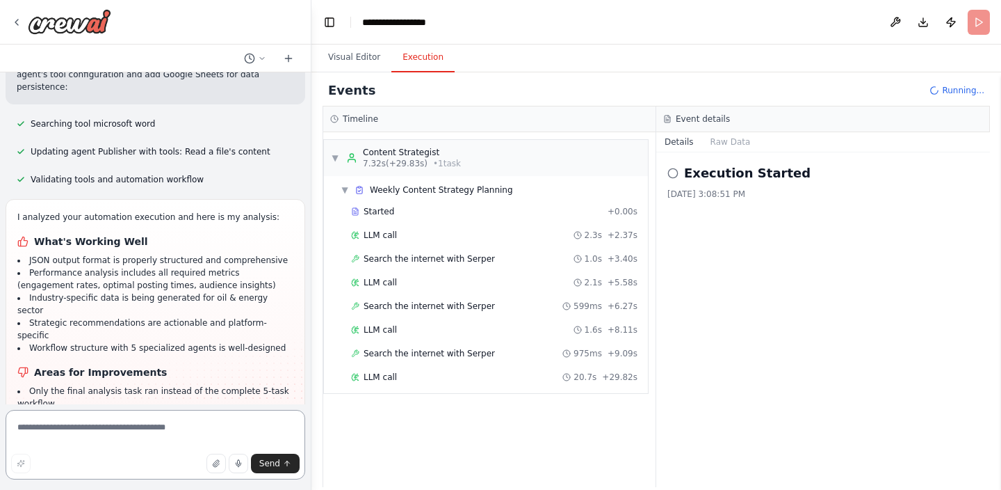
scroll to position [19, 0]
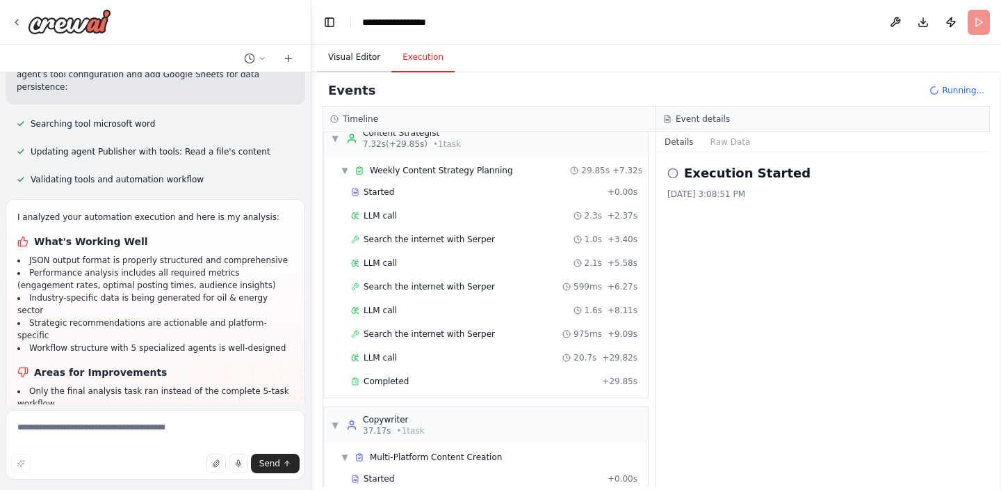
click at [346, 59] on button "Visual Editor" at bounding box center [354, 57] width 74 height 29
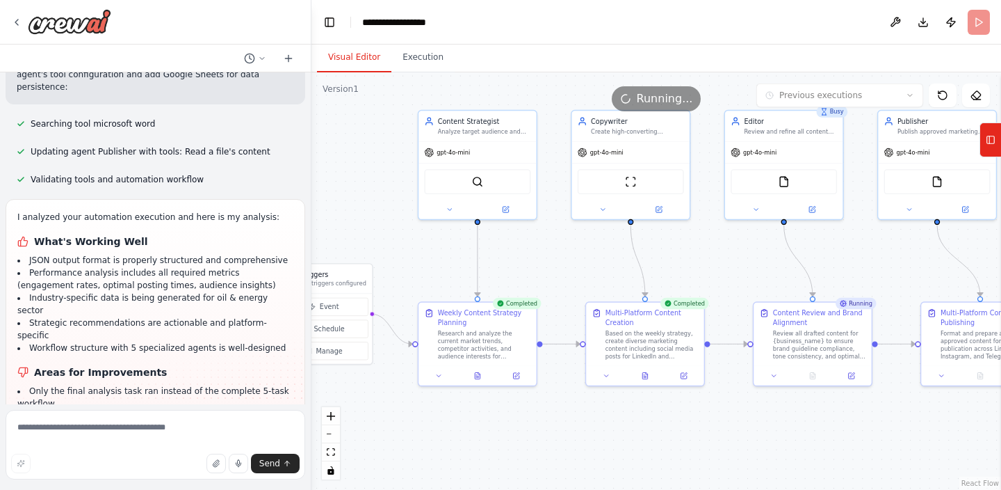
drag, startPoint x: 691, startPoint y: 303, endPoint x: 559, endPoint y: 239, distance: 145.9
click at [559, 239] on div ".deletable-edge-delete-btn { width: 20px; height: 20px; border: 0px solid #ffff…" at bounding box center [657, 280] width 690 height 417
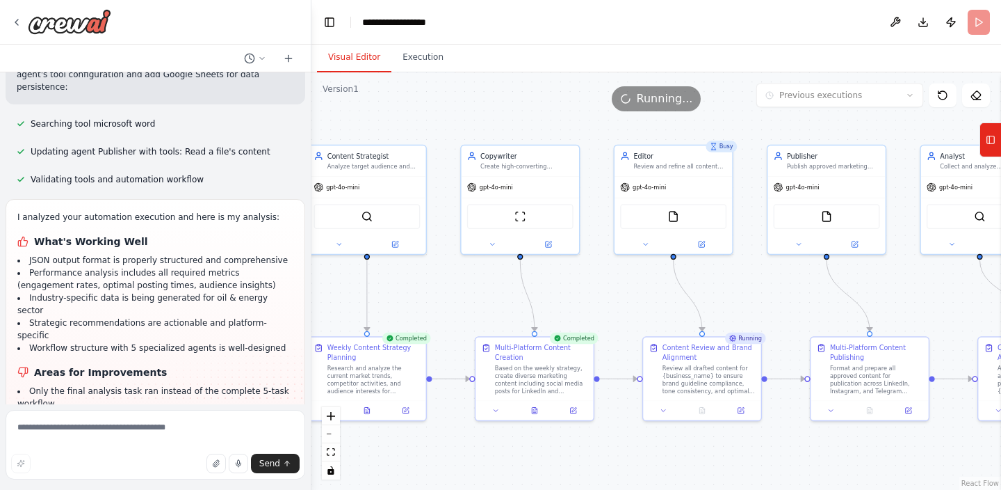
drag, startPoint x: 714, startPoint y: 275, endPoint x: 604, endPoint y: 309, distance: 115.9
click at [604, 309] on div ".deletable-edge-delete-btn { width: 20px; height: 20px; border: 0px solid #ffff…" at bounding box center [657, 280] width 690 height 417
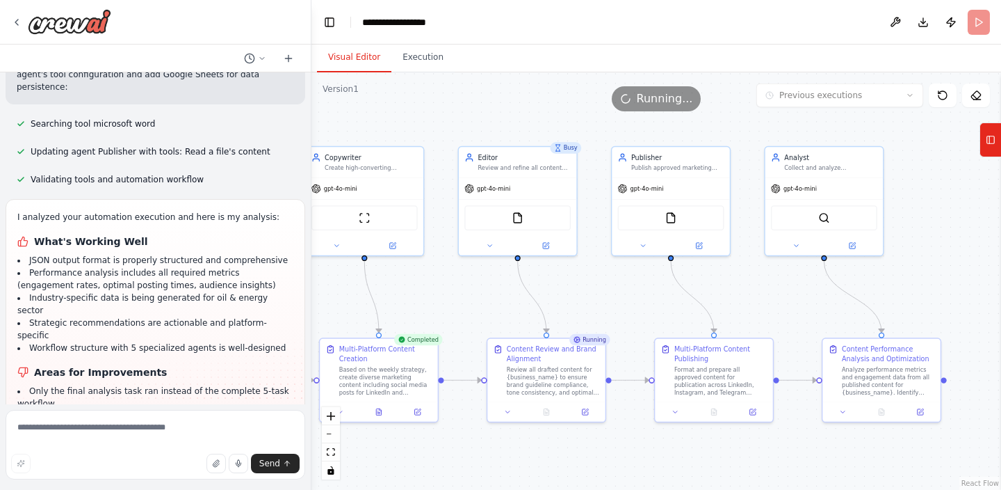
drag, startPoint x: 782, startPoint y: 275, endPoint x: 626, endPoint y: 276, distance: 155.8
click at [626, 276] on div ".deletable-edge-delete-btn { width: 20px; height: 20px; border: 0px solid #ffff…" at bounding box center [657, 280] width 690 height 417
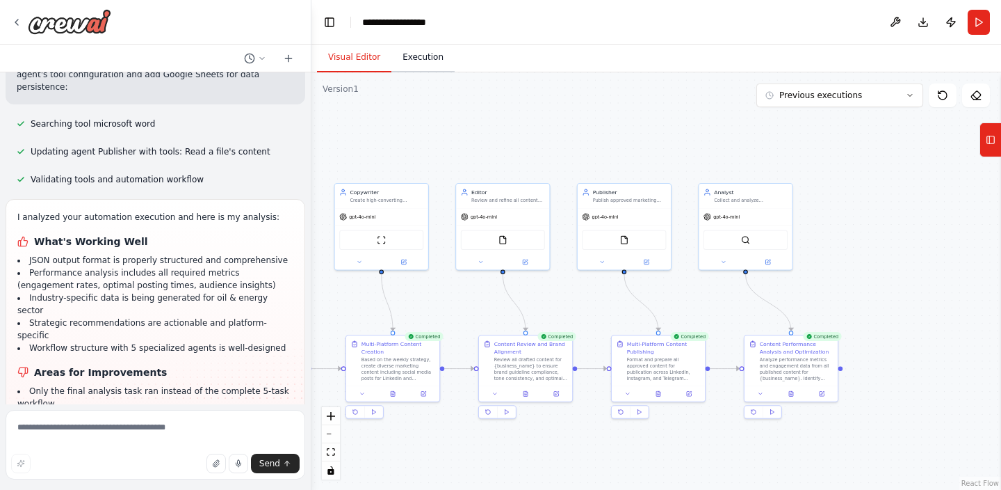
click at [417, 55] on button "Execution" at bounding box center [423, 57] width 63 height 29
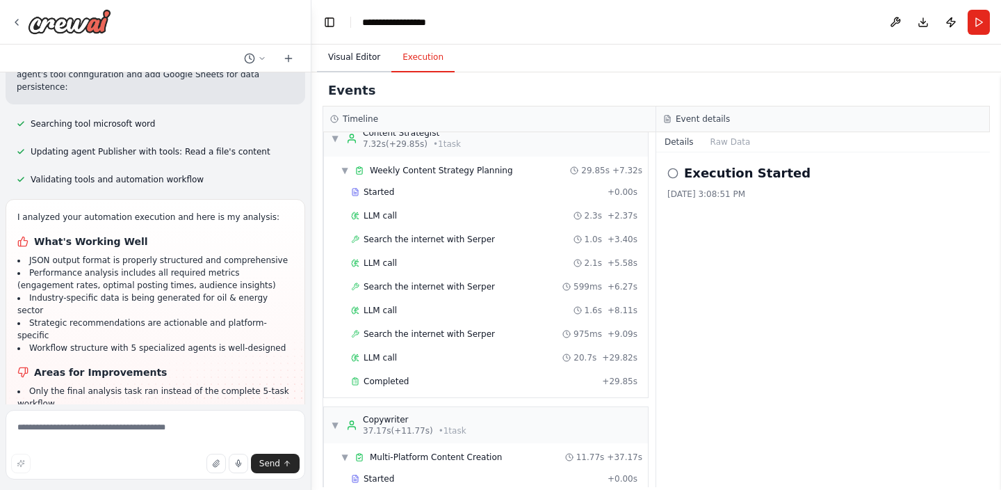
click at [357, 60] on button "Visual Editor" at bounding box center [354, 57] width 74 height 29
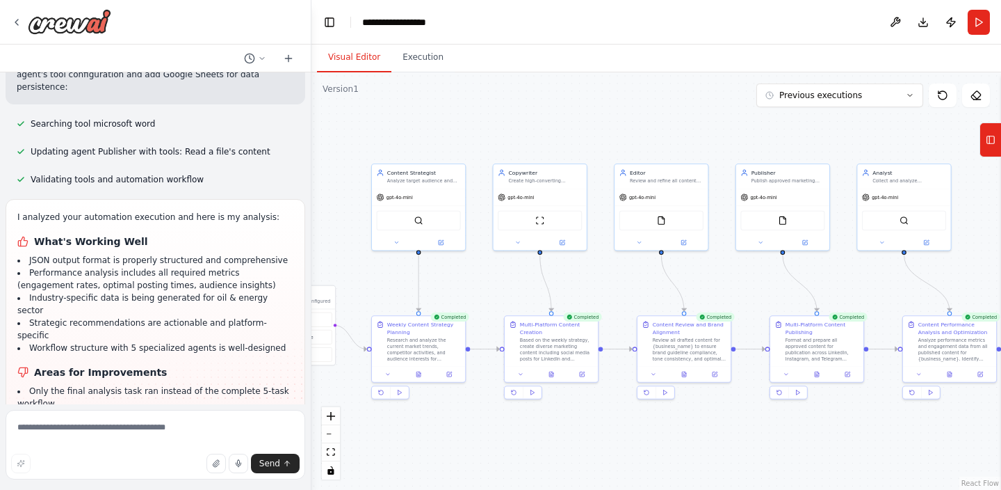
drag, startPoint x: 659, startPoint y: 130, endPoint x: 817, endPoint y: 111, distance: 159.8
click at [817, 111] on div ".deletable-edge-delete-btn { width: 20px; height: 20px; border: 0px solid #ffff…" at bounding box center [657, 280] width 690 height 417
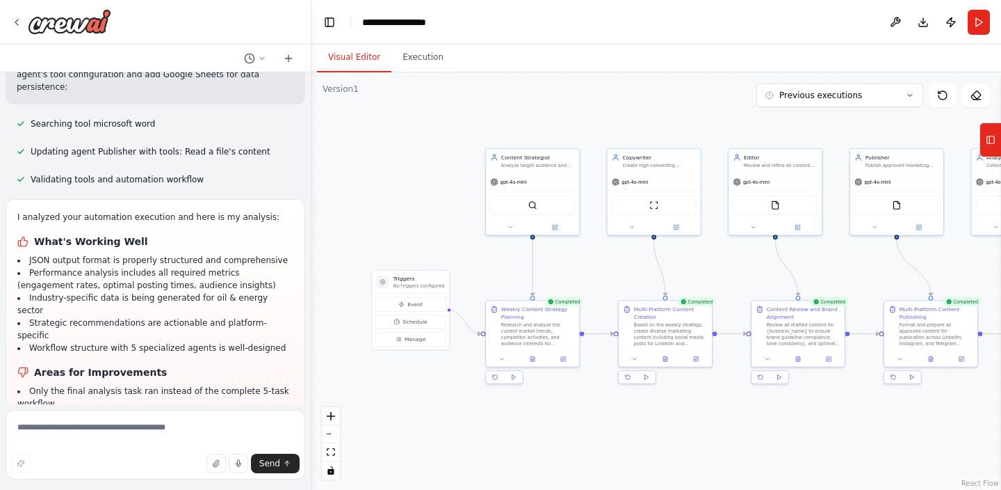
drag, startPoint x: 605, startPoint y: 151, endPoint x: 719, endPoint y: 136, distance: 115.1
click at [719, 136] on div ".deletable-edge-delete-btn { width: 20px; height: 20px; border: 0px solid #ffff…" at bounding box center [657, 280] width 690 height 417
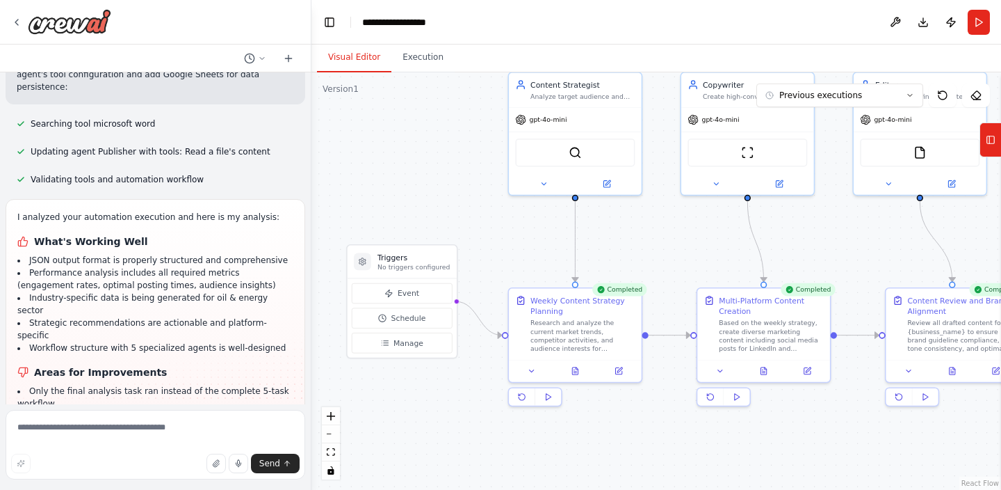
drag, startPoint x: 590, startPoint y: 294, endPoint x: 641, endPoint y: 240, distance: 74.3
click at [641, 240] on div ".deletable-edge-delete-btn { width: 20px; height: 20px; border: 0px solid #ffff…" at bounding box center [657, 280] width 690 height 417
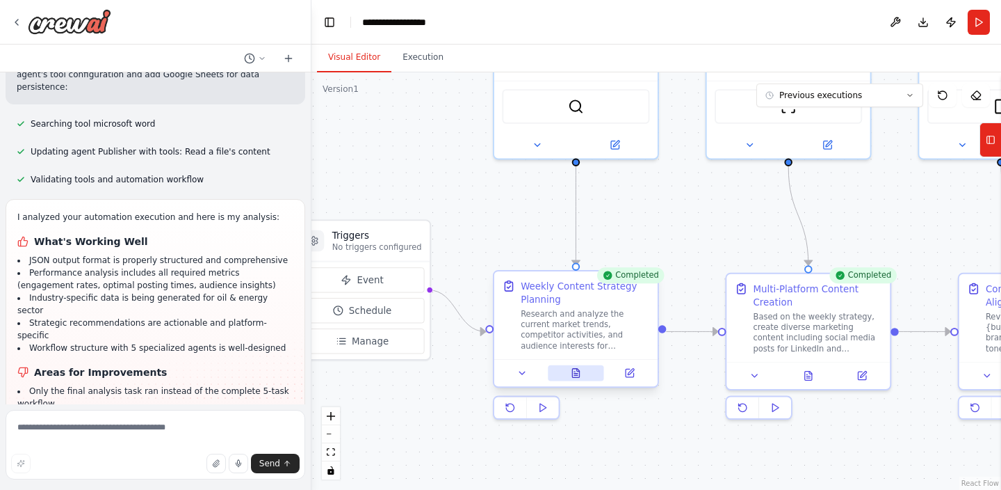
click at [581, 373] on button at bounding box center [576, 373] width 56 height 16
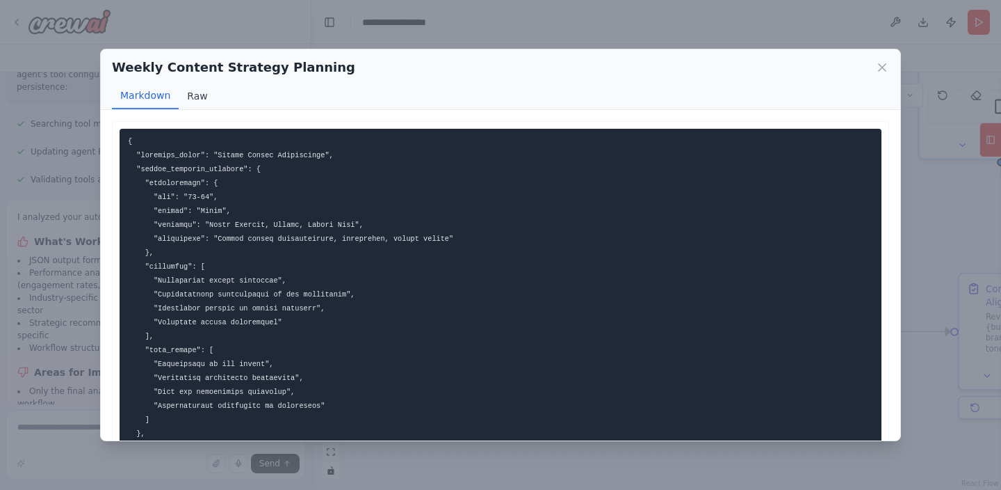
click at [193, 90] on button "Raw" at bounding box center [197, 96] width 37 height 26
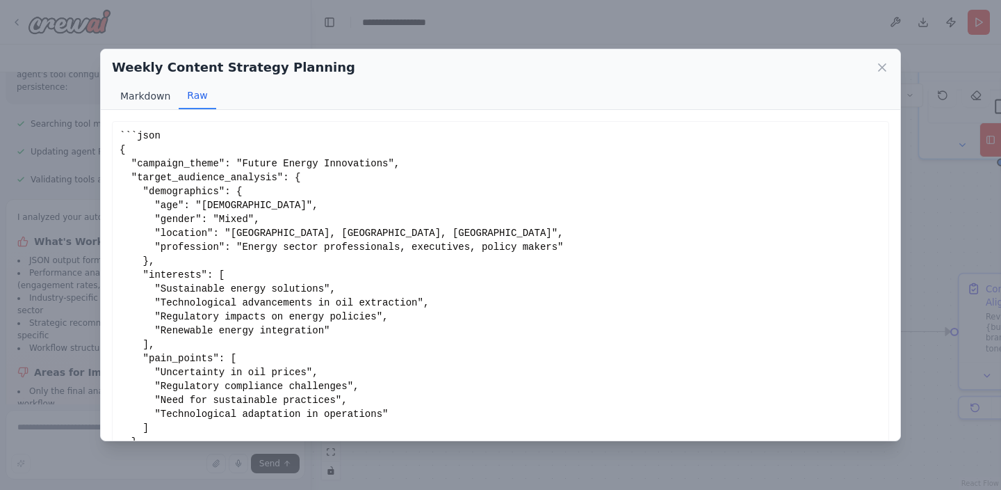
click at [136, 95] on button "Markdown" at bounding box center [145, 96] width 67 height 26
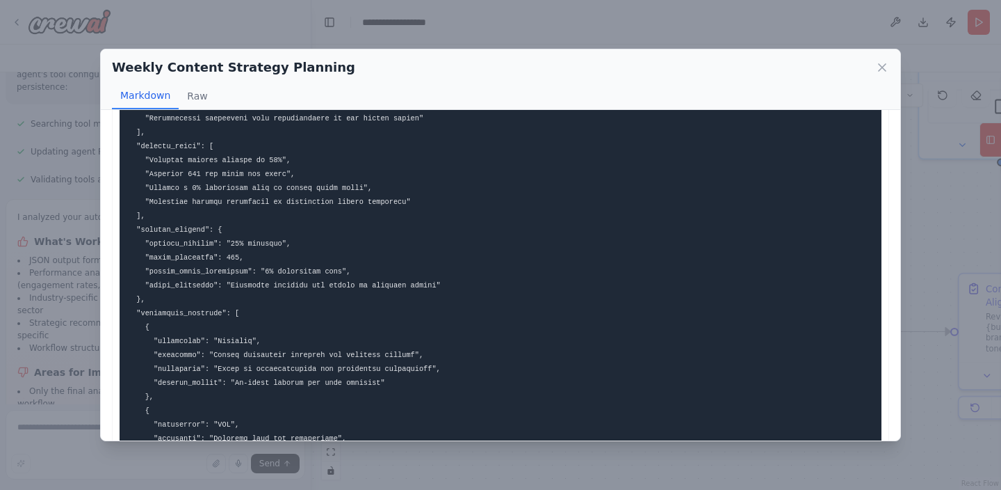
scroll to position [568, 0]
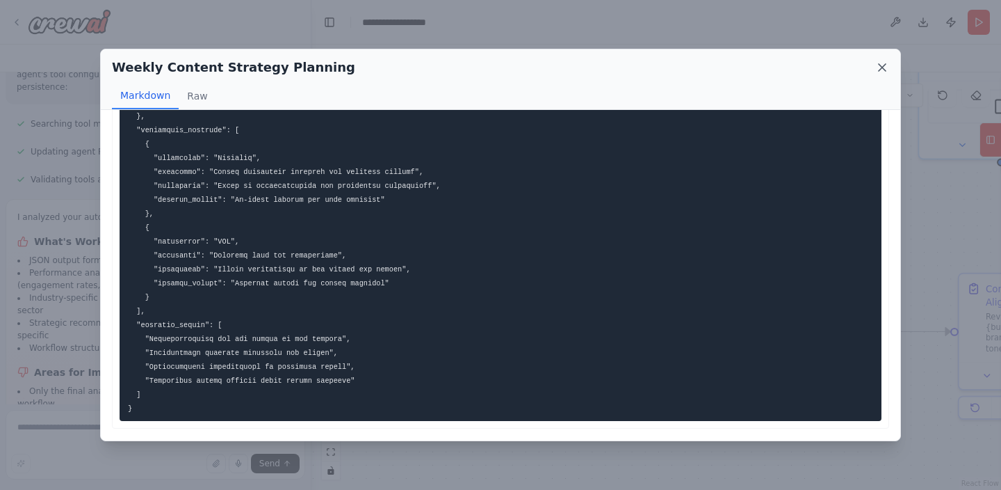
click at [882, 69] on icon at bounding box center [883, 68] width 14 height 14
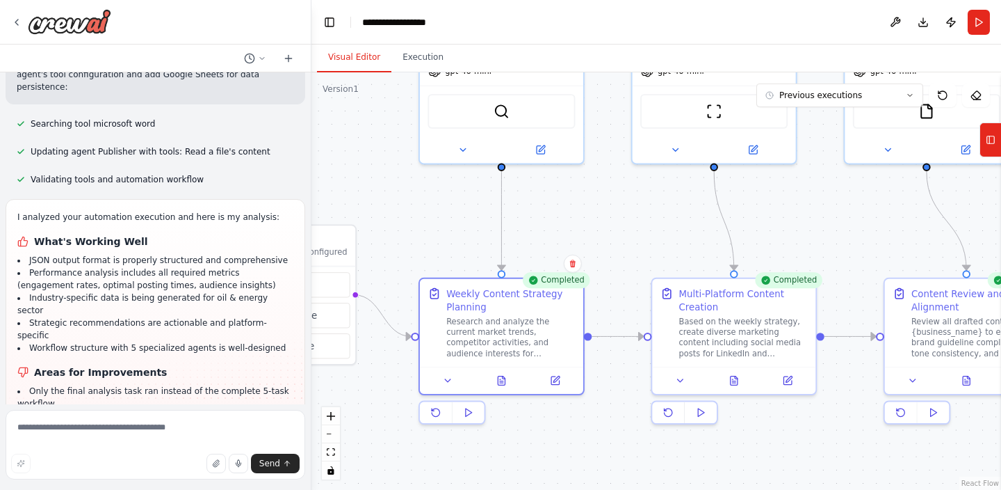
drag, startPoint x: 702, startPoint y: 319, endPoint x: 628, endPoint y: 323, distance: 74.6
click at [628, 323] on div ".deletable-edge-delete-btn { width: 20px; height: 20px; border: 0px solid #ffff…" at bounding box center [657, 280] width 690 height 417
click at [737, 377] on icon at bounding box center [734, 377] width 7 height 9
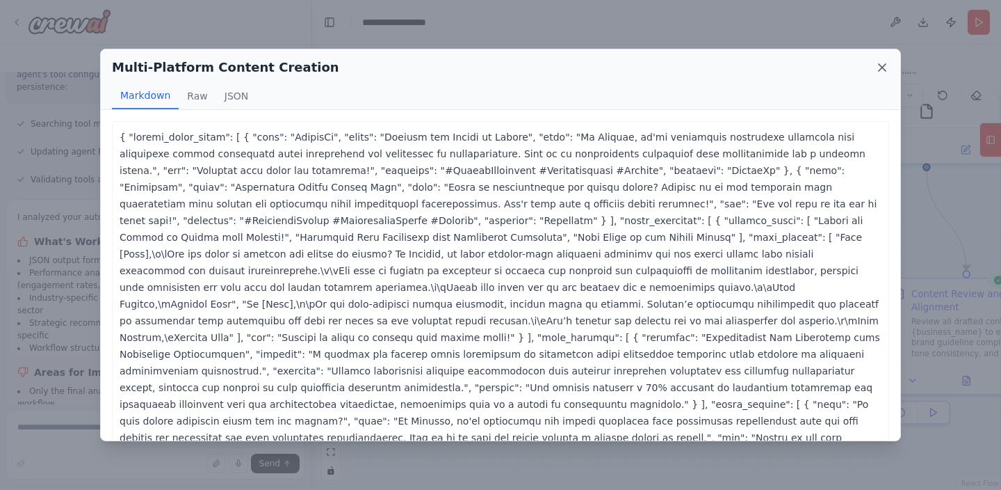
click at [883, 68] on icon at bounding box center [882, 67] width 7 height 7
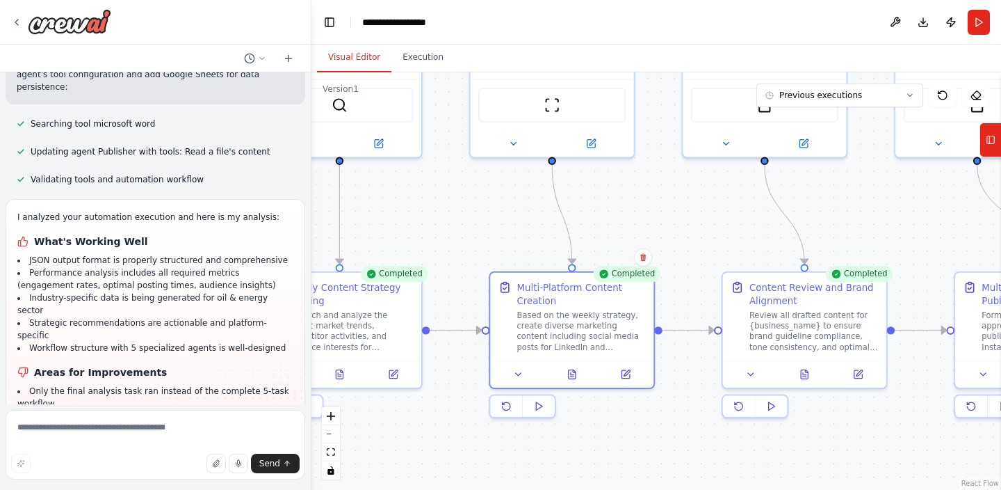
drag, startPoint x: 849, startPoint y: 316, endPoint x: 687, endPoint y: 309, distance: 162.2
click at [687, 309] on div ".deletable-edge-delete-btn { width: 20px; height: 20px; border: 0px solid #ffff…" at bounding box center [657, 280] width 690 height 417
click at [803, 299] on div "Content Review and Brand Alignment" at bounding box center [814, 290] width 129 height 26
click at [806, 375] on icon at bounding box center [804, 371] width 7 height 9
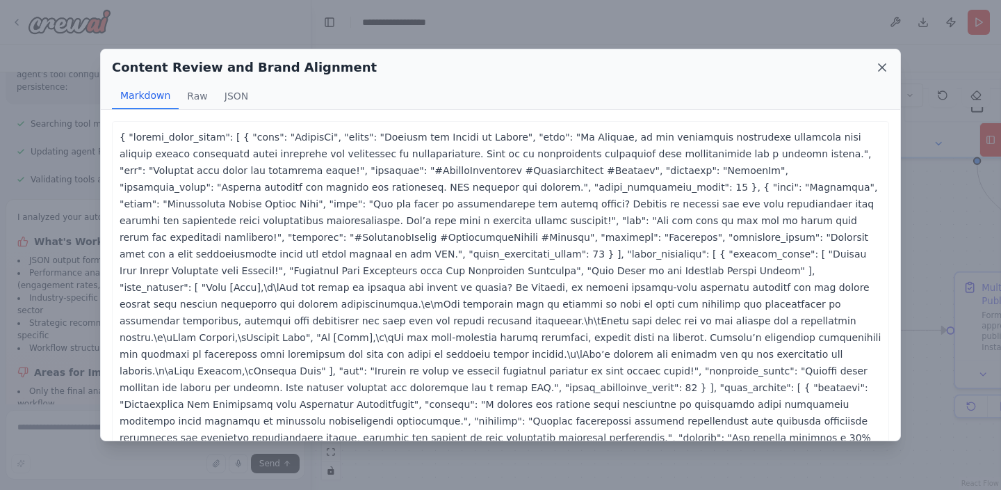
click at [882, 62] on icon at bounding box center [883, 68] width 14 height 14
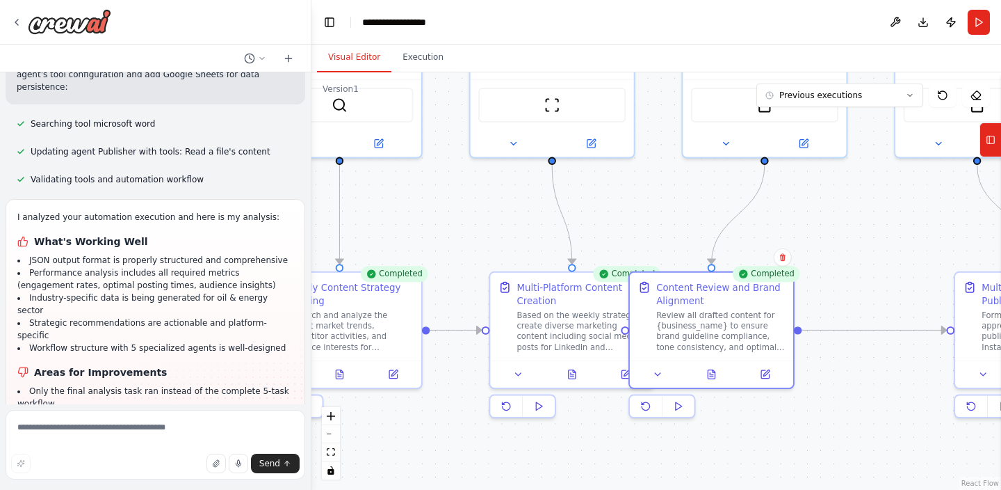
drag, startPoint x: 876, startPoint y: 407, endPoint x: 773, endPoint y: 411, distance: 102.3
click at [773, 411] on div "Completed Content Review and Brand Alignment Review all drafted content for {bu…" at bounding box center [712, 344] width 166 height 147
click at [654, 376] on icon at bounding box center [658, 371] width 10 height 10
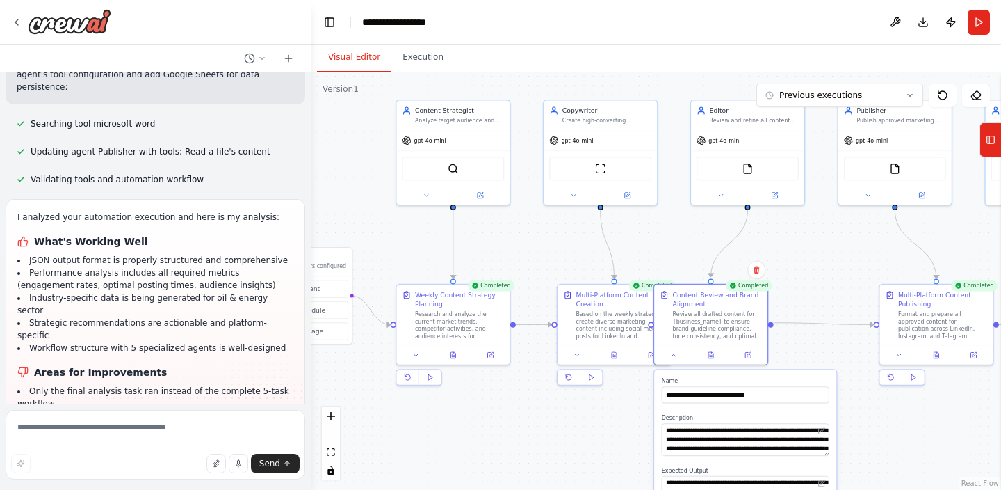
click at [803, 358] on div ".deletable-edge-delete-btn { width: 20px; height: 20px; border: 0px solid #ffff…" at bounding box center [657, 280] width 690 height 417
click at [677, 355] on icon at bounding box center [674, 354] width 8 height 8
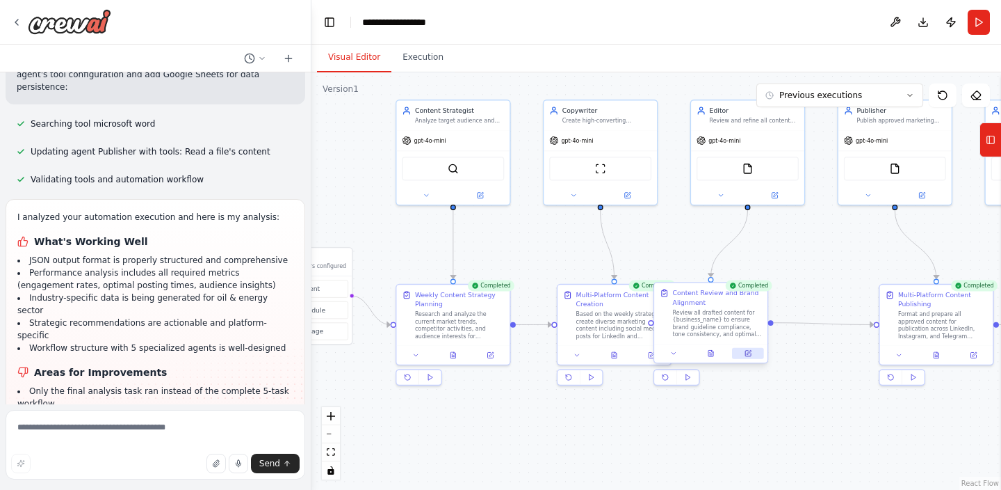
click at [755, 351] on button at bounding box center [747, 353] width 31 height 11
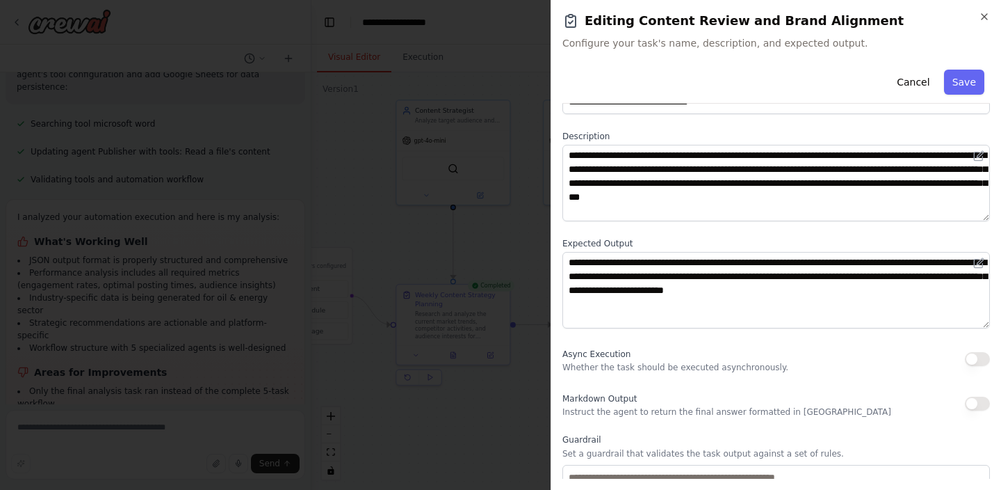
scroll to position [0, 0]
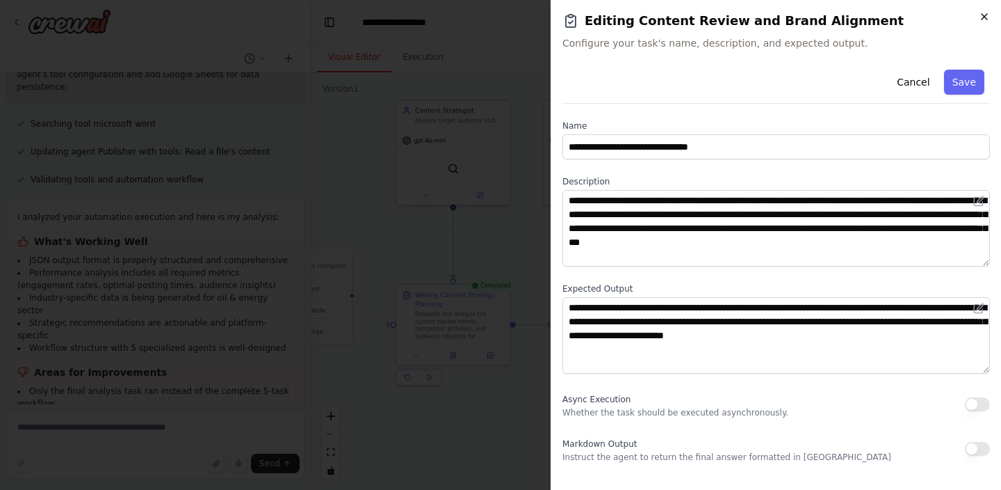
click at [988, 15] on icon "button" at bounding box center [984, 16] width 11 height 11
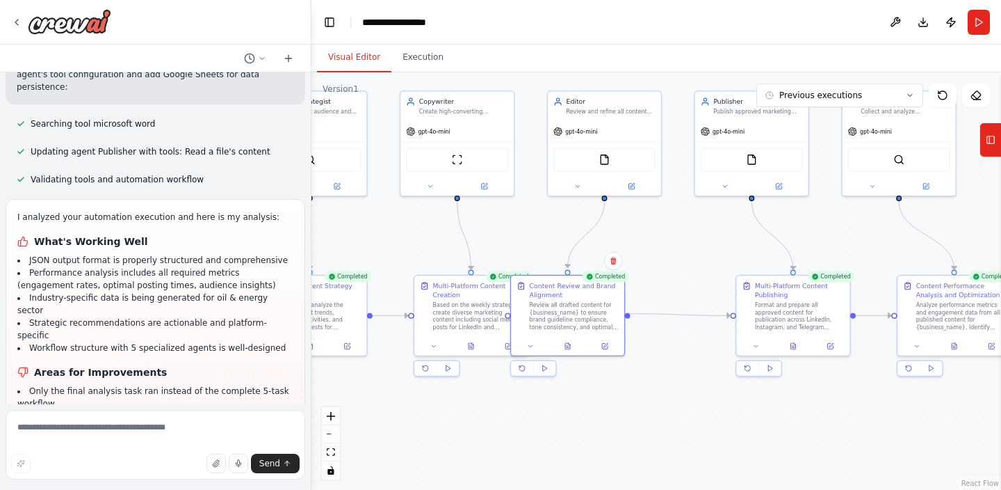
drag, startPoint x: 841, startPoint y: 298, endPoint x: 698, endPoint y: 289, distance: 143.6
click at [698, 289] on div ".deletable-edge-delete-btn { width: 20px; height: 20px; border: 0px solid #ffff…" at bounding box center [657, 280] width 690 height 417
click at [788, 345] on button at bounding box center [793, 344] width 39 height 11
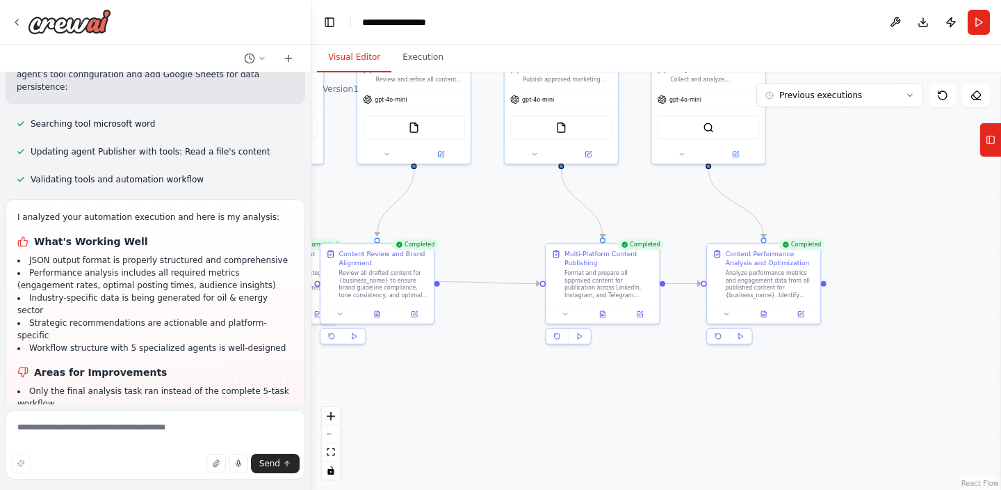
drag, startPoint x: 867, startPoint y: 241, endPoint x: 676, endPoint y: 209, distance: 193.2
click at [676, 209] on div ".deletable-edge-delete-btn { width: 20px; height: 20px; border: 0px solid #ffff…" at bounding box center [657, 280] width 690 height 417
click at [766, 314] on icon at bounding box center [764, 312] width 5 height 6
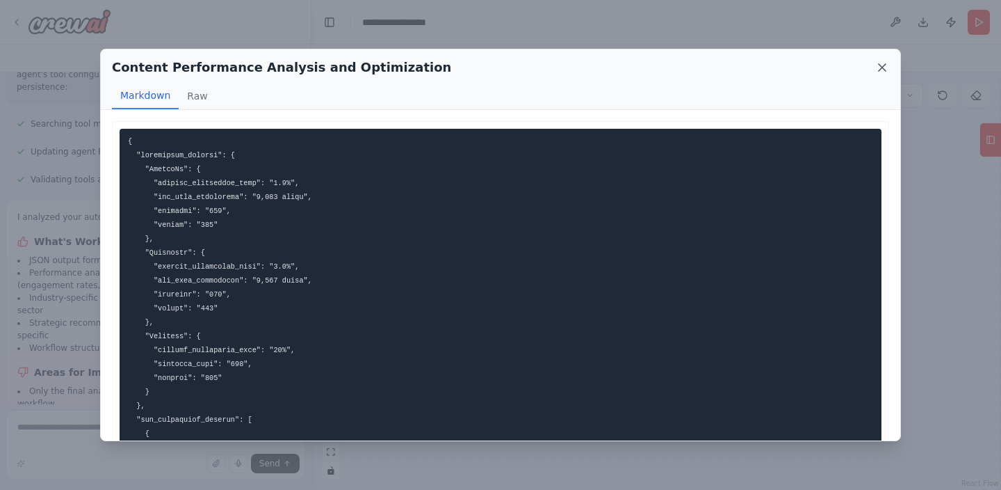
click at [882, 66] on icon at bounding box center [883, 68] width 14 height 14
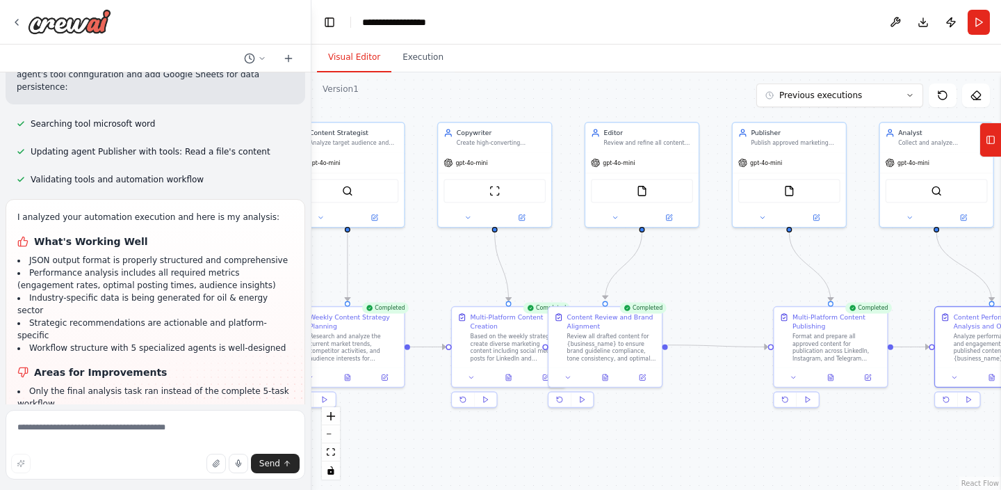
drag, startPoint x: 476, startPoint y: 222, endPoint x: 704, endPoint y: 285, distance: 236.7
click at [704, 285] on div ".deletable-edge-delete-btn { width: 20px; height: 20px; border: 0px solid #ffff…" at bounding box center [657, 280] width 690 height 417
click at [145, 433] on textarea at bounding box center [156, 445] width 300 height 70
click at [115, 443] on textarea at bounding box center [156, 445] width 300 height 70
click at [129, 437] on textarea at bounding box center [156, 445] width 300 height 70
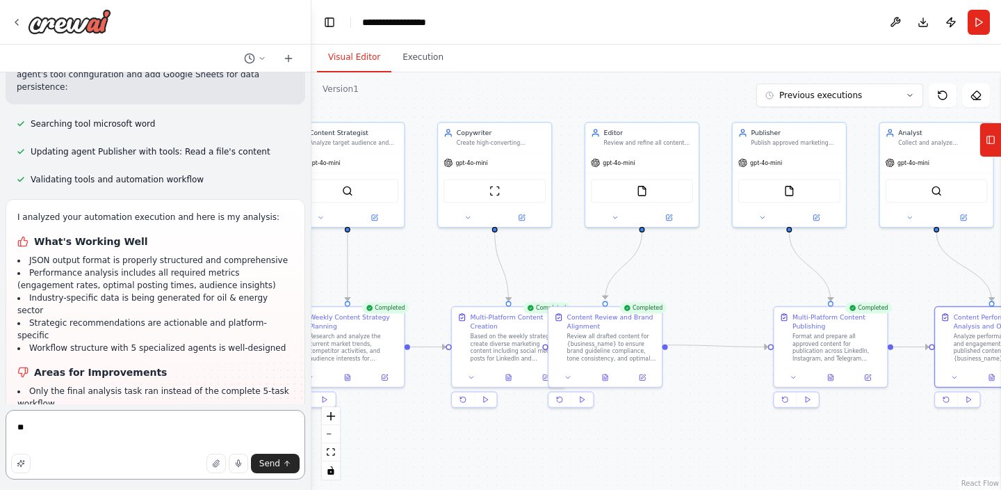
type textarea "*"
type textarea "**********"
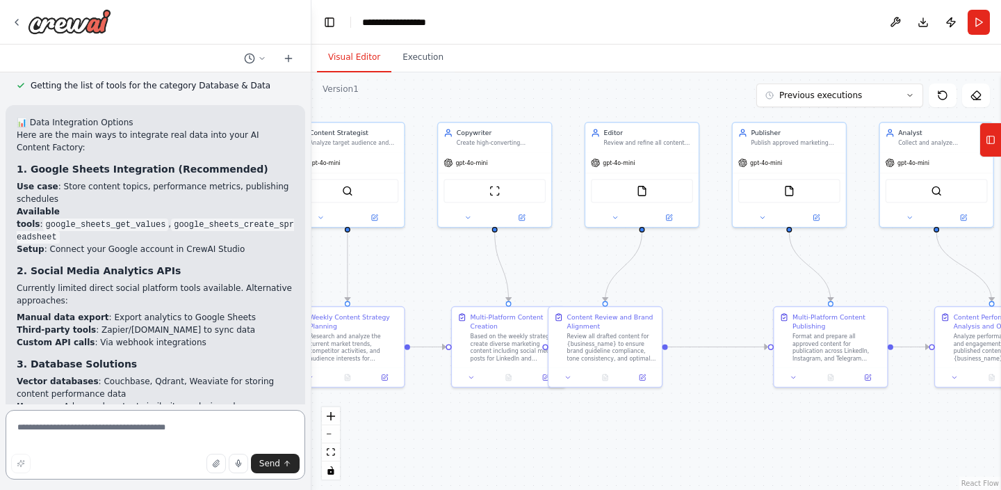
scroll to position [3430, 0]
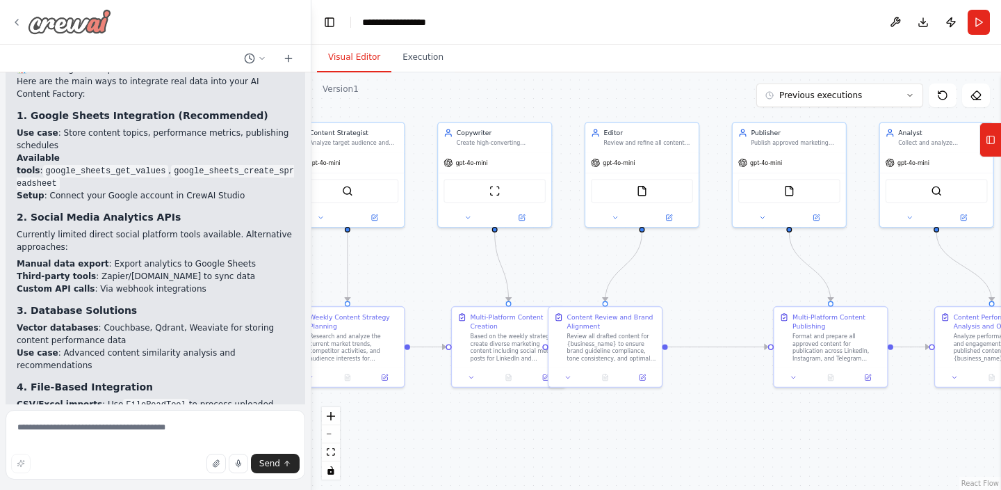
click at [18, 19] on icon at bounding box center [16, 22] width 3 height 6
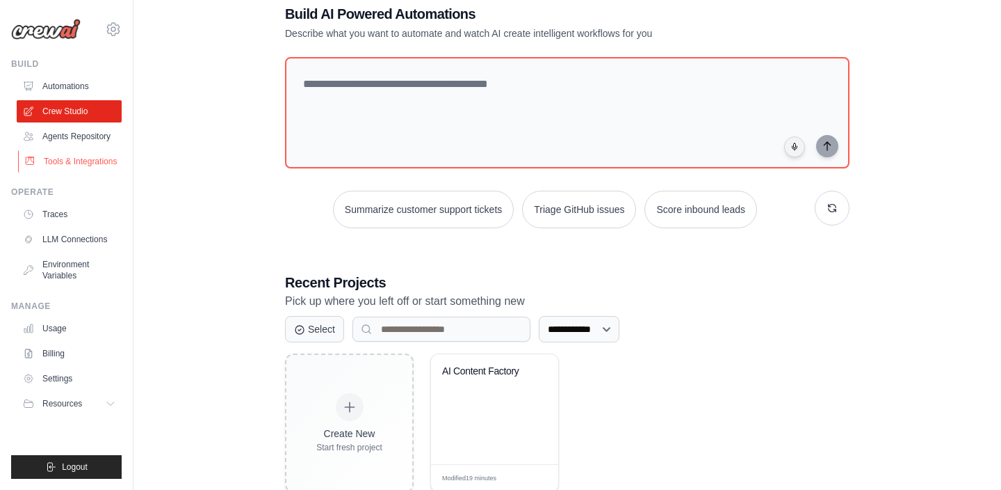
click at [59, 161] on link "Tools & Integrations" at bounding box center [70, 161] width 105 height 22
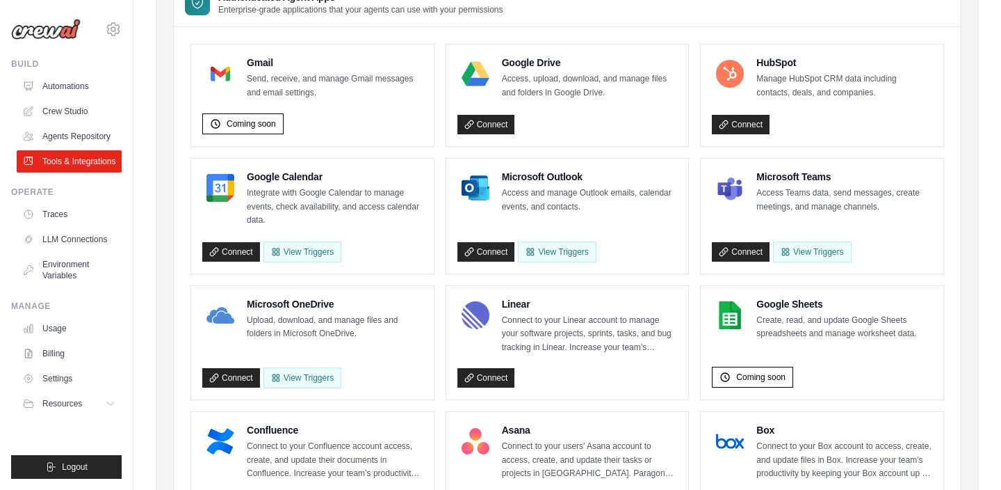
scroll to position [200, 0]
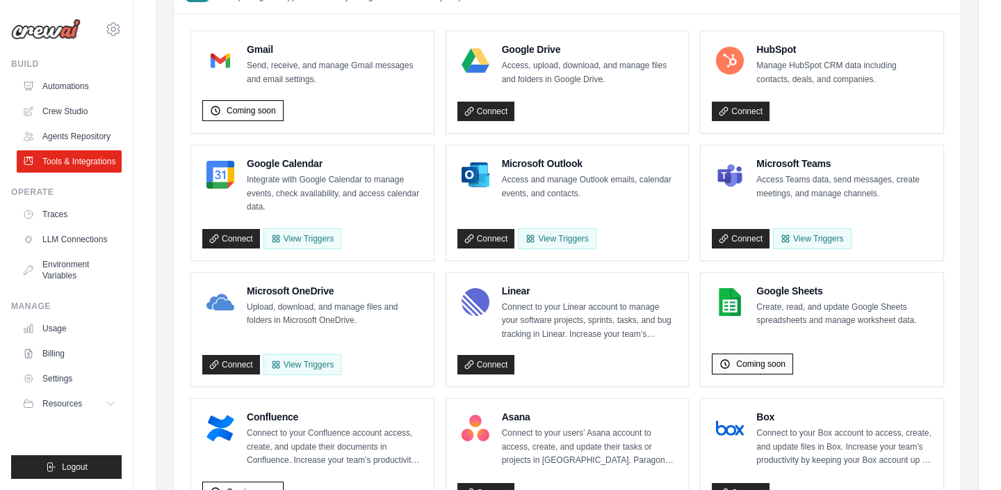
click at [762, 362] on span "Coming soon" at bounding box center [761, 363] width 49 height 11
click at [59, 110] on link "Crew Studio" at bounding box center [70, 111] width 105 height 22
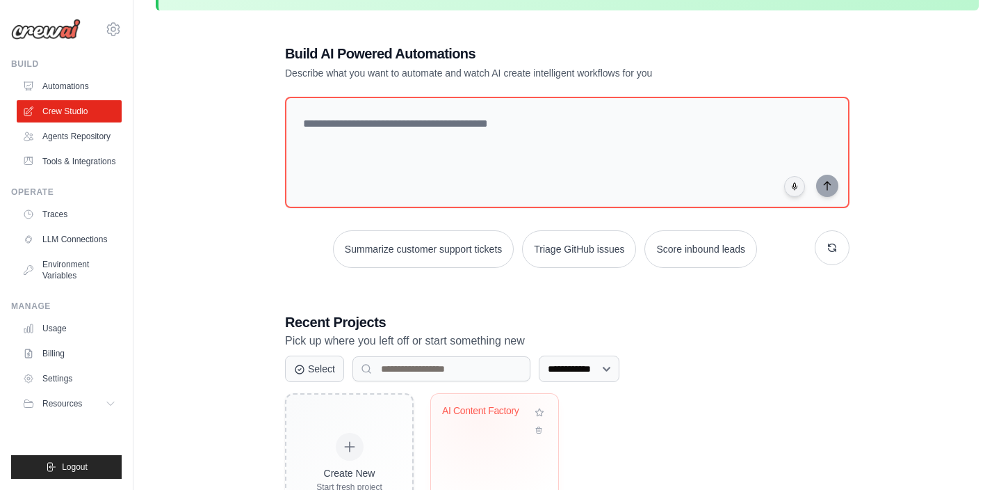
scroll to position [118, 0]
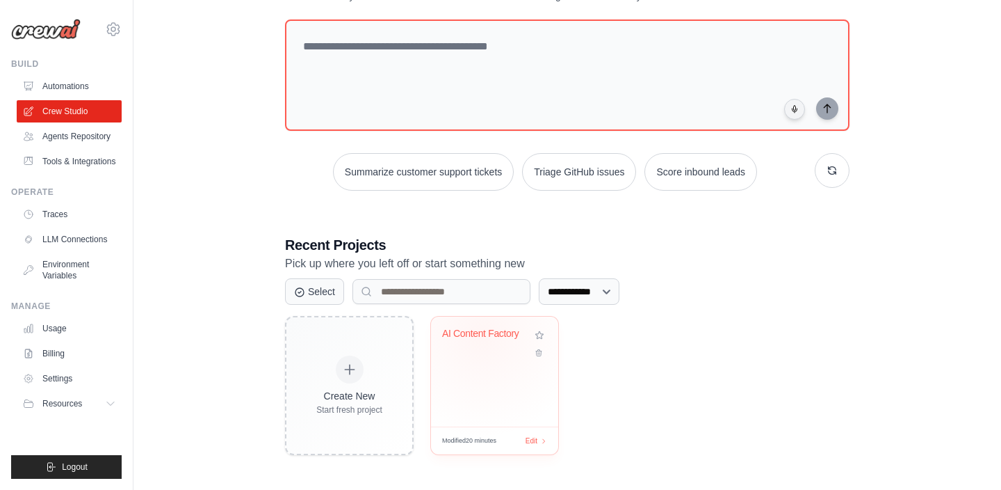
click at [482, 332] on div "AI Content Factory" at bounding box center [484, 334] width 84 height 13
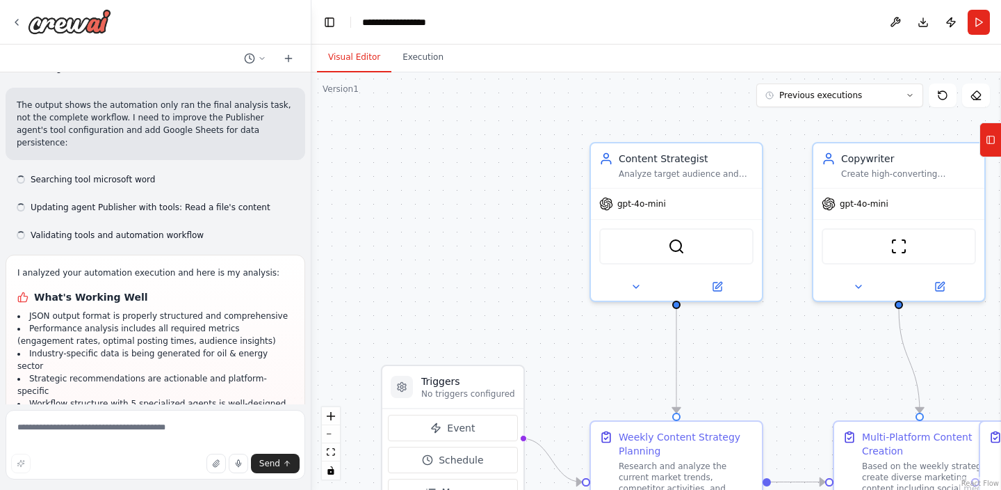
scroll to position [3430, 0]
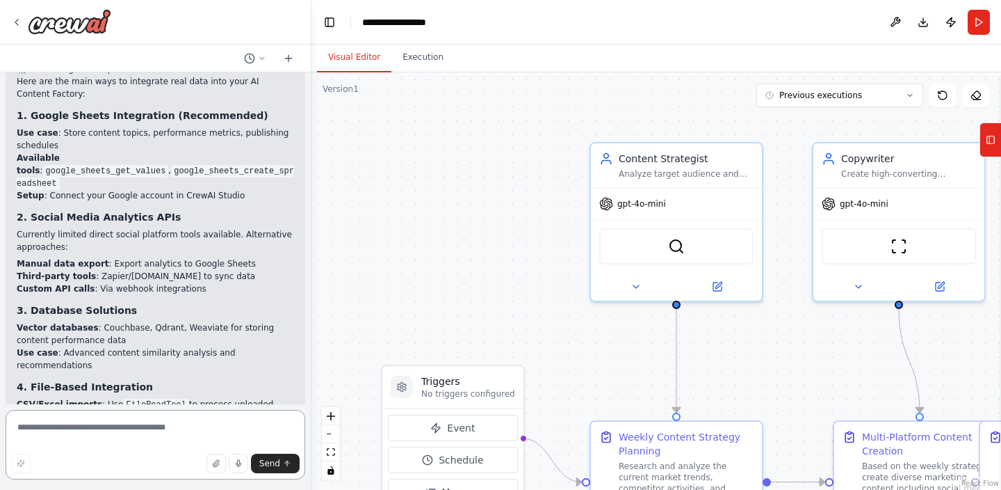
click at [131, 426] on textarea at bounding box center [156, 445] width 300 height 70
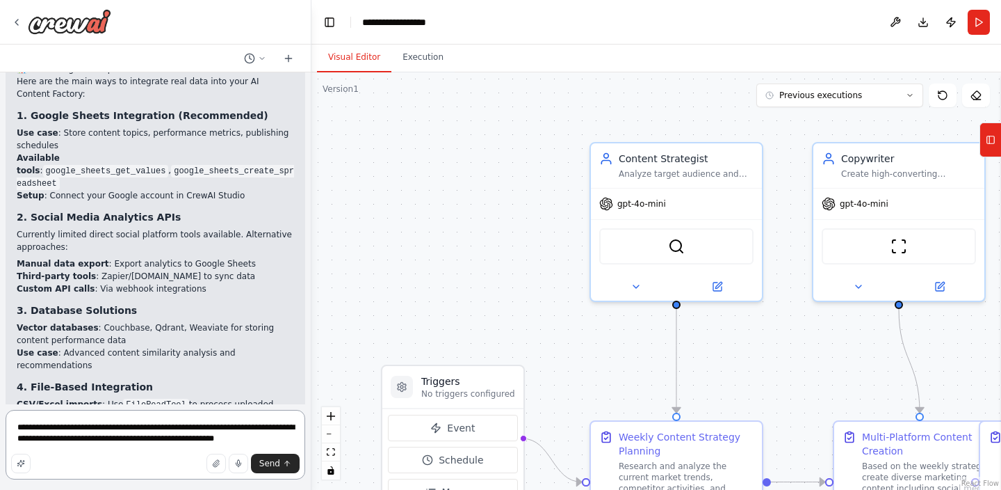
type textarea "**********"
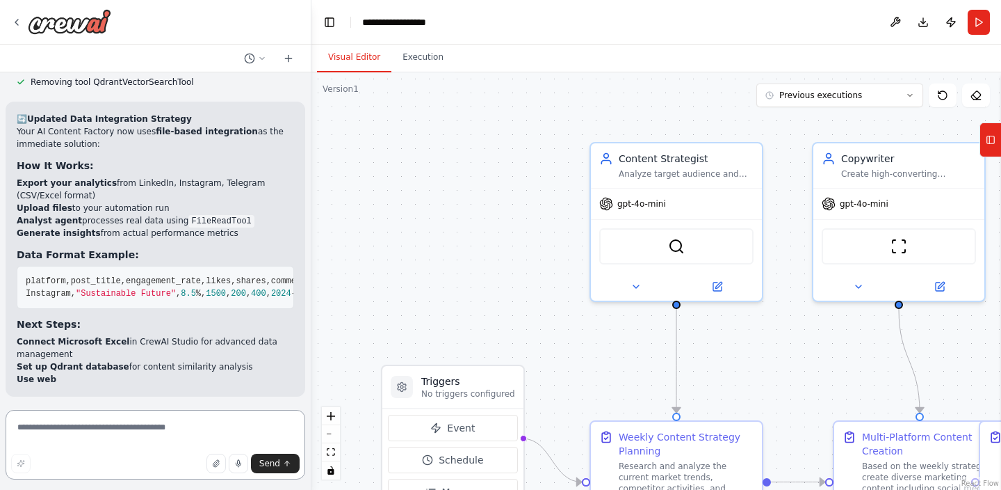
scroll to position [4494, 0]
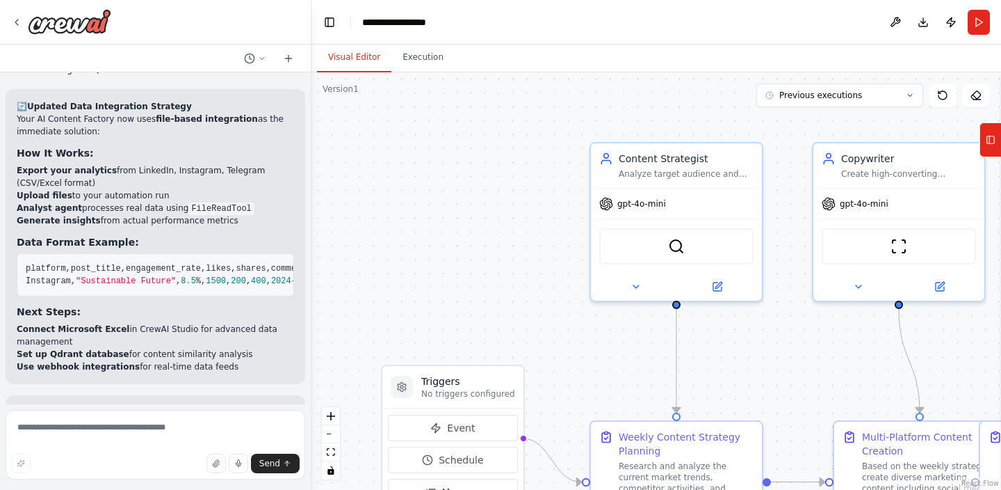
click at [54, 349] on strong "Set up Qdrant database" at bounding box center [73, 354] width 113 height 10
copy strong "Qdrant"
click at [124, 406] on p "Your automation is now configured for file-based data integration! Try running …" at bounding box center [155, 425] width 277 height 38
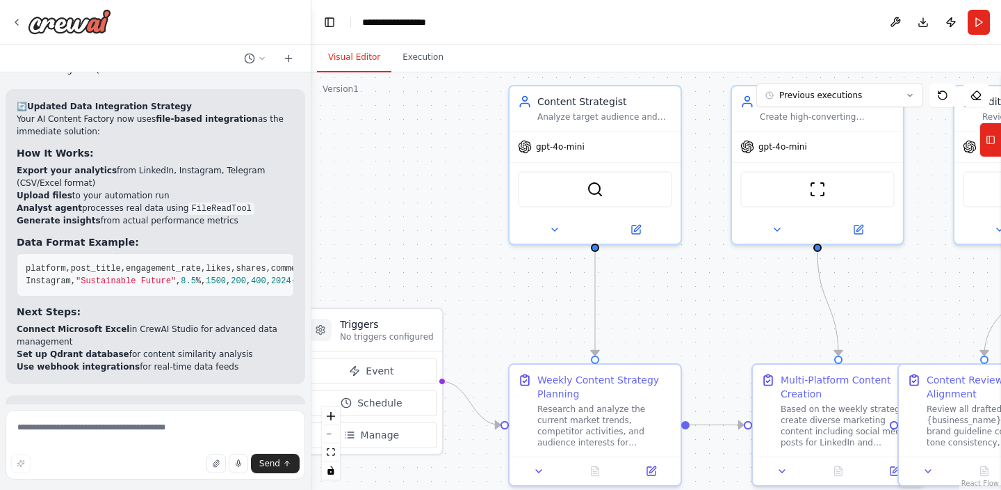
drag, startPoint x: 521, startPoint y: 264, endPoint x: 440, endPoint y: 207, distance: 99.4
click at [440, 207] on div ".deletable-edge-delete-btn { width: 20px; height: 20px; border: 0px solid #ffff…" at bounding box center [657, 280] width 690 height 417
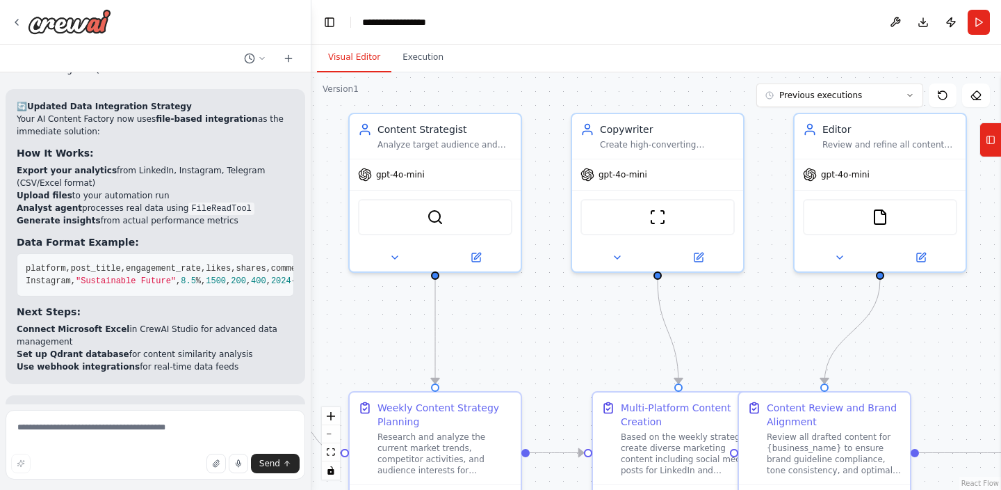
drag, startPoint x: 735, startPoint y: 280, endPoint x: 575, endPoint y: 307, distance: 162.4
click at [575, 307] on div ".deletable-edge-delete-btn { width: 20px; height: 20px; border: 0px solid #ffff…" at bounding box center [657, 280] width 690 height 417
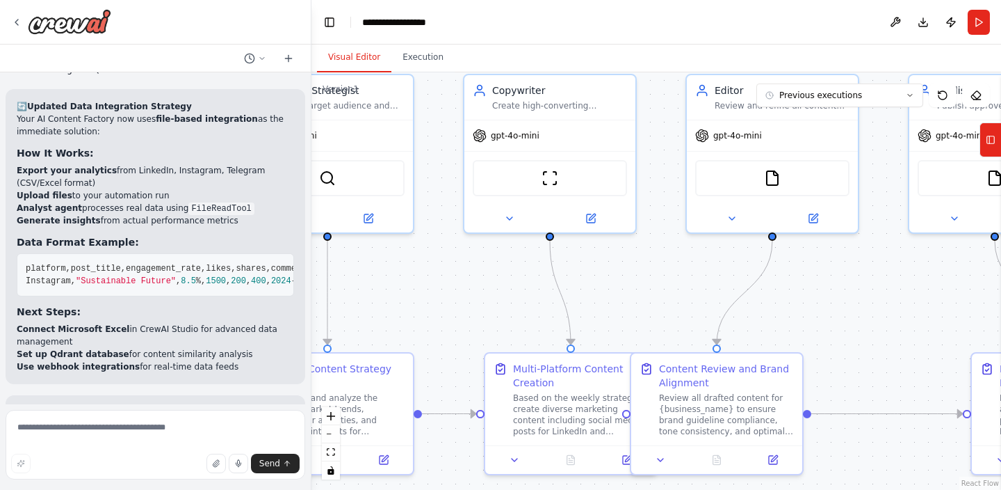
drag, startPoint x: 786, startPoint y: 314, endPoint x: 678, endPoint y: 275, distance: 114.6
click at [678, 275] on div ".deletable-edge-delete-btn { width: 20px; height: 20px; border: 0px solid #ffff…" at bounding box center [657, 280] width 690 height 417
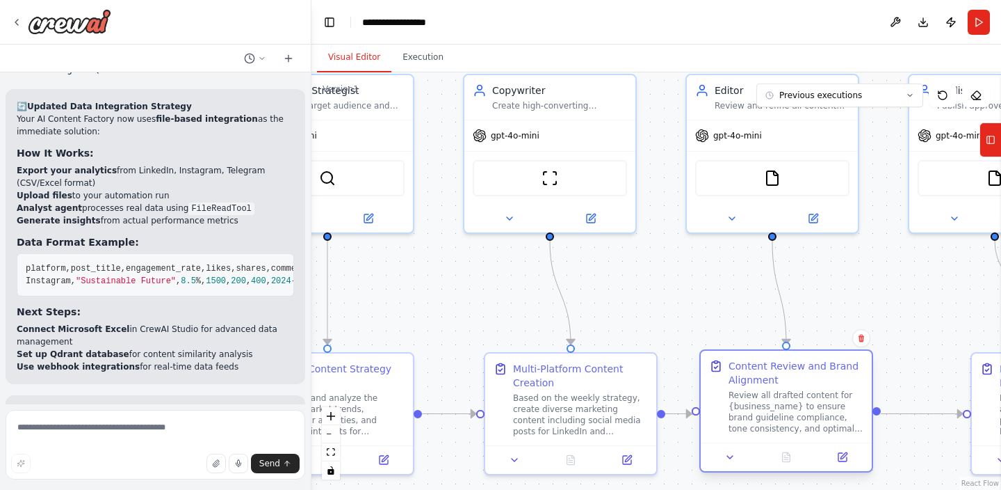
drag, startPoint x: 770, startPoint y: 399, endPoint x: 844, endPoint y: 403, distance: 74.5
click at [844, 403] on div "Review all drafted content for {business_name} to ensure brand guideline compli…" at bounding box center [796, 411] width 135 height 45
click at [893, 316] on div ".deletable-edge-delete-btn { width: 20px; height: 20px; border: 0px solid #ffff…" at bounding box center [657, 280] width 690 height 417
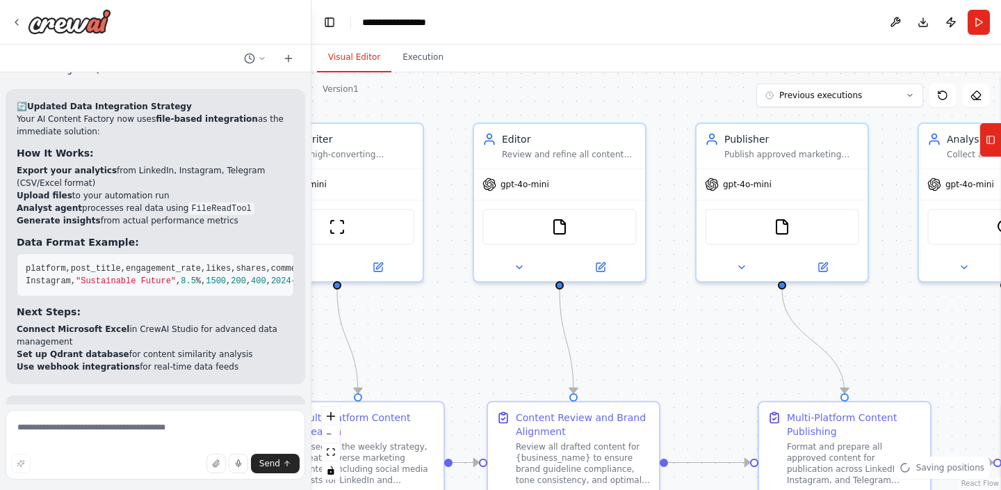
drag, startPoint x: 893, startPoint y: 316, endPoint x: 680, endPoint y: 364, distance: 218.3
click at [680, 364] on div ".deletable-edge-delete-btn { width: 20px; height: 20px; border: 0px solid #ffff…" at bounding box center [657, 280] width 690 height 417
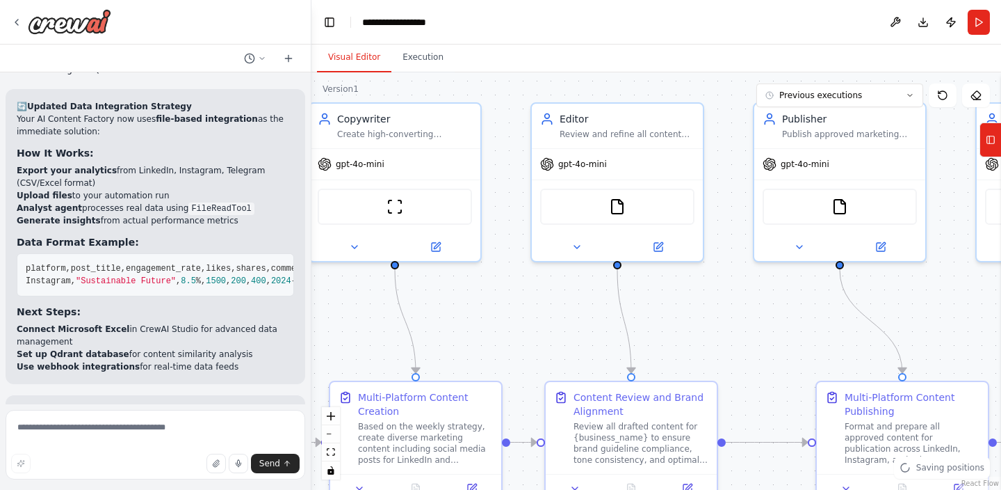
drag, startPoint x: 943, startPoint y: 341, endPoint x: 1001, endPoint y: 321, distance: 61.1
click at [1001, 321] on div "Build a multi-agent automation crew called "AI Content Factory". The goal is to…" at bounding box center [500, 245] width 1001 height 490
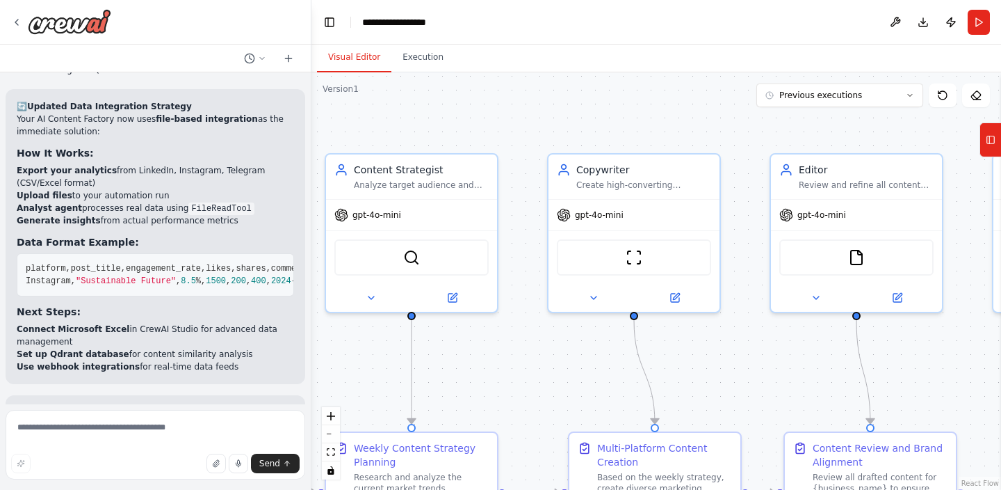
drag, startPoint x: 477, startPoint y: 323, endPoint x: 716, endPoint y: 373, distance: 244.6
click at [716, 373] on div ".deletable-edge-delete-btn { width: 20px; height: 20px; border: 0px solid #ffff…" at bounding box center [657, 280] width 690 height 417
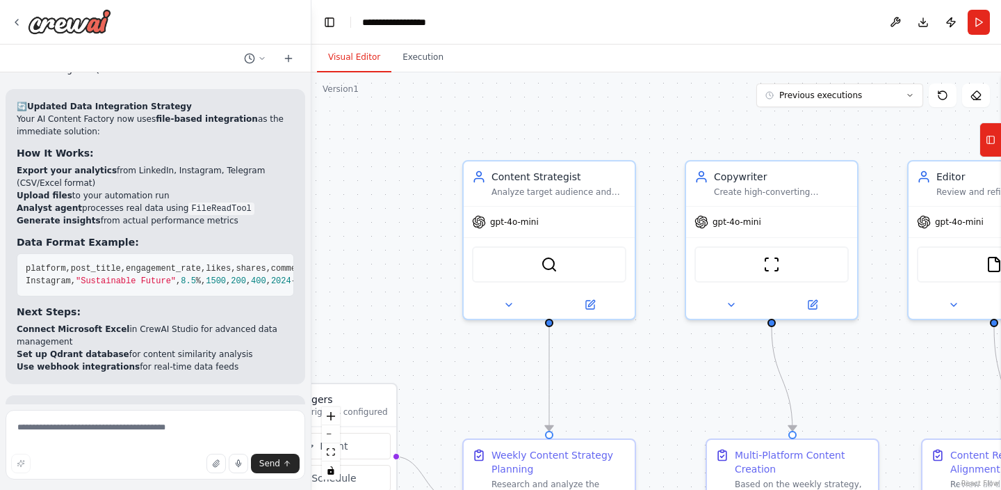
drag, startPoint x: 526, startPoint y: 355, endPoint x: 664, endPoint y: 362, distance: 137.9
click at [664, 362] on div ".deletable-edge-delete-btn { width: 20px; height: 20px; border: 0px solid #ffff…" at bounding box center [657, 280] width 690 height 417
click at [538, 181] on div "Content Strategist Analyze target audience and market trends for {business_name…" at bounding box center [559, 181] width 135 height 28
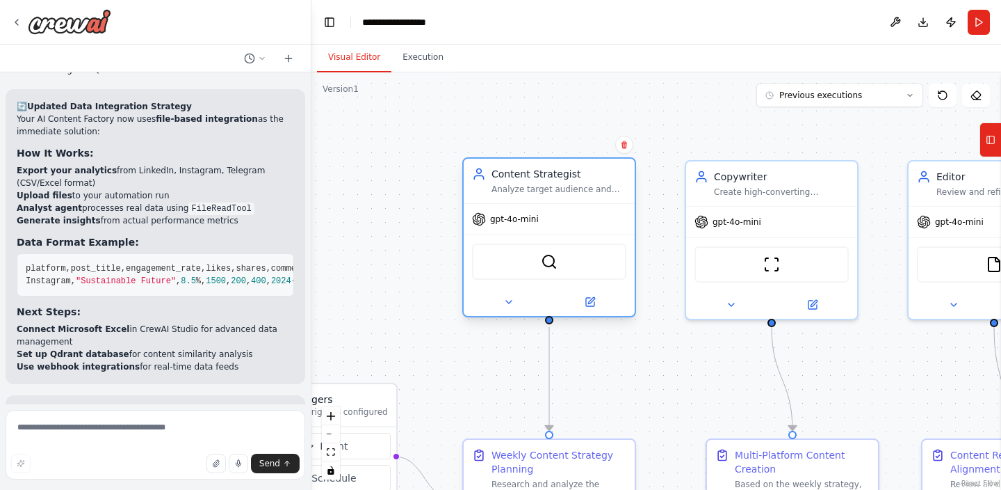
click at [538, 181] on div "Content Strategist Analyze target audience and market trends for {business_name…" at bounding box center [559, 181] width 135 height 28
click at [590, 302] on icon at bounding box center [591, 300] width 6 height 6
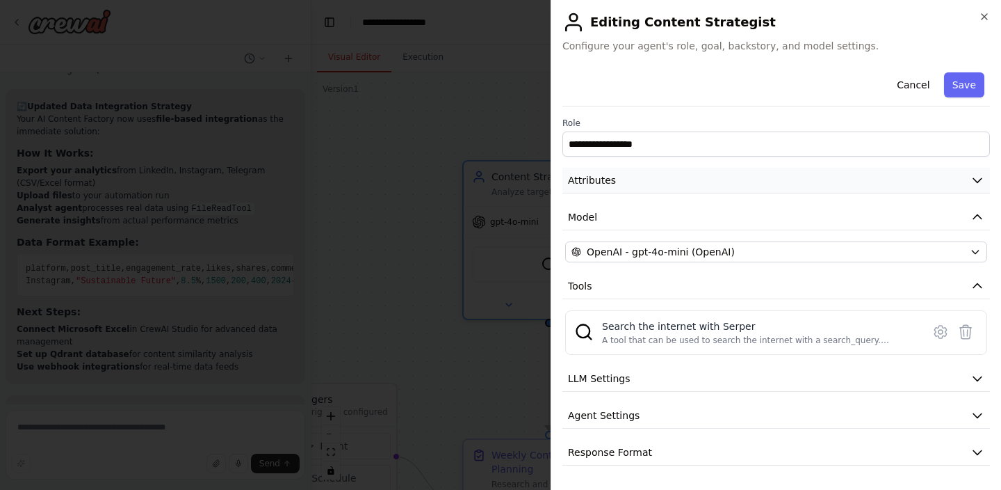
click at [638, 175] on button "Attributes" at bounding box center [777, 181] width 428 height 26
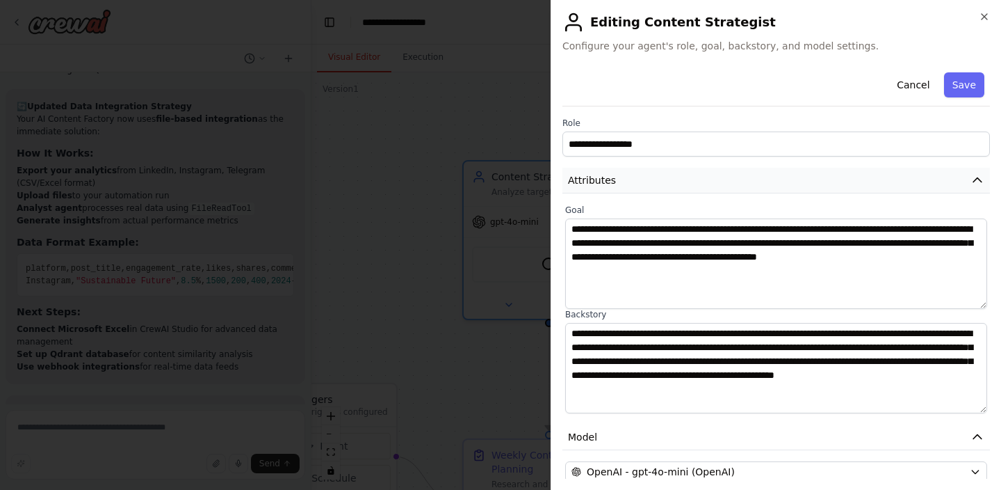
click at [638, 175] on button "Attributes" at bounding box center [777, 181] width 428 height 26
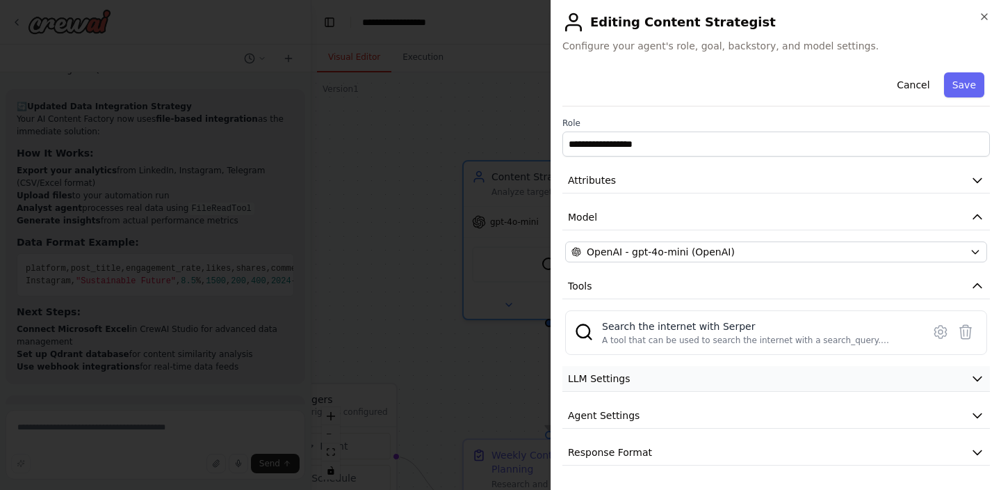
click at [644, 378] on button "LLM Settings" at bounding box center [777, 379] width 428 height 26
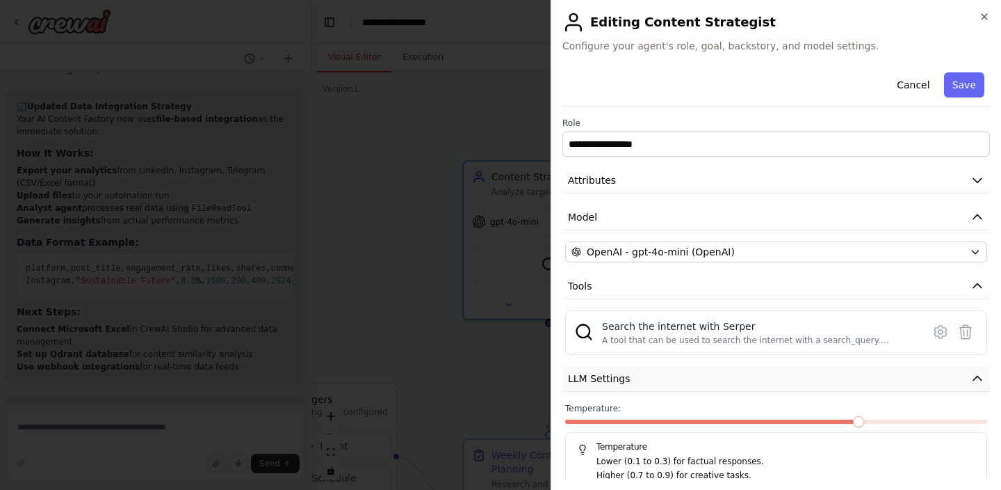
scroll to position [97, 0]
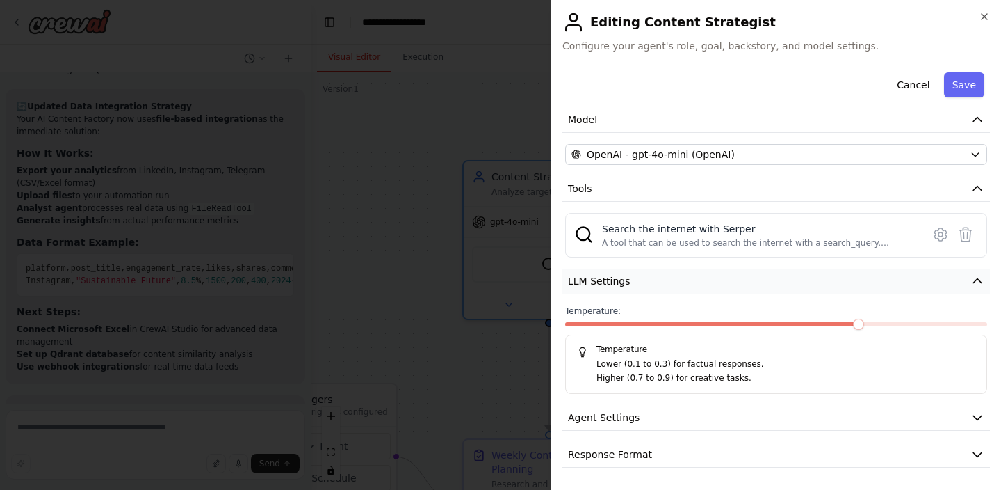
click at [642, 282] on button "LLM Settings" at bounding box center [777, 281] width 428 height 26
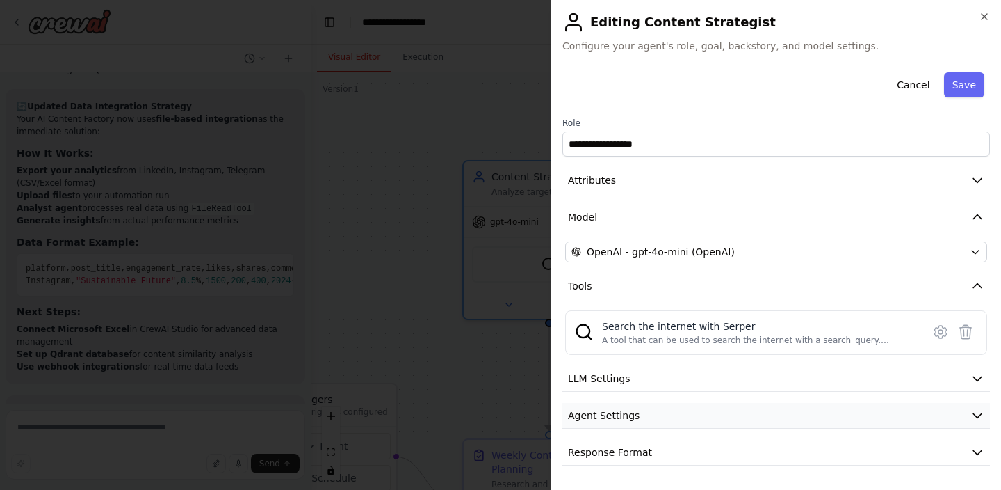
click at [637, 417] on button "Agent Settings" at bounding box center [777, 416] width 428 height 26
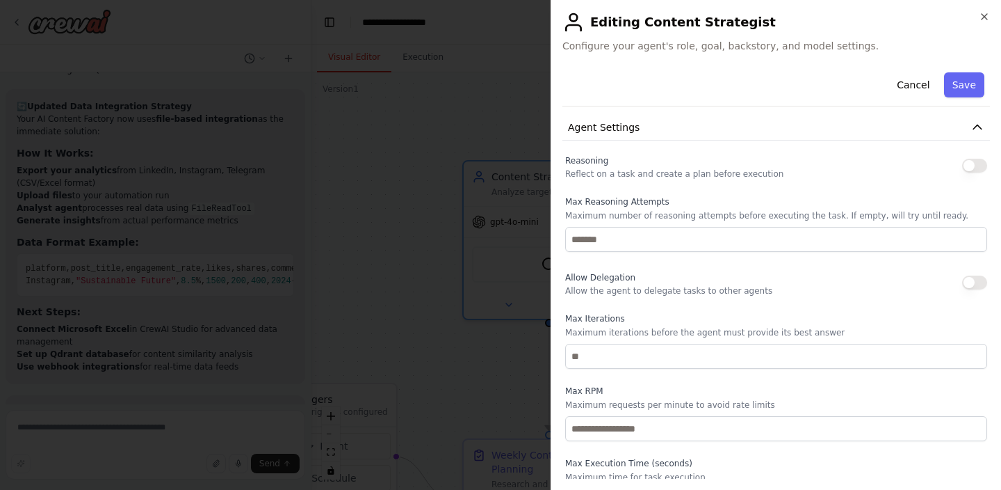
scroll to position [371, 0]
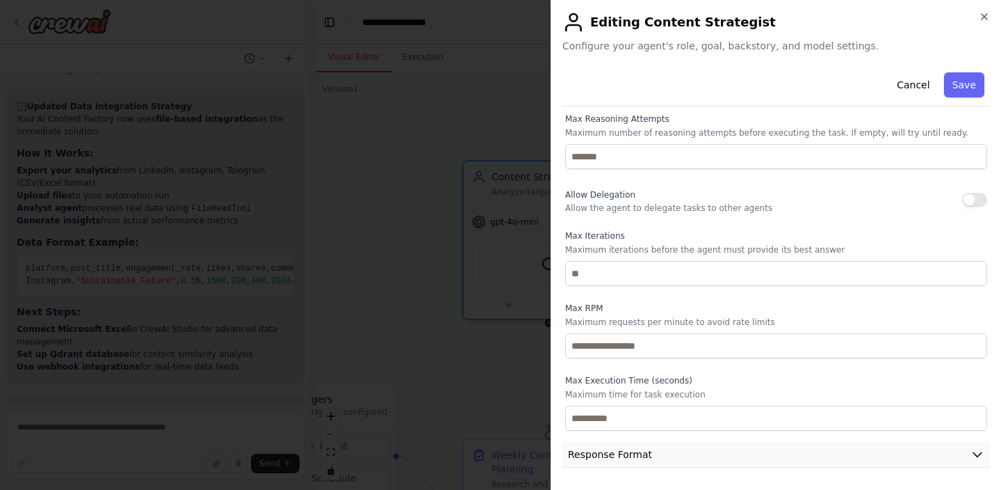
click at [633, 452] on span "Response Format" at bounding box center [610, 454] width 84 height 14
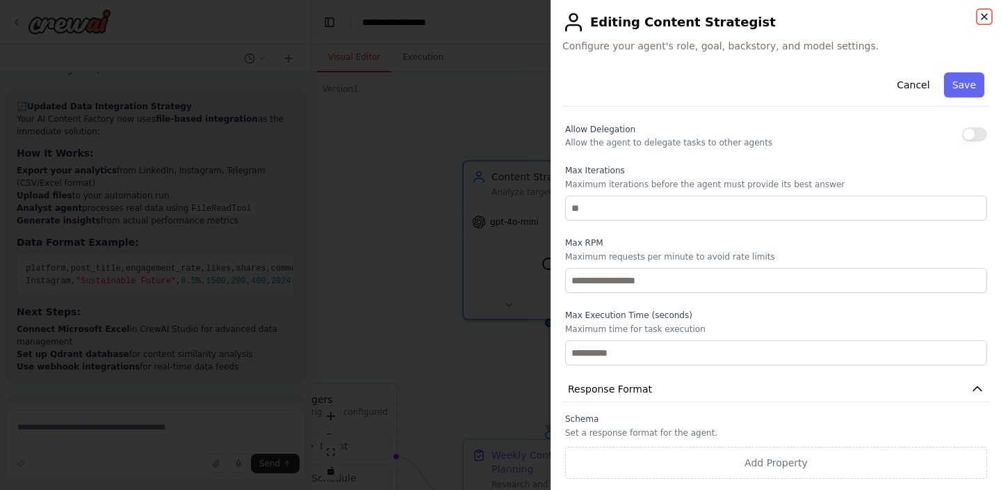
click at [987, 18] on icon "button" at bounding box center [984, 16] width 11 height 11
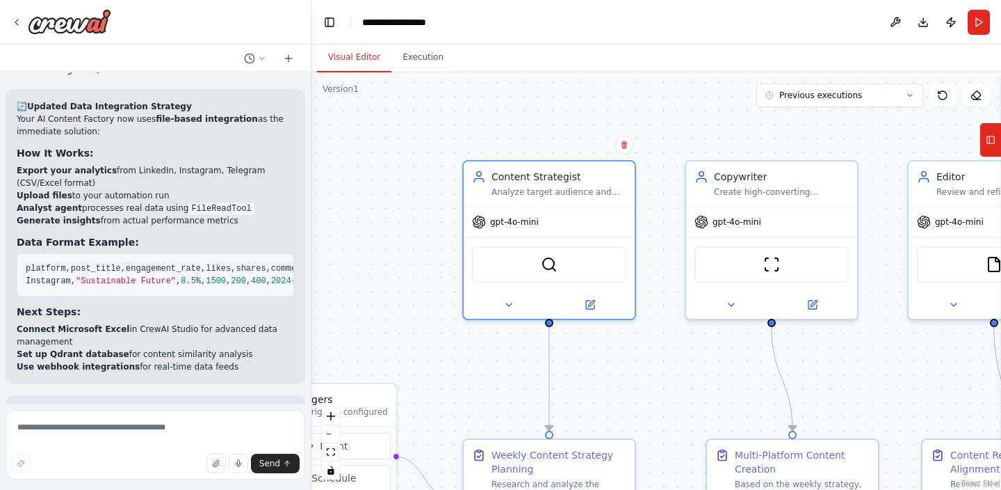
click at [653, 348] on div ".deletable-edge-delete-btn { width: 20px; height: 20px; border: 0px solid #ffff…" at bounding box center [657, 280] width 690 height 417
